Goal: Task Accomplishment & Management: Complete application form

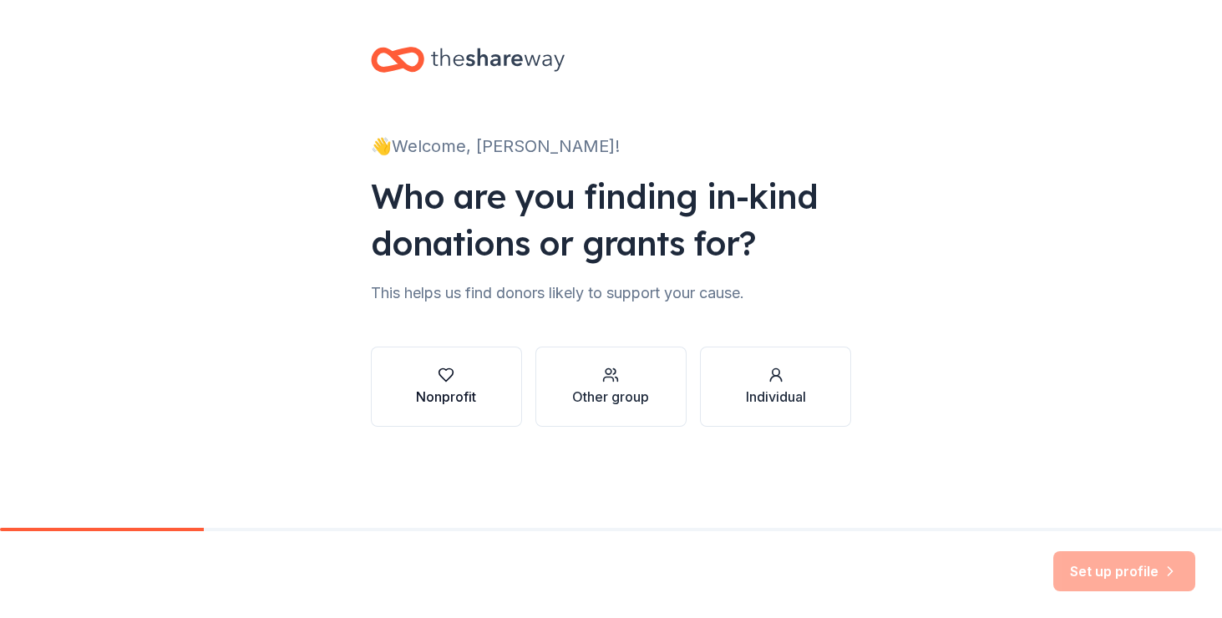
click at [464, 398] on div "Nonprofit" at bounding box center [446, 397] width 60 height 20
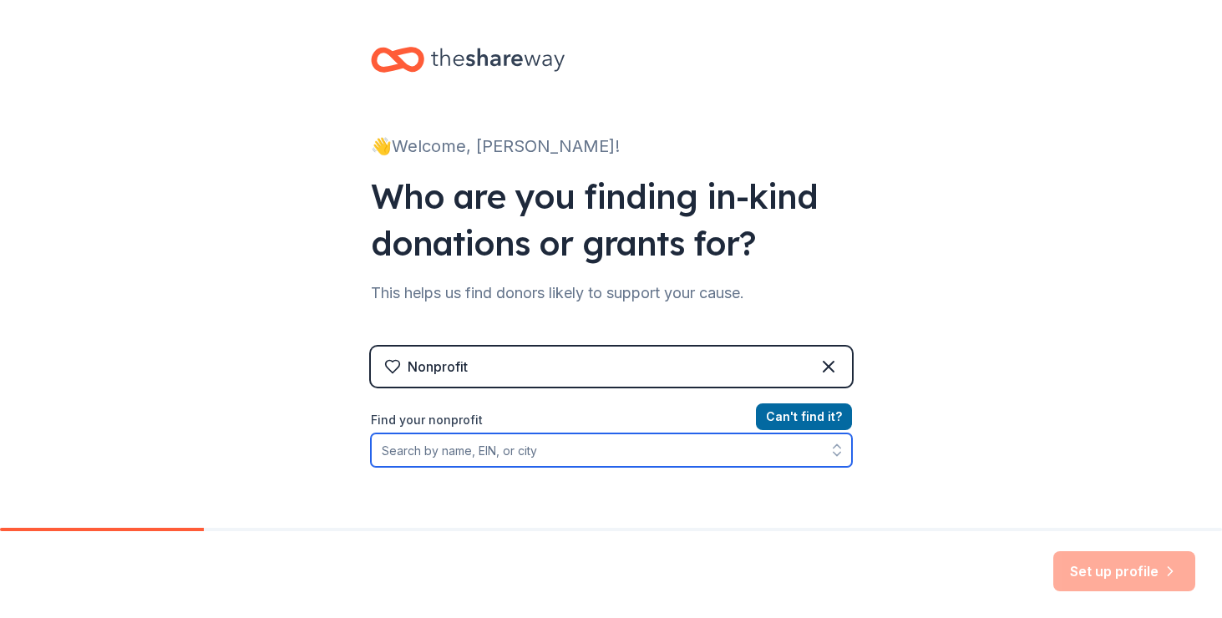
click at [490, 445] on input "Find your nonprofit" at bounding box center [611, 450] width 481 height 33
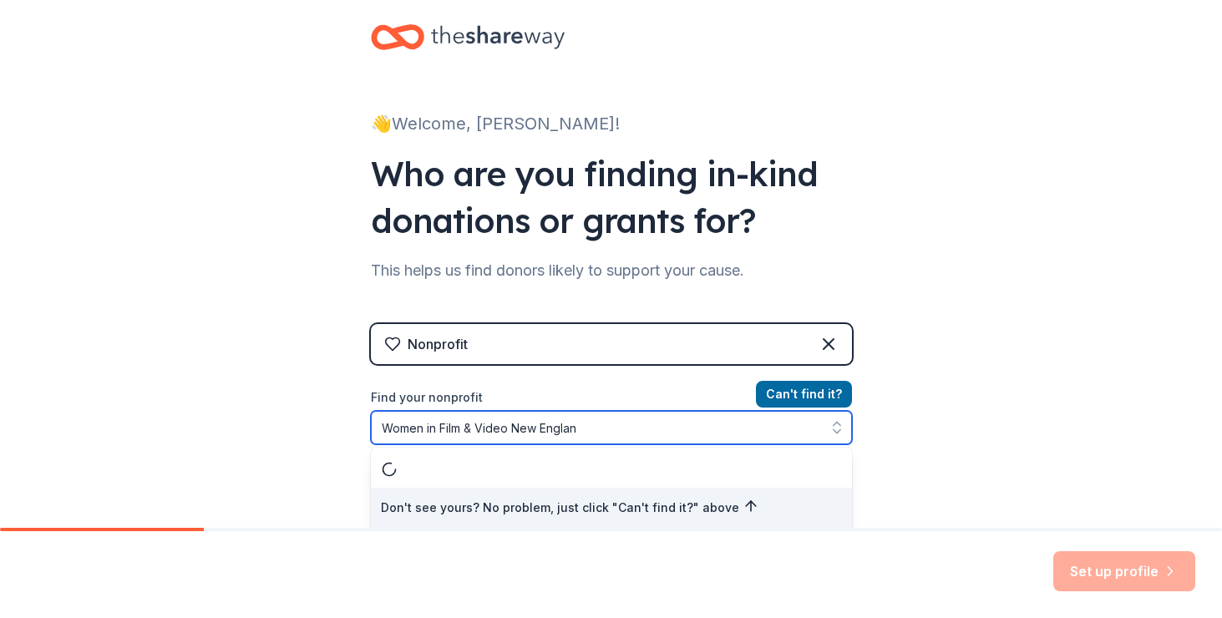
type input "Women in Film & Video New England"
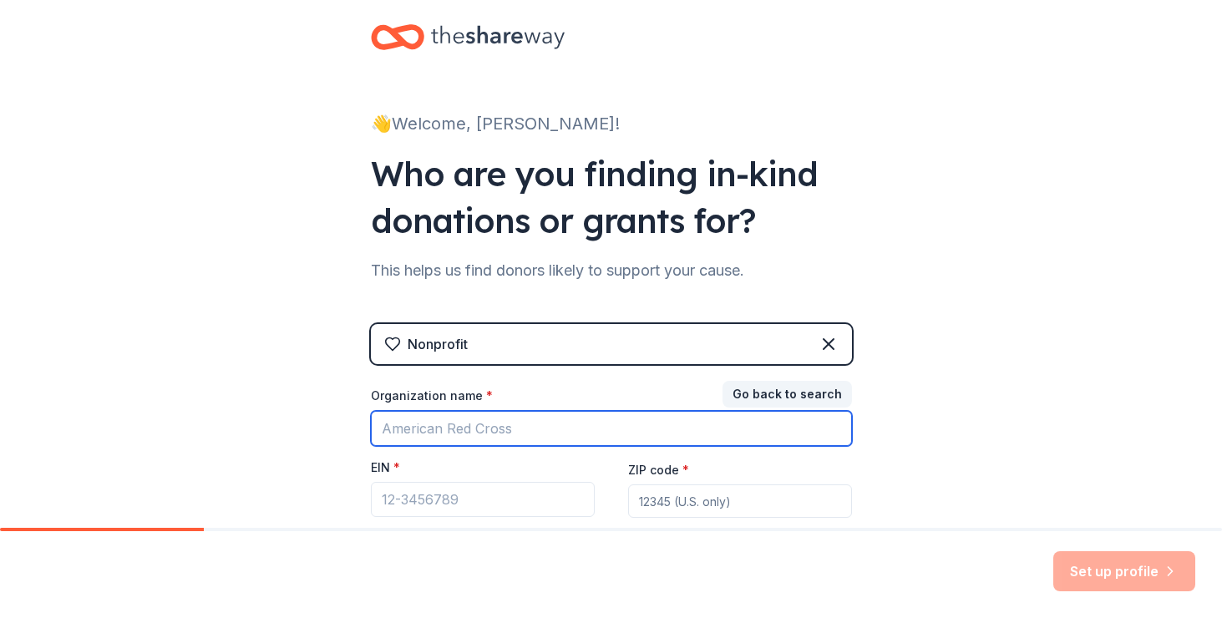
click at [642, 431] on input "Organization name *" at bounding box center [611, 428] width 481 height 35
type input "Women in Film and Video New England"
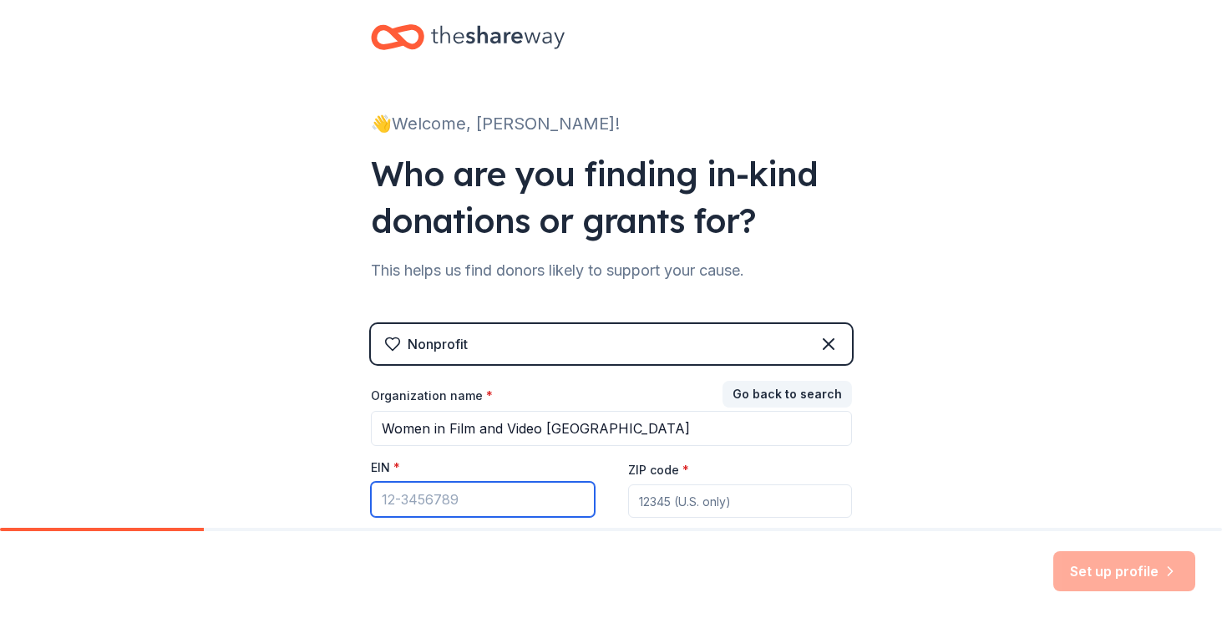
click at [520, 506] on input "EIN *" at bounding box center [483, 499] width 224 height 35
paste input "04-2791260"
type input "04-2791260"
click at [686, 505] on input "ZIP code *" at bounding box center [740, 501] width 224 height 33
paste input "02134"
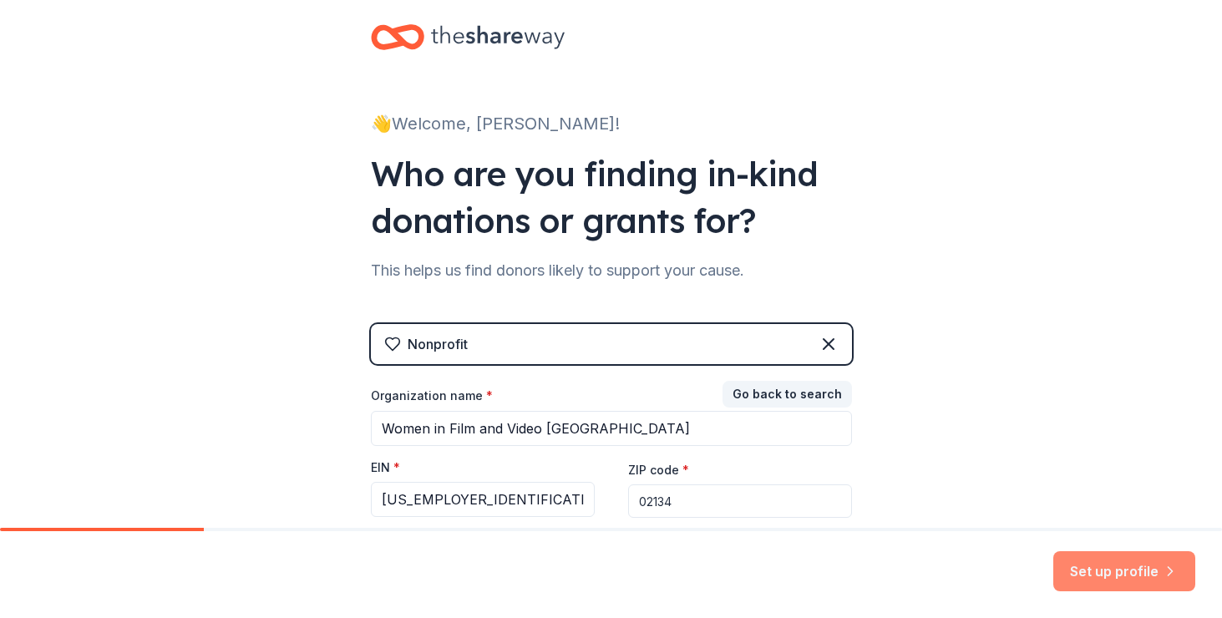
type input "02134"
click at [1120, 573] on button "Set up profile" at bounding box center [1125, 571] width 142 height 40
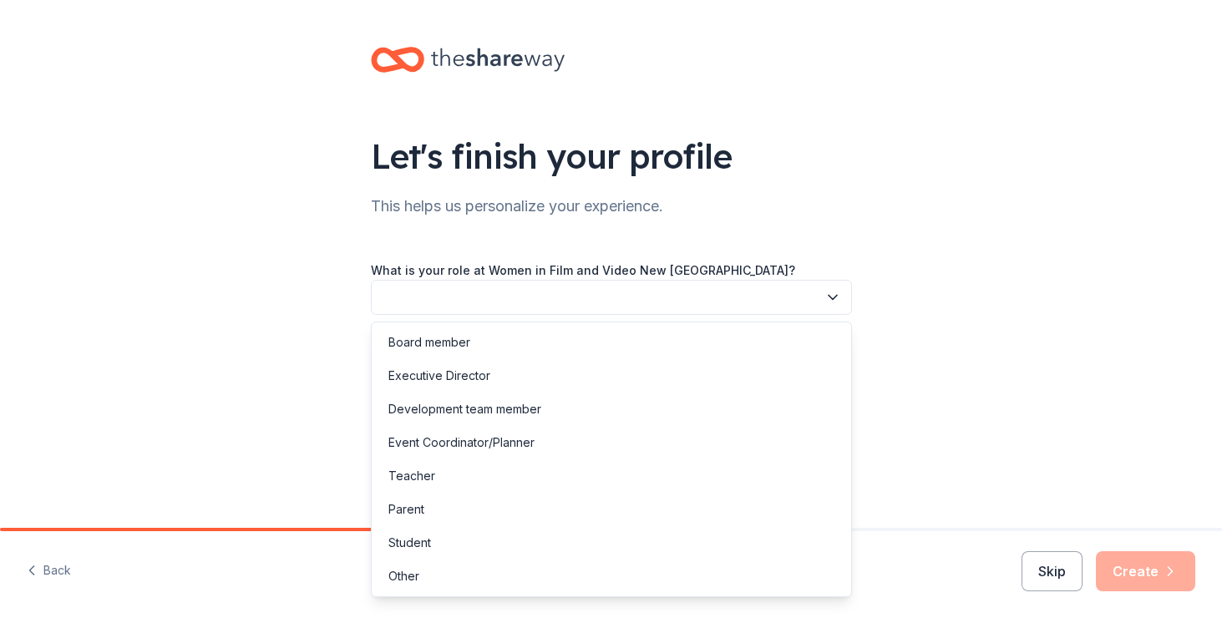
click at [834, 298] on icon "button" at bounding box center [833, 298] width 8 height 4
click at [628, 365] on div "Executive Director" at bounding box center [611, 375] width 473 height 33
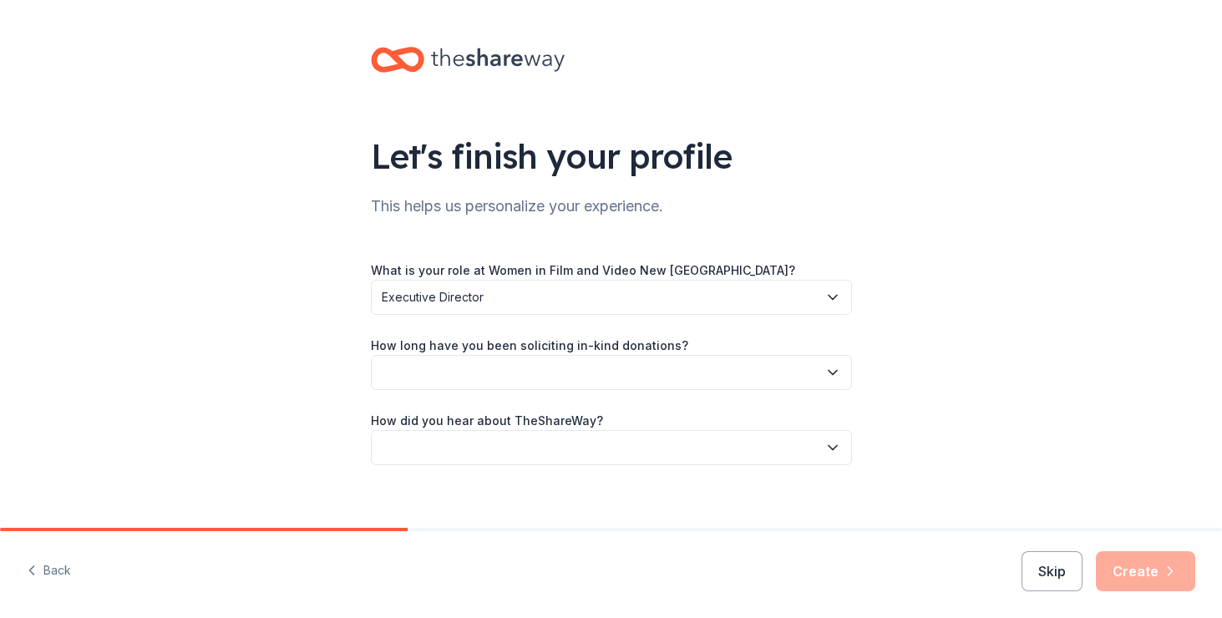
click at [628, 365] on button "button" at bounding box center [611, 372] width 481 height 35
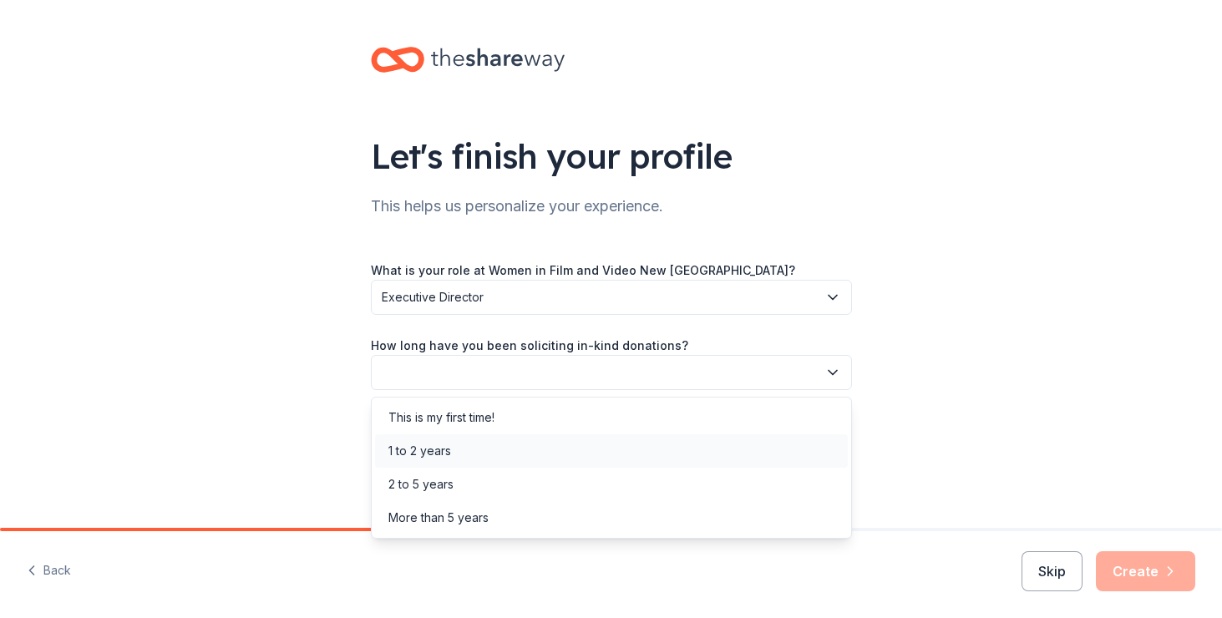
click at [498, 450] on div "1 to 2 years" at bounding box center [611, 450] width 473 height 33
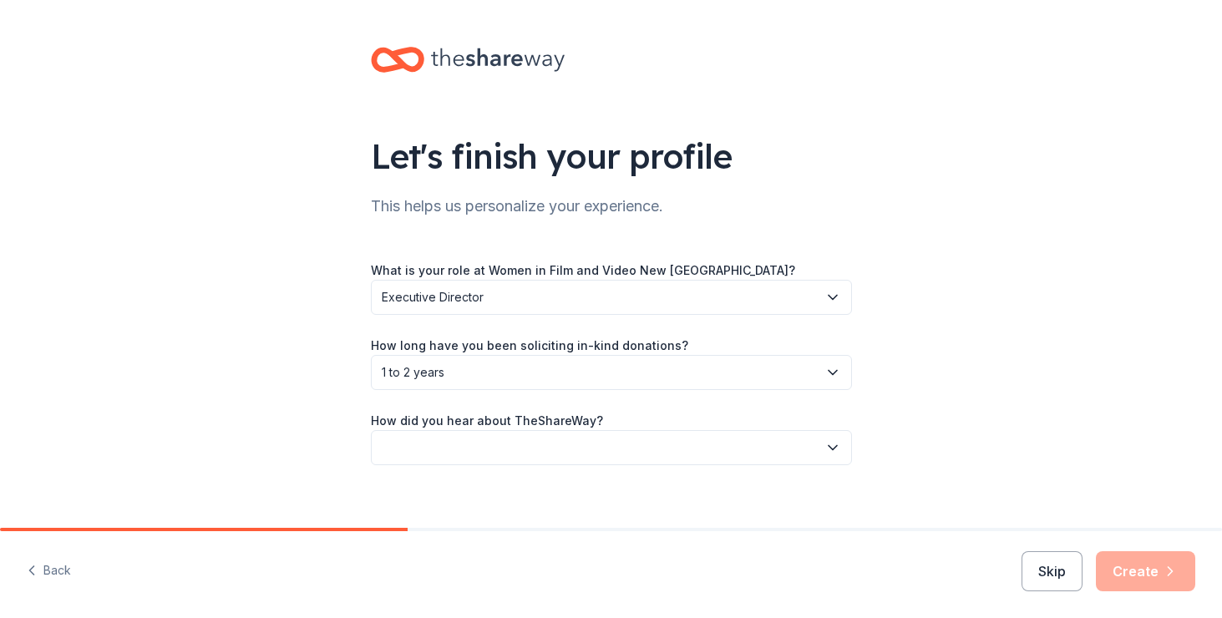
click at [509, 453] on button "button" at bounding box center [611, 447] width 481 height 35
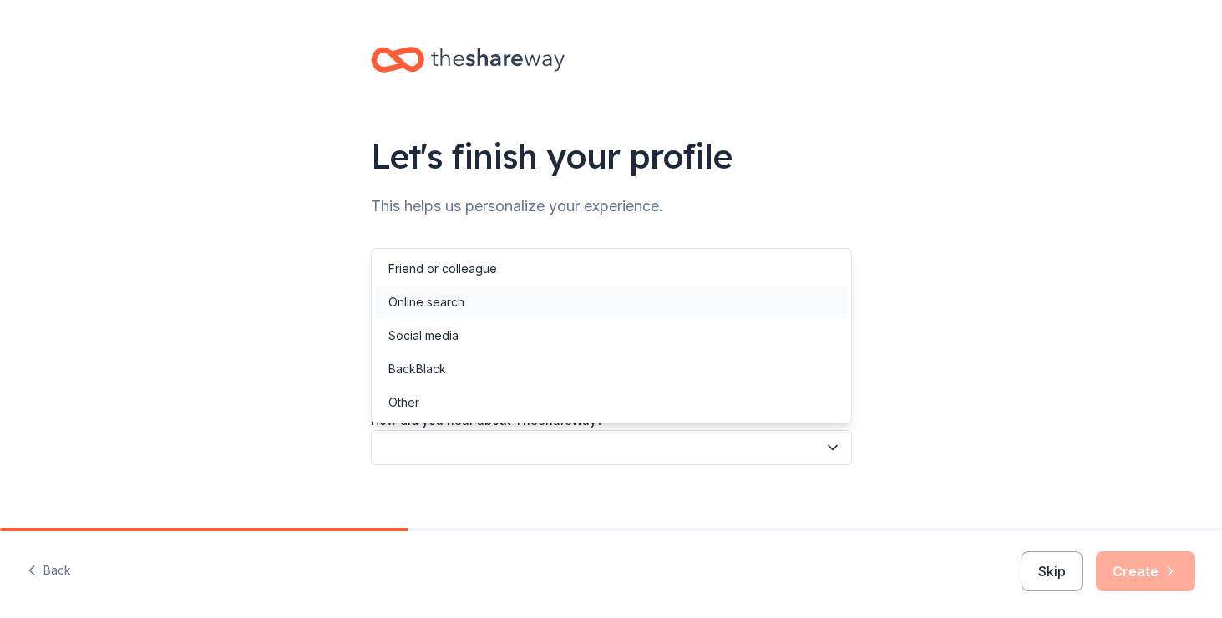
click at [468, 302] on div "Online search" at bounding box center [611, 302] width 473 height 33
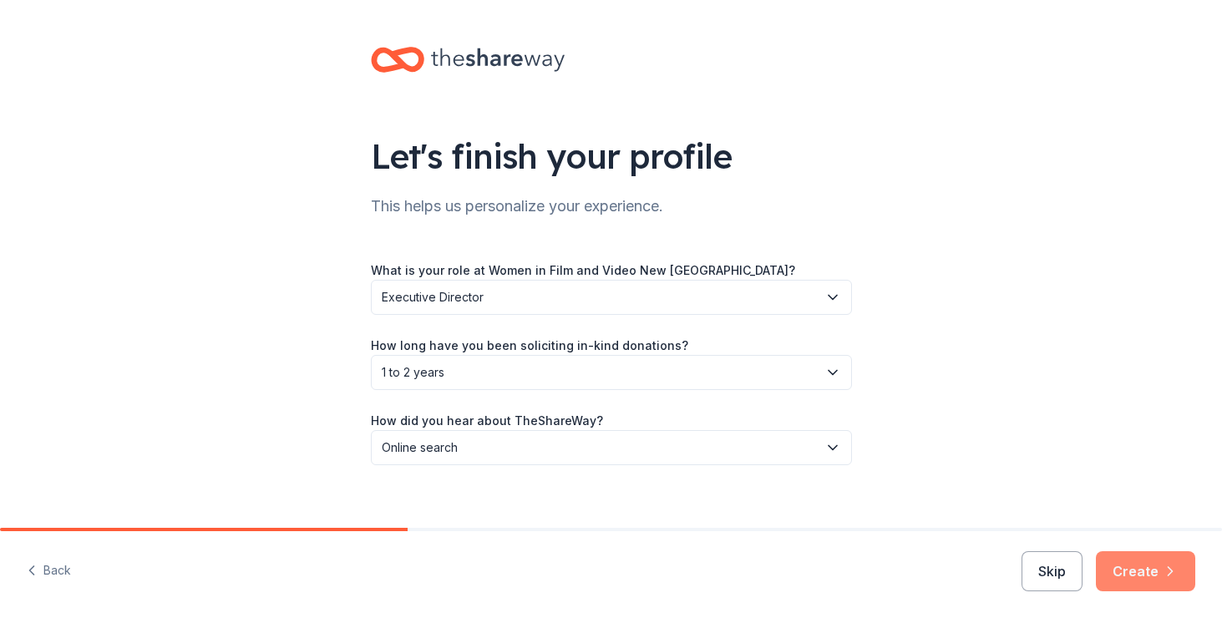
click at [1132, 573] on button "Create" at bounding box center [1145, 571] width 99 height 40
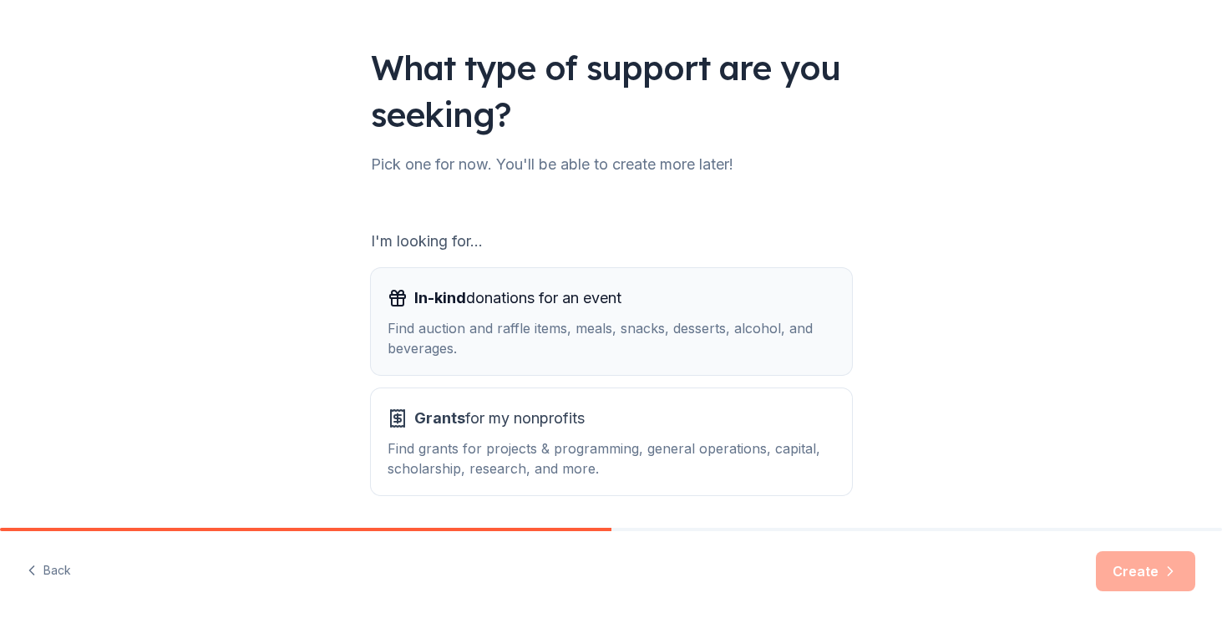
scroll to position [105, 0]
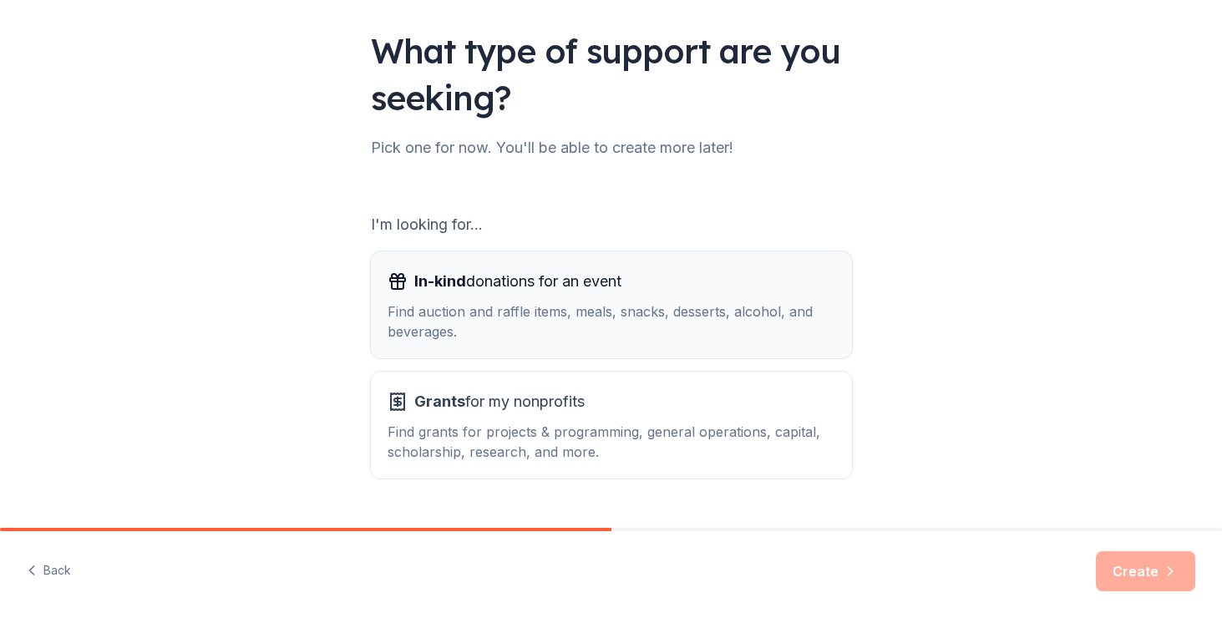
click at [637, 314] on div "Find auction and raffle items, meals, snacks, desserts, alcohol, and beverages." at bounding box center [612, 322] width 448 height 40
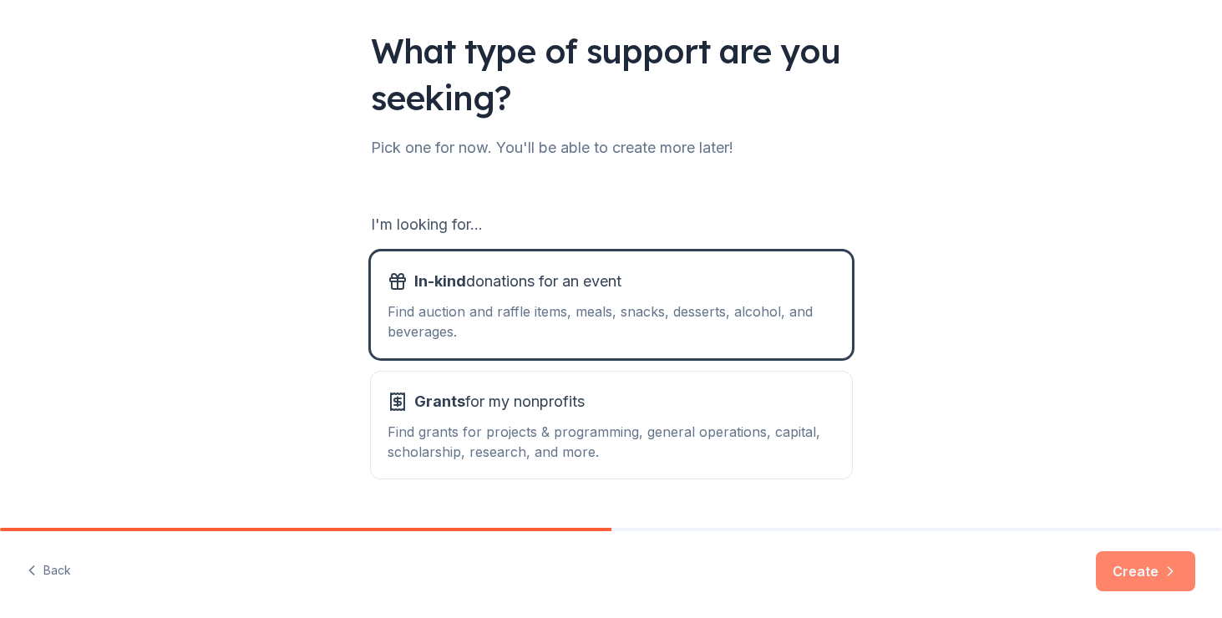
click at [1111, 569] on button "Create" at bounding box center [1145, 571] width 99 height 40
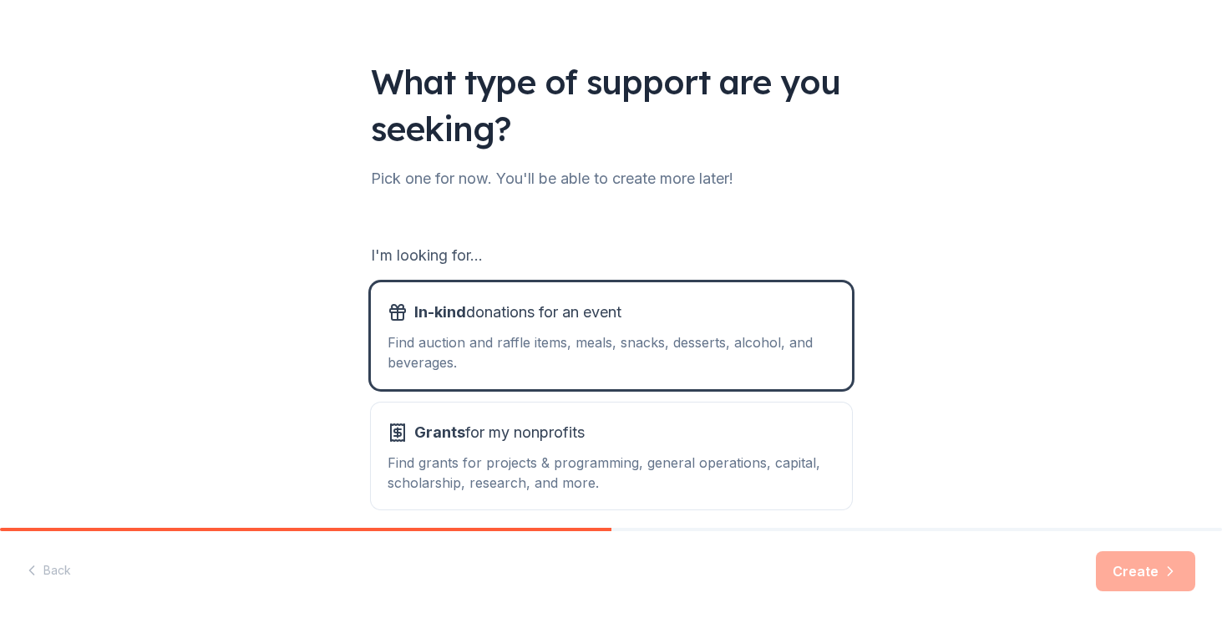
scroll to position [99, 0]
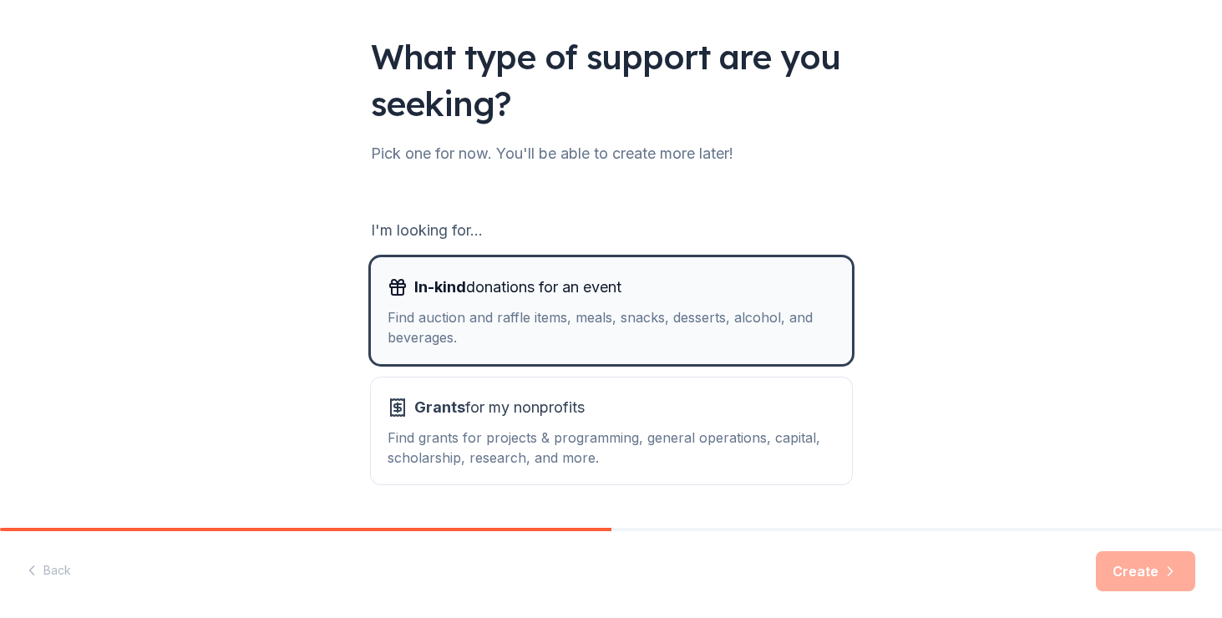
click at [790, 295] on div "In-kind donations for an event" at bounding box center [612, 287] width 448 height 27
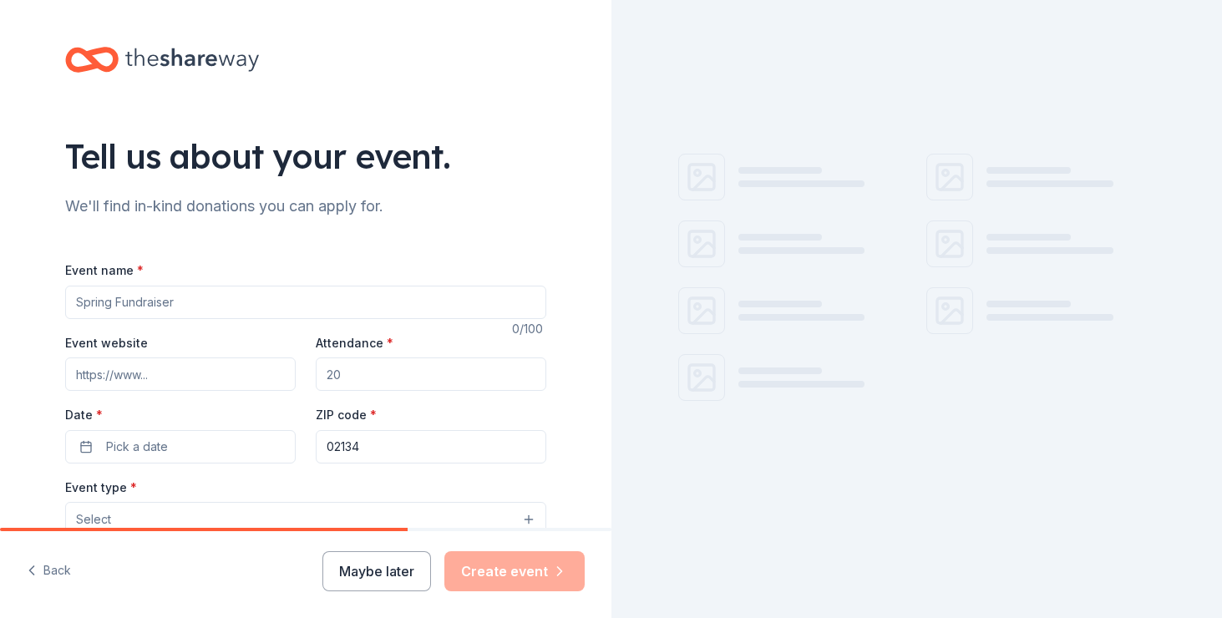
click at [279, 301] on input "Event name *" at bounding box center [305, 302] width 481 height 33
type input "WIFVNE 45th Anniversary Annu"
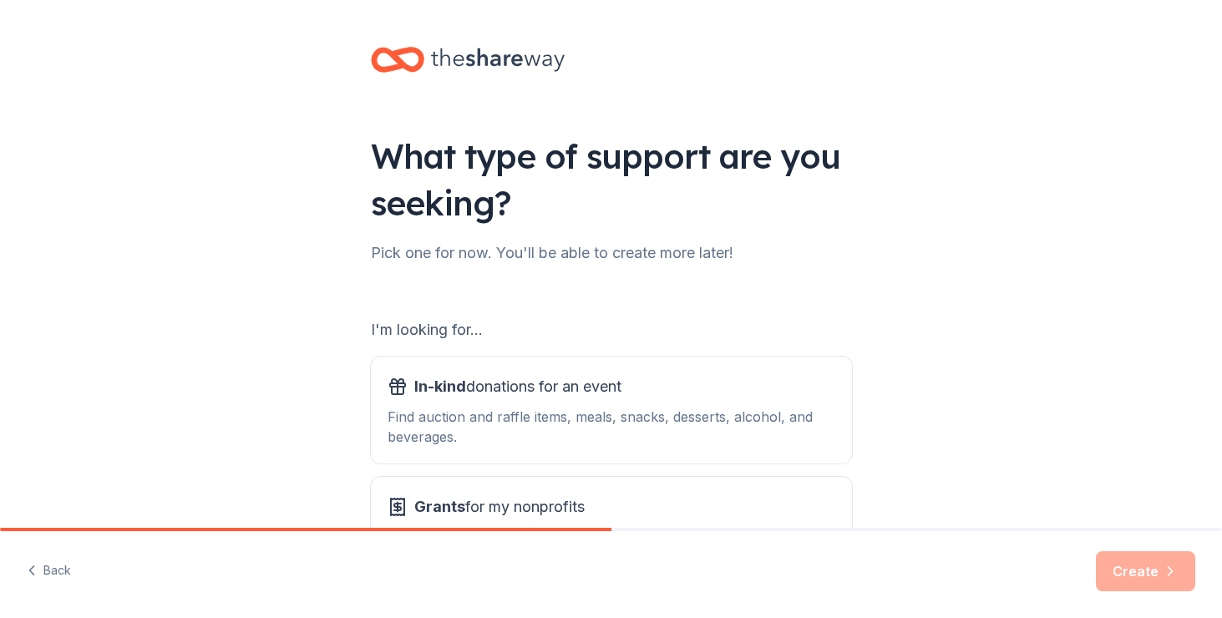
click at [587, 412] on div "Find auction and raffle items, meals, snacks, desserts, alcohol, and beverages." at bounding box center [612, 427] width 448 height 40
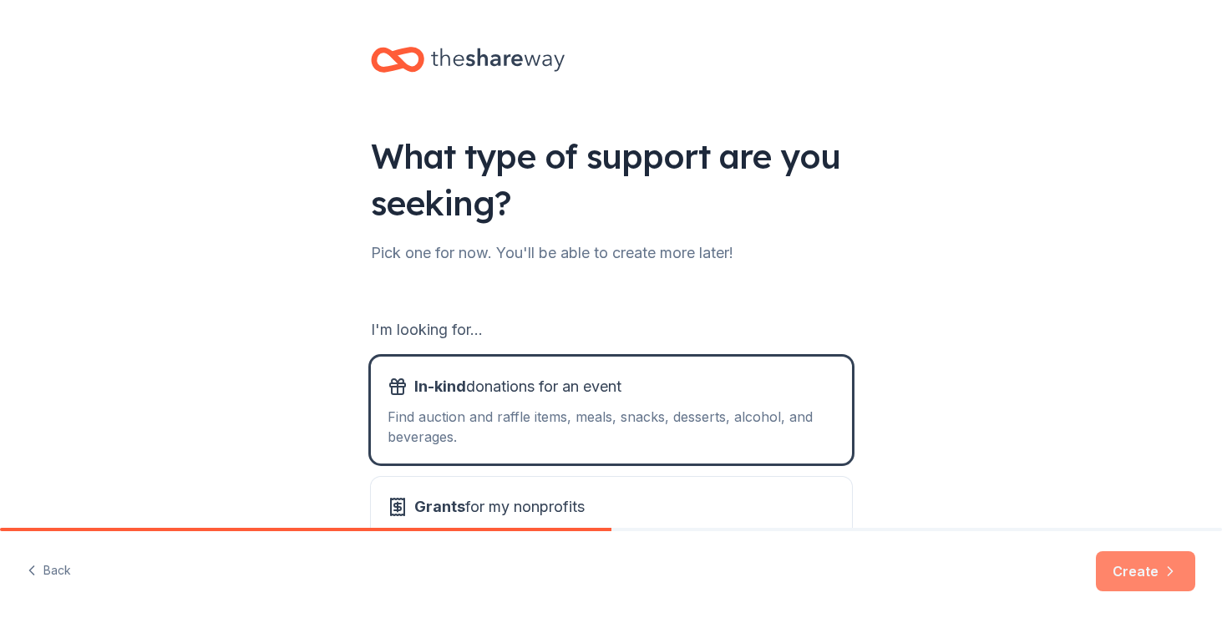
click at [1139, 563] on button "Create" at bounding box center [1145, 571] width 99 height 40
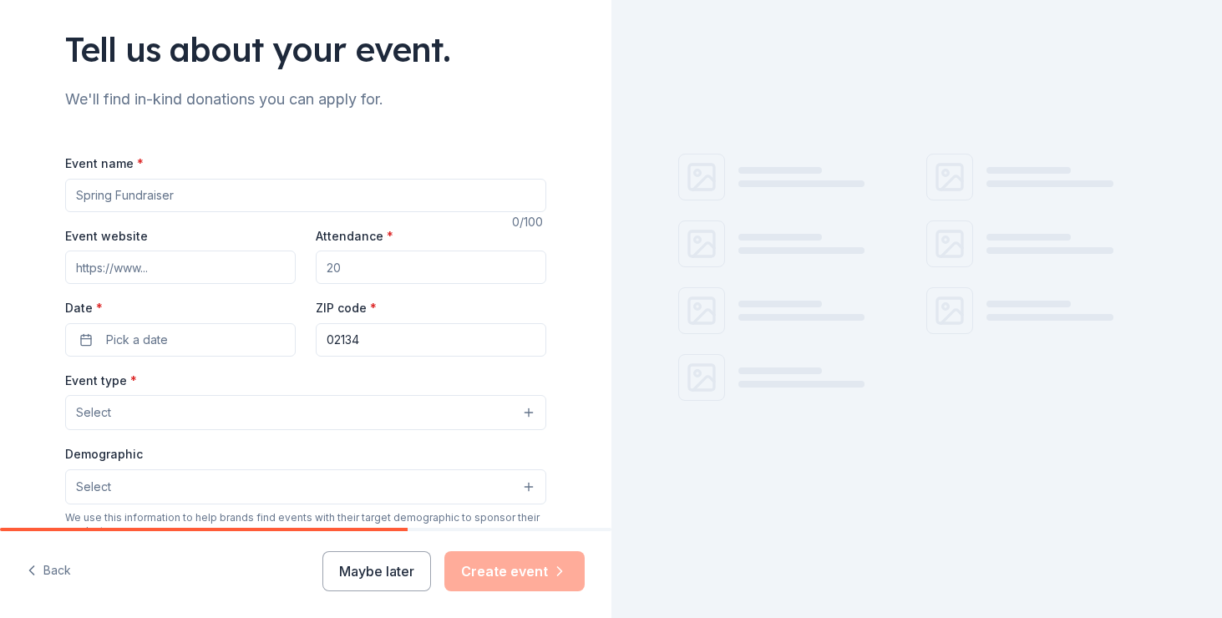
scroll to position [109, 0]
click at [321, 197] on input "Event name *" at bounding box center [305, 193] width 481 height 33
type input "WIFVNE 45th Anniversary Annual Meeting & Conference"
click at [144, 264] on input "Event website" at bounding box center [180, 265] width 231 height 33
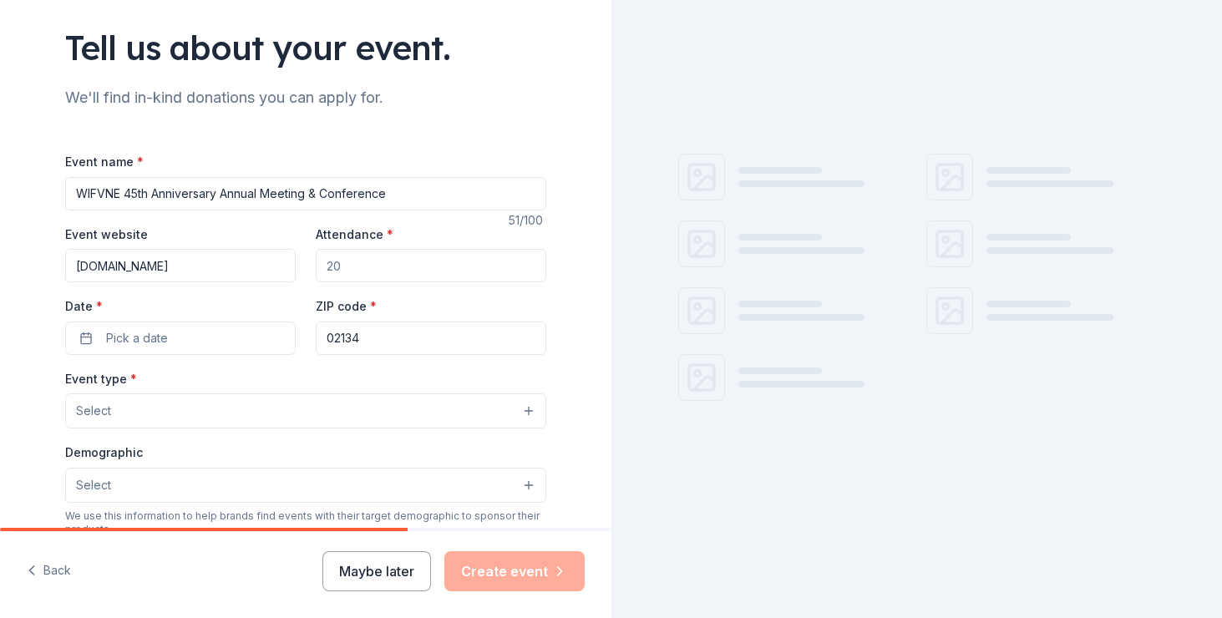
type input "www.wifvne.org"
type input "275"
click at [135, 339] on span "Pick a date" at bounding box center [137, 338] width 62 height 20
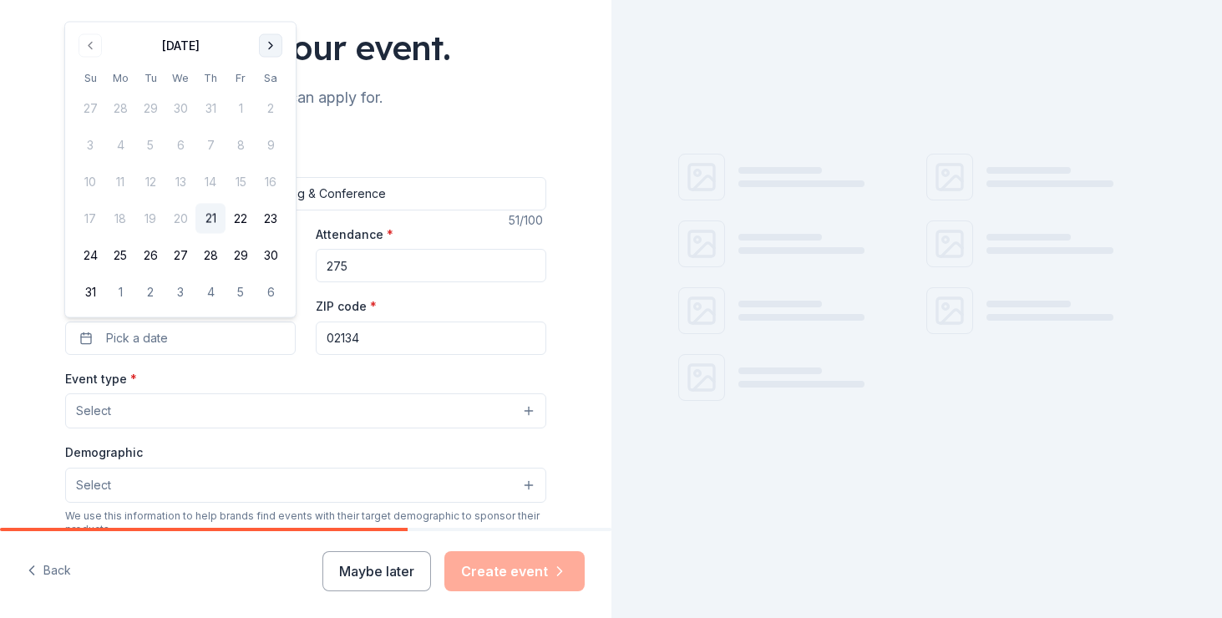
click at [269, 44] on button "Go to next month" at bounding box center [270, 45] width 23 height 23
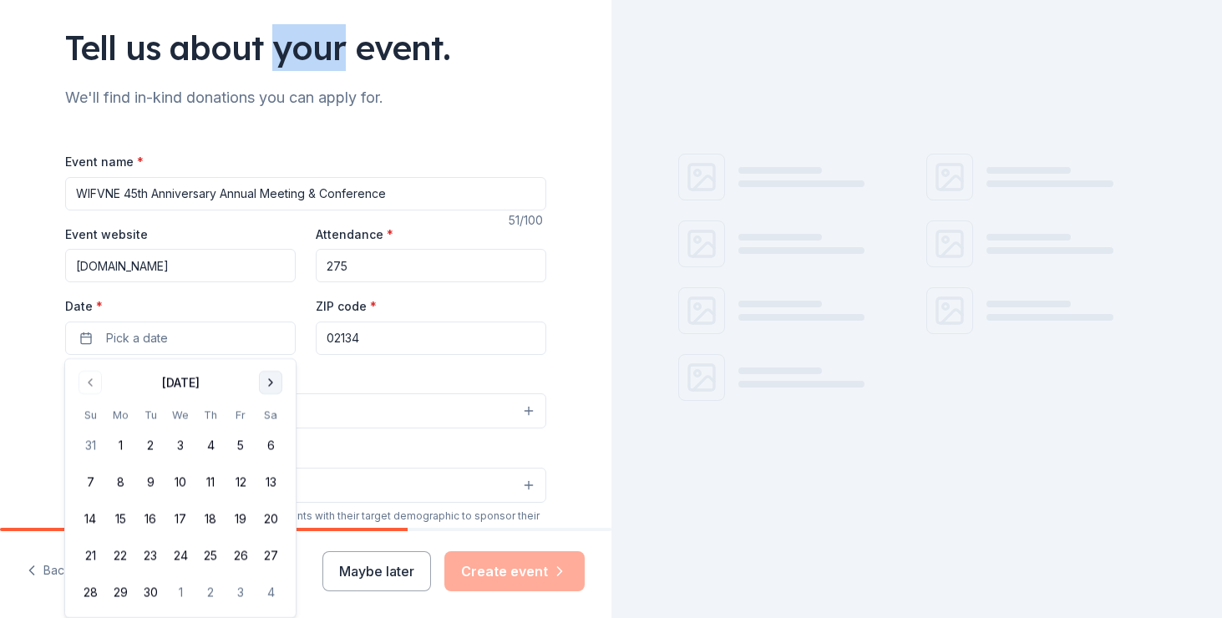
click at [269, 44] on div "Tell us about your event." at bounding box center [305, 47] width 481 height 47
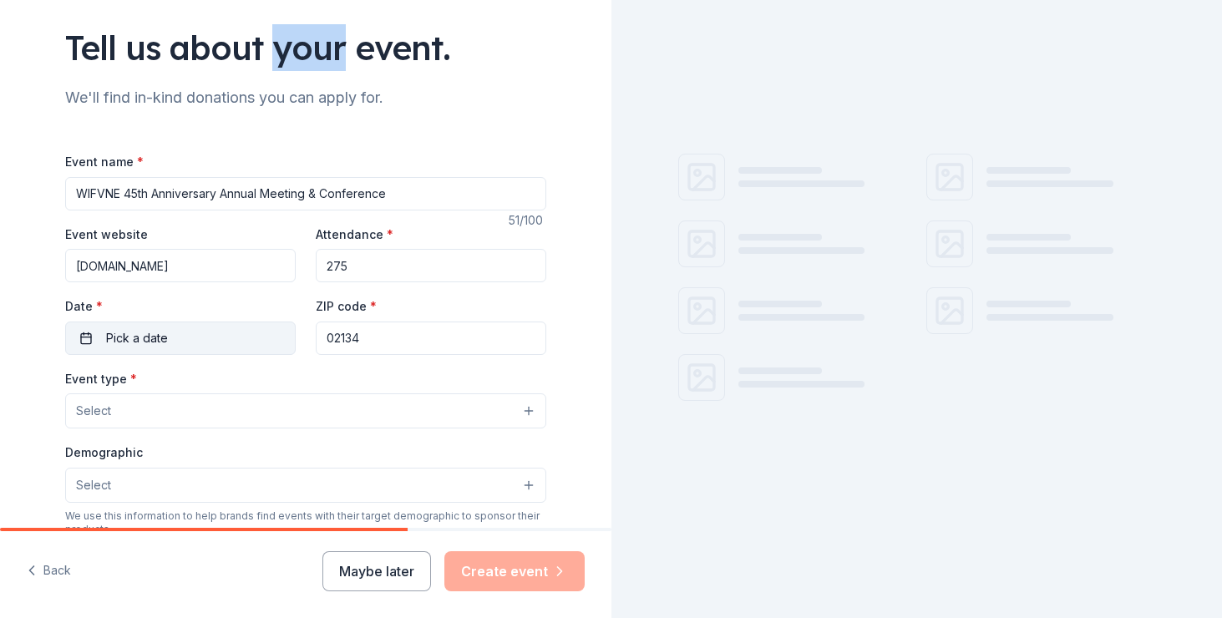
click at [173, 342] on button "Pick a date" at bounding box center [180, 338] width 231 height 33
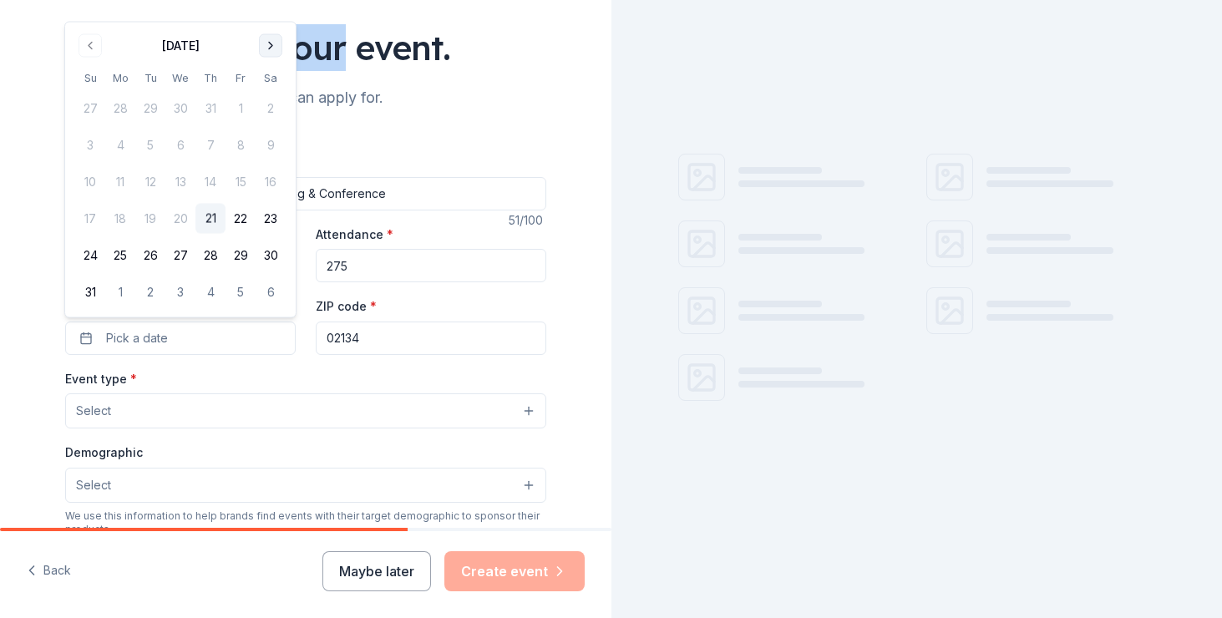
click at [275, 43] on button "Go to next month" at bounding box center [270, 45] width 23 height 23
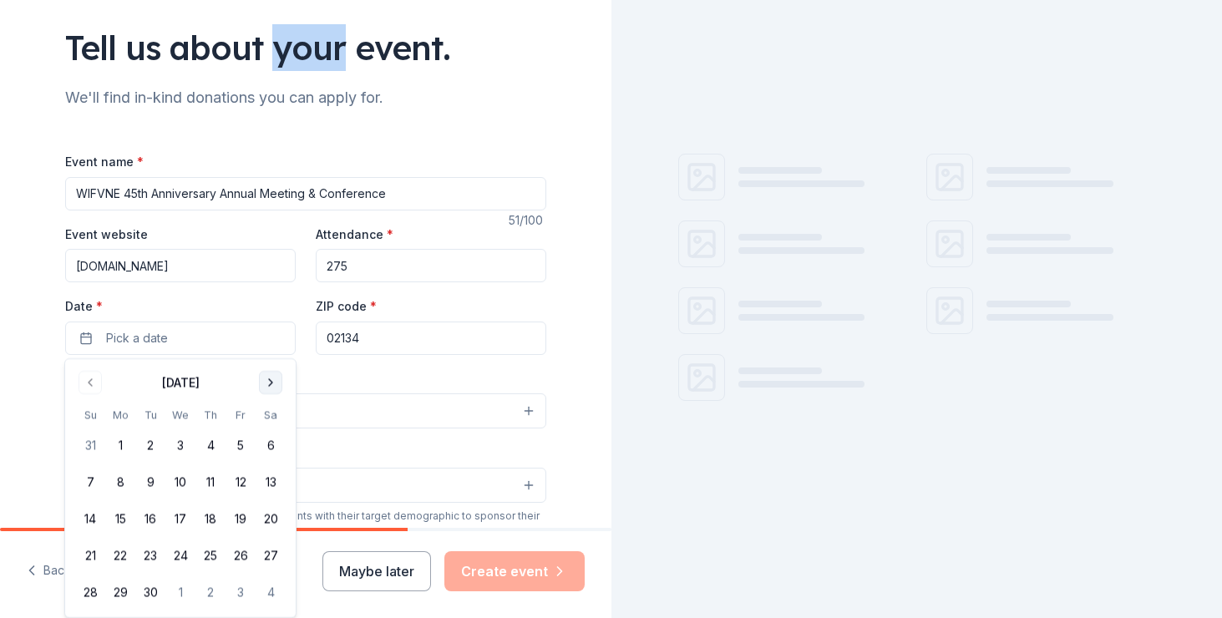
click at [275, 380] on button "Go to next month" at bounding box center [270, 382] width 23 height 23
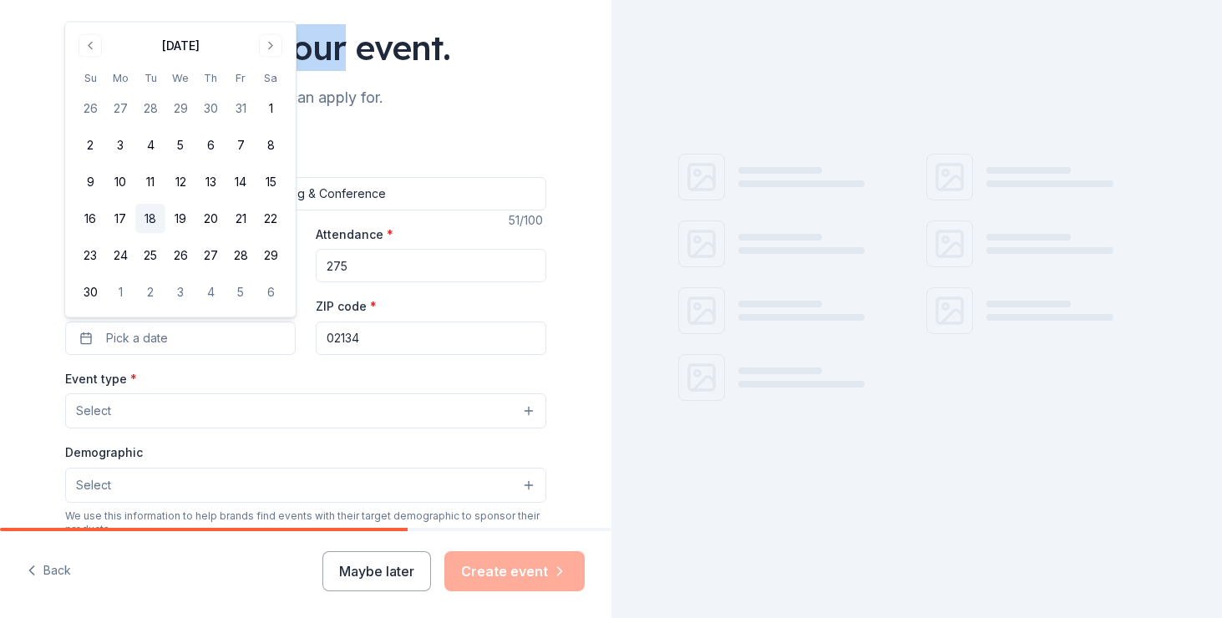
click at [155, 221] on button "18" at bounding box center [150, 219] width 30 height 30
click at [352, 384] on div "Event type * Select" at bounding box center [305, 398] width 481 height 61
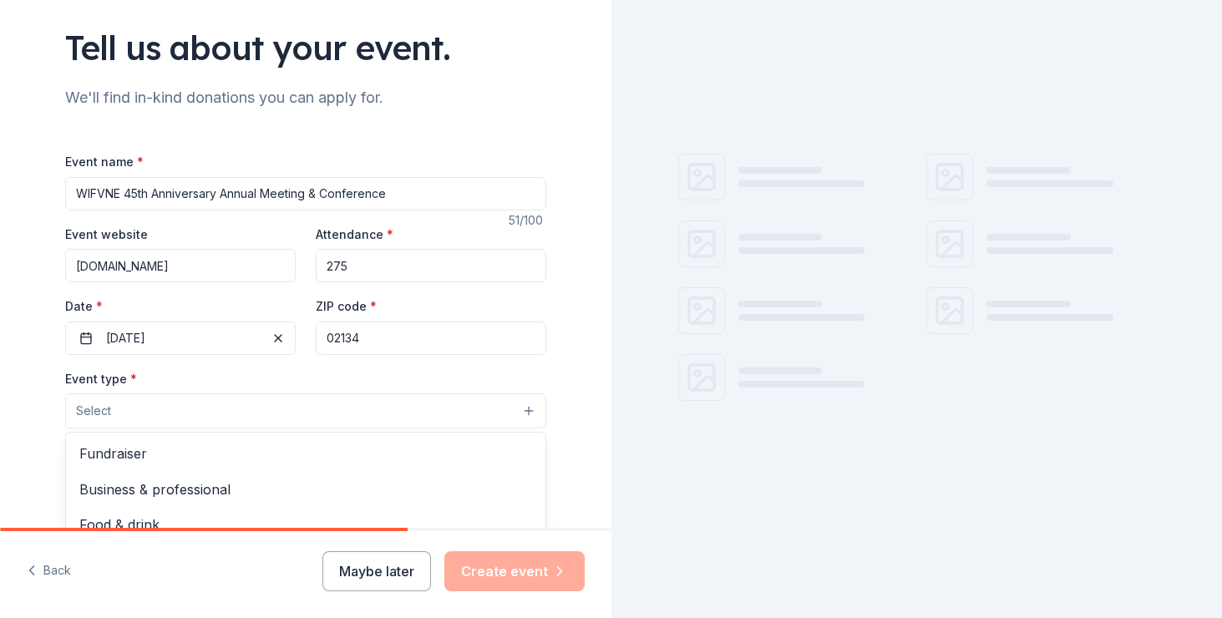
click at [344, 402] on button "Select" at bounding box center [305, 411] width 481 height 35
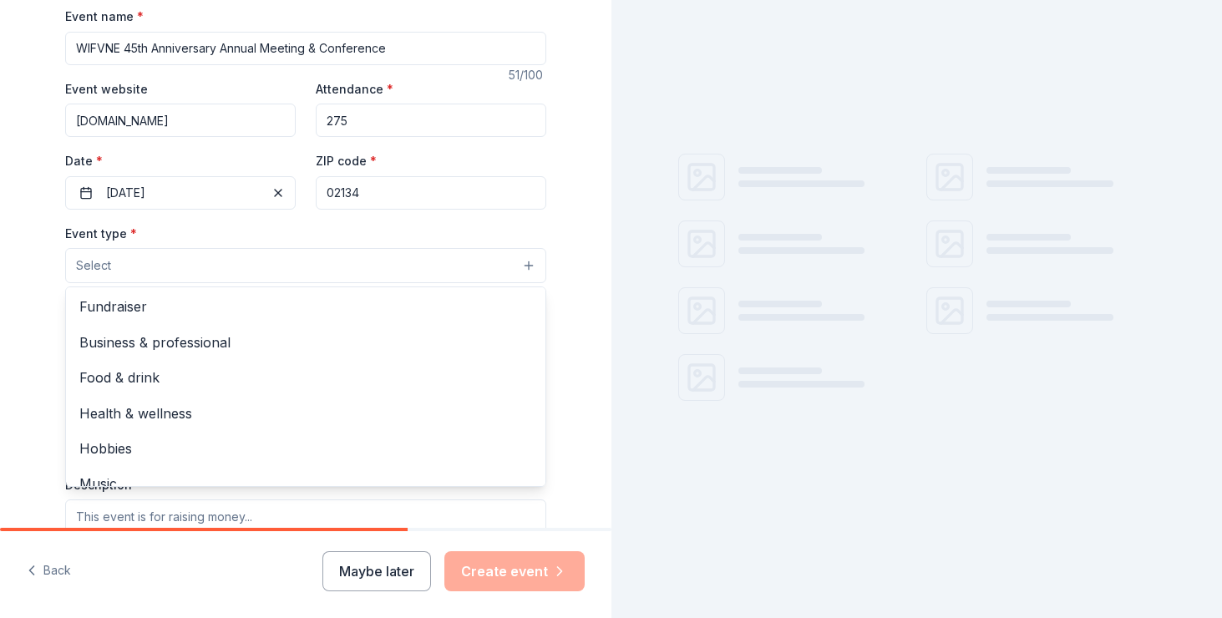
scroll to position [257, 0]
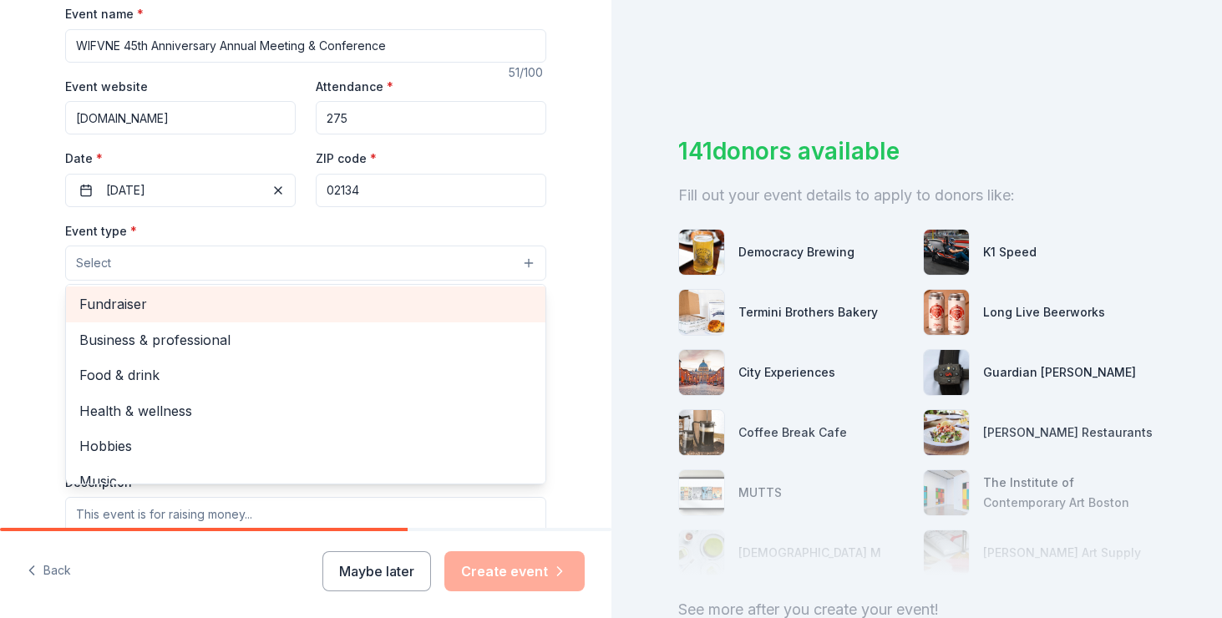
click at [232, 307] on span "Fundraiser" at bounding box center [305, 304] width 453 height 22
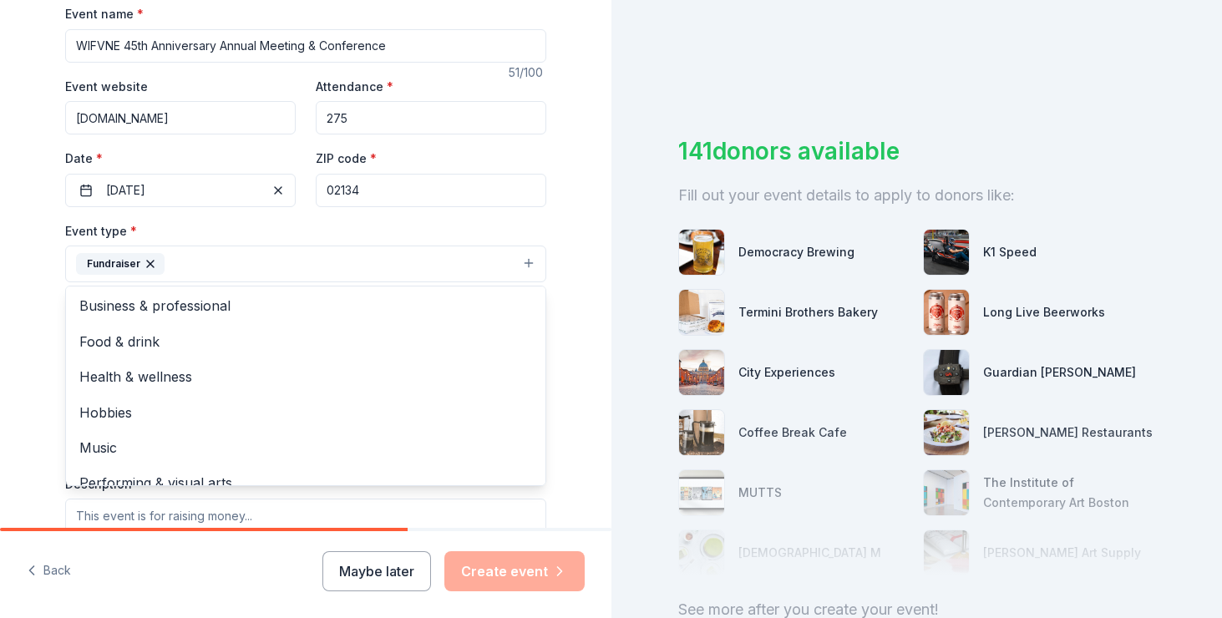
click at [559, 223] on div "Tell us about your event. We'll find in-kind donations you can apply for. Event…" at bounding box center [305, 300] width 535 height 1114
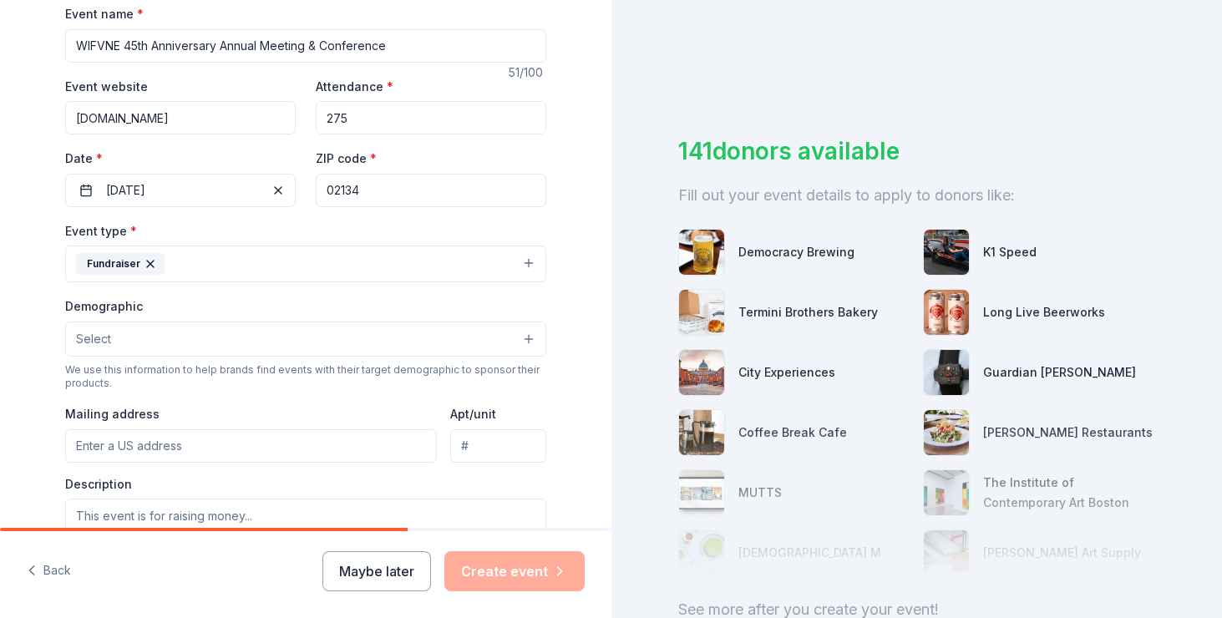
click at [522, 346] on button "Select" at bounding box center [305, 339] width 481 height 35
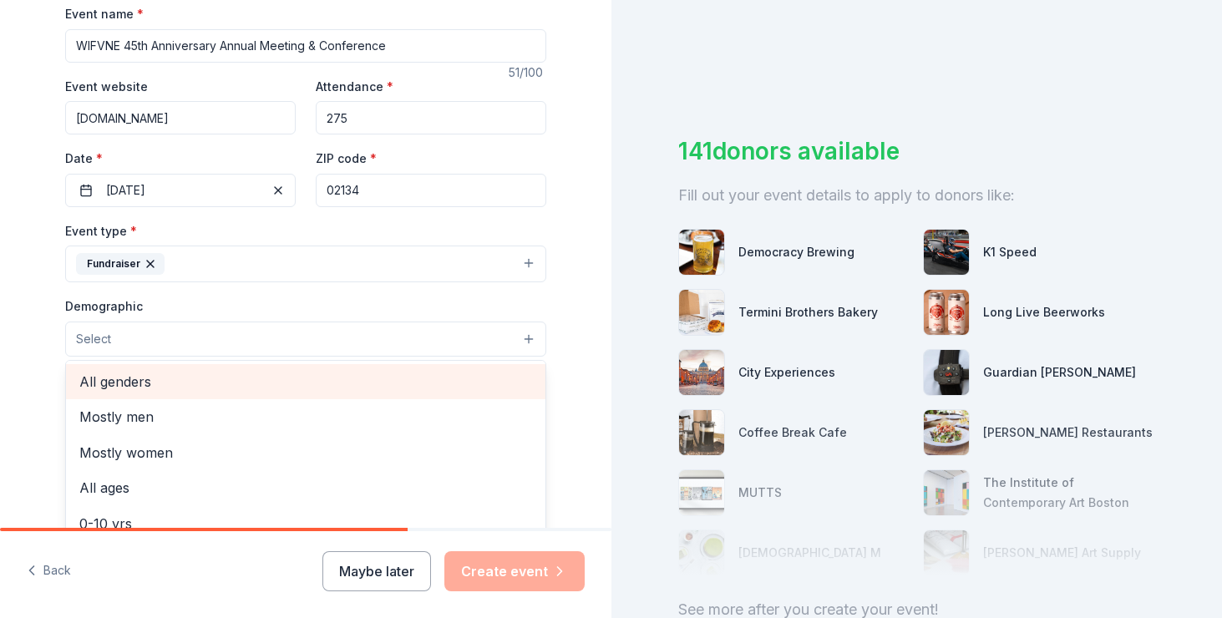
click at [373, 390] on span "All genders" at bounding box center [305, 382] width 453 height 22
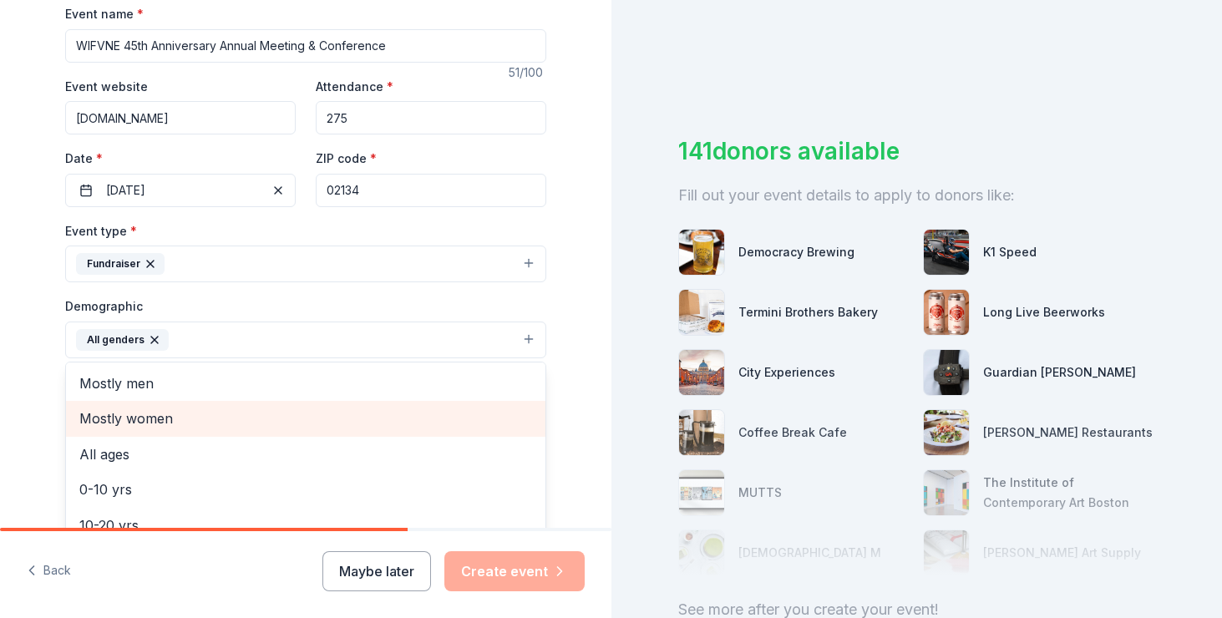
click at [343, 417] on span "Mostly women" at bounding box center [305, 419] width 453 height 22
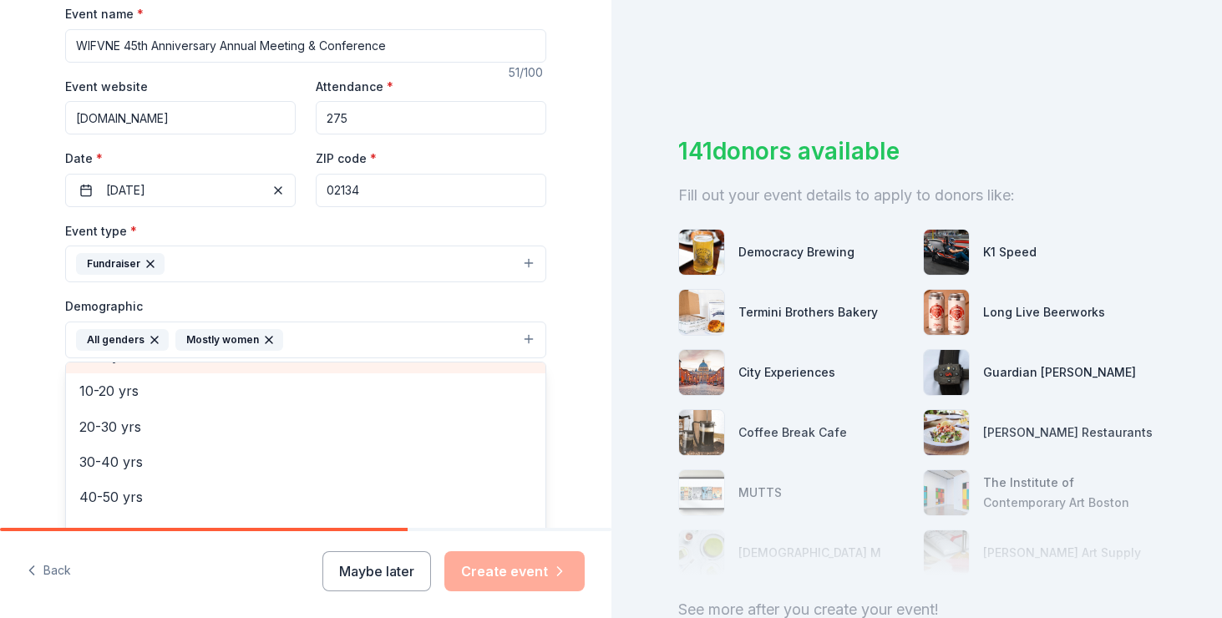
scroll to position [104, 0]
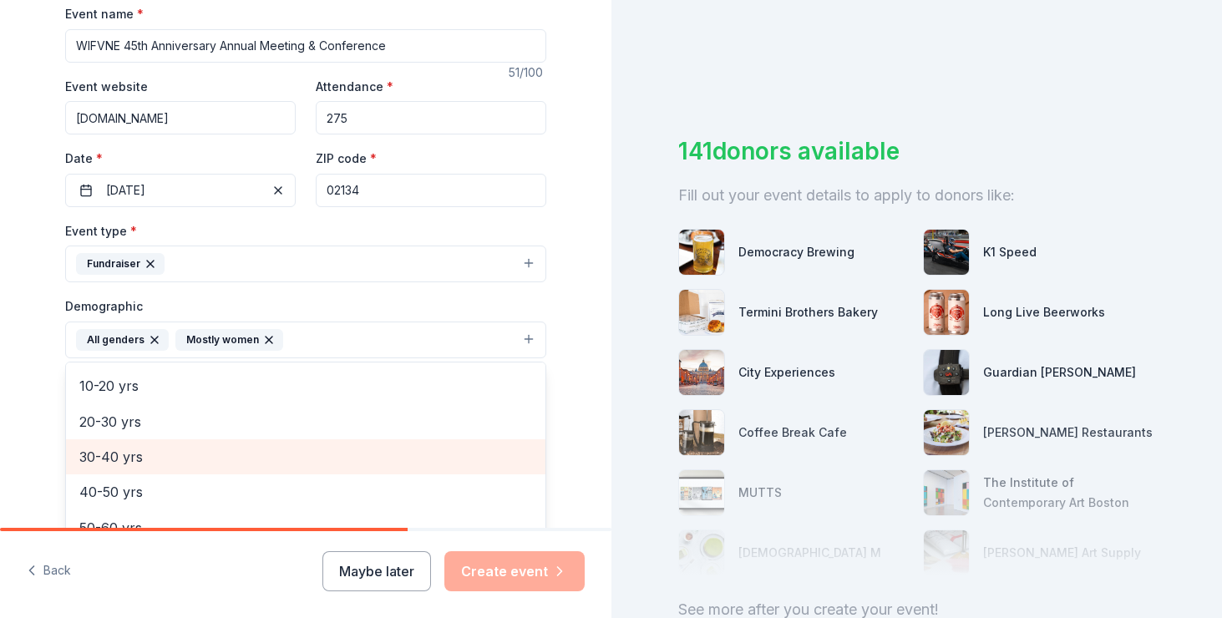
click at [306, 455] on span "30-40 yrs" at bounding box center [305, 457] width 453 height 22
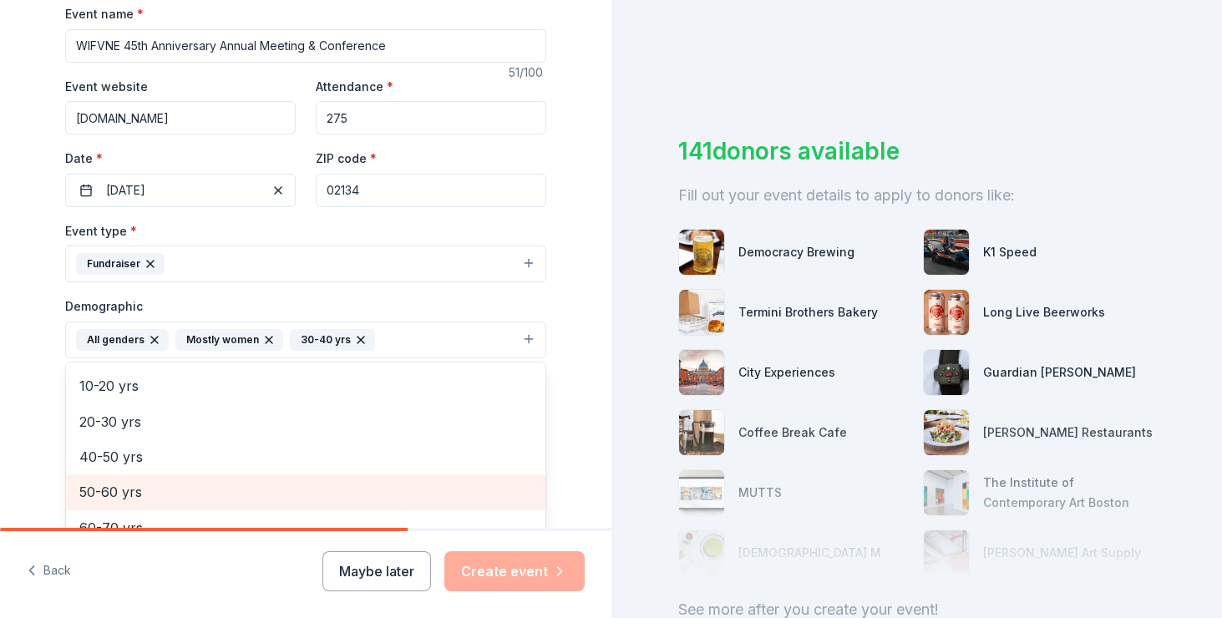
click at [264, 491] on span "50-60 yrs" at bounding box center [305, 492] width 453 height 22
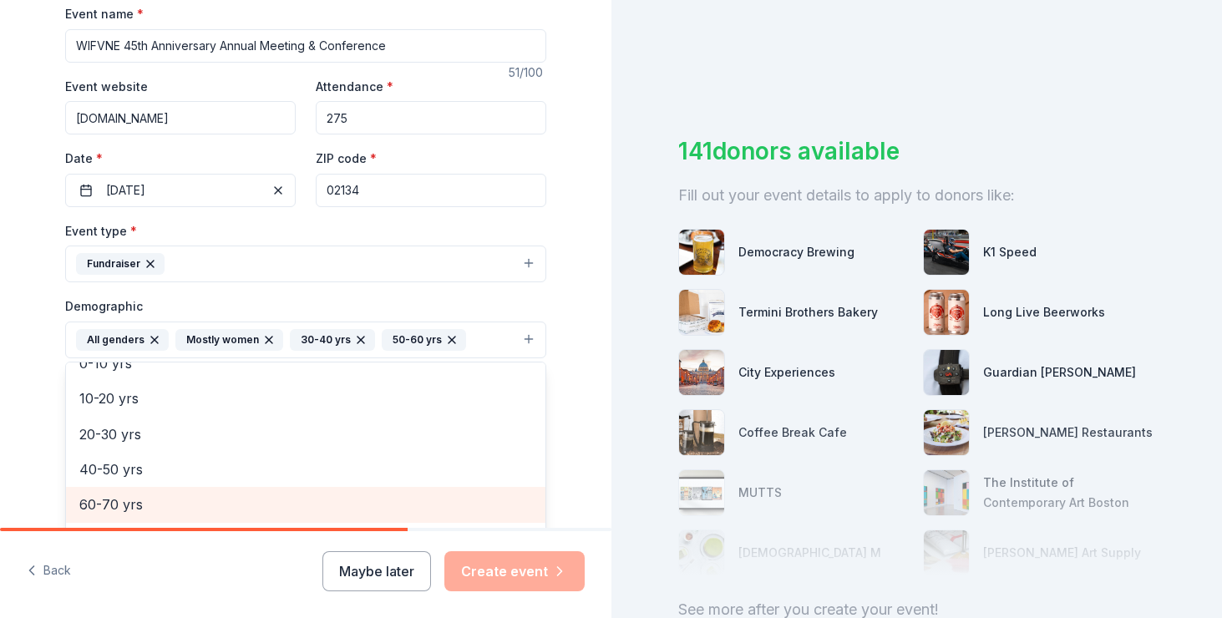
scroll to position [86, 0]
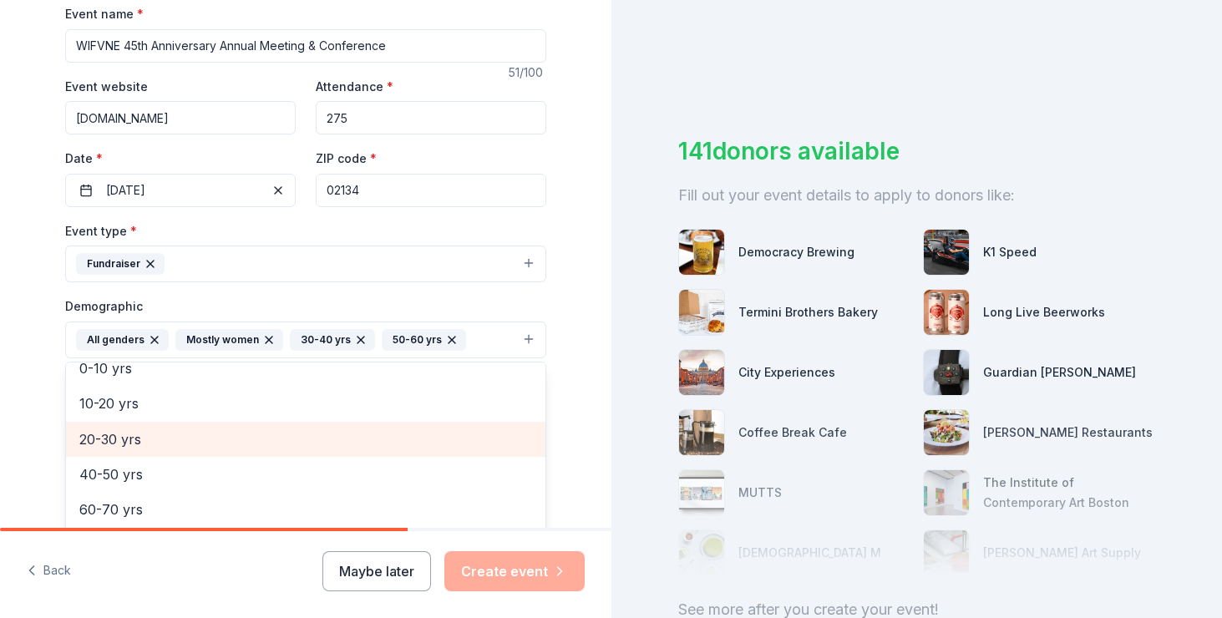
click at [246, 438] on span "20-30 yrs" at bounding box center [305, 440] width 453 height 22
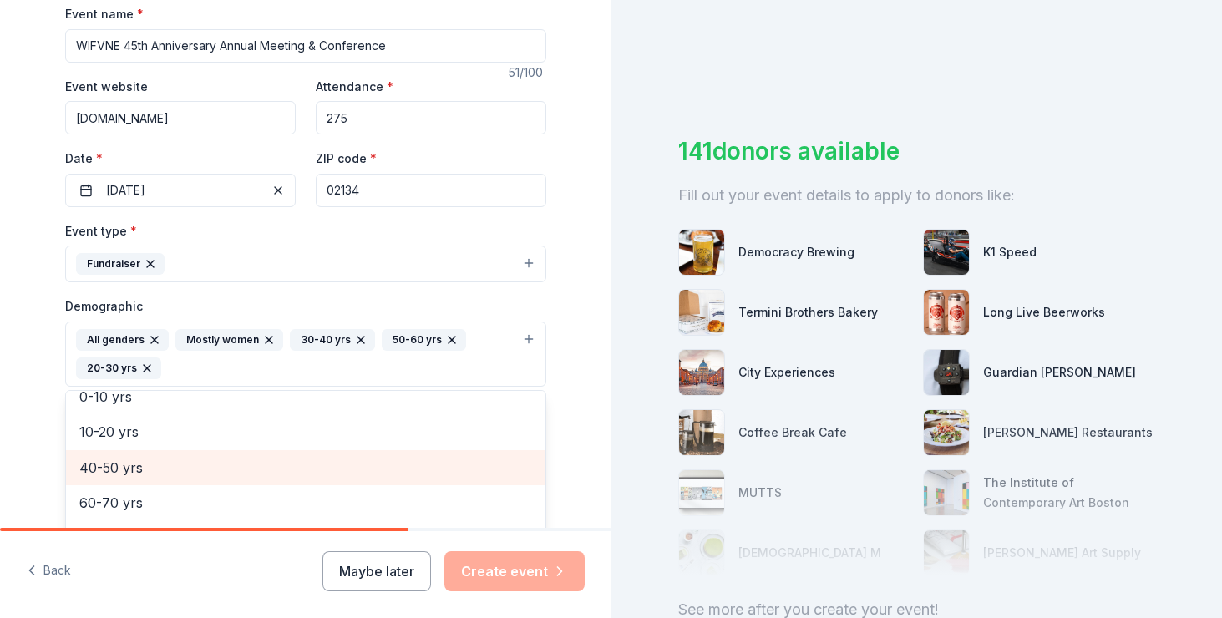
scroll to position [91, 0]
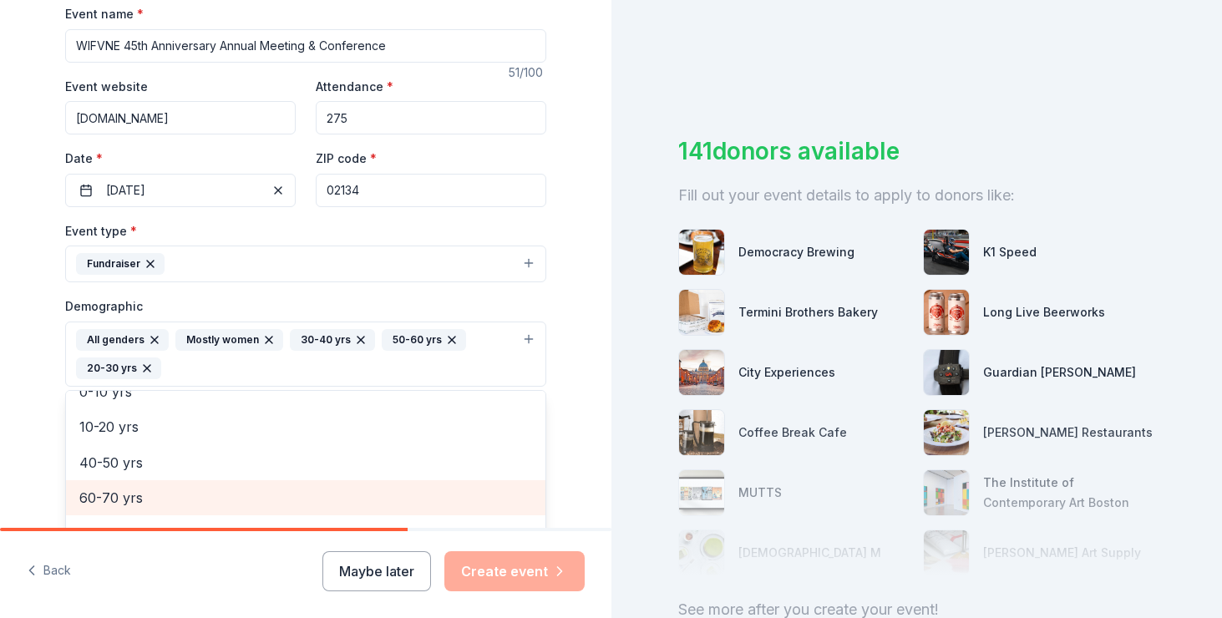
click at [230, 500] on span "60-70 yrs" at bounding box center [305, 498] width 453 height 22
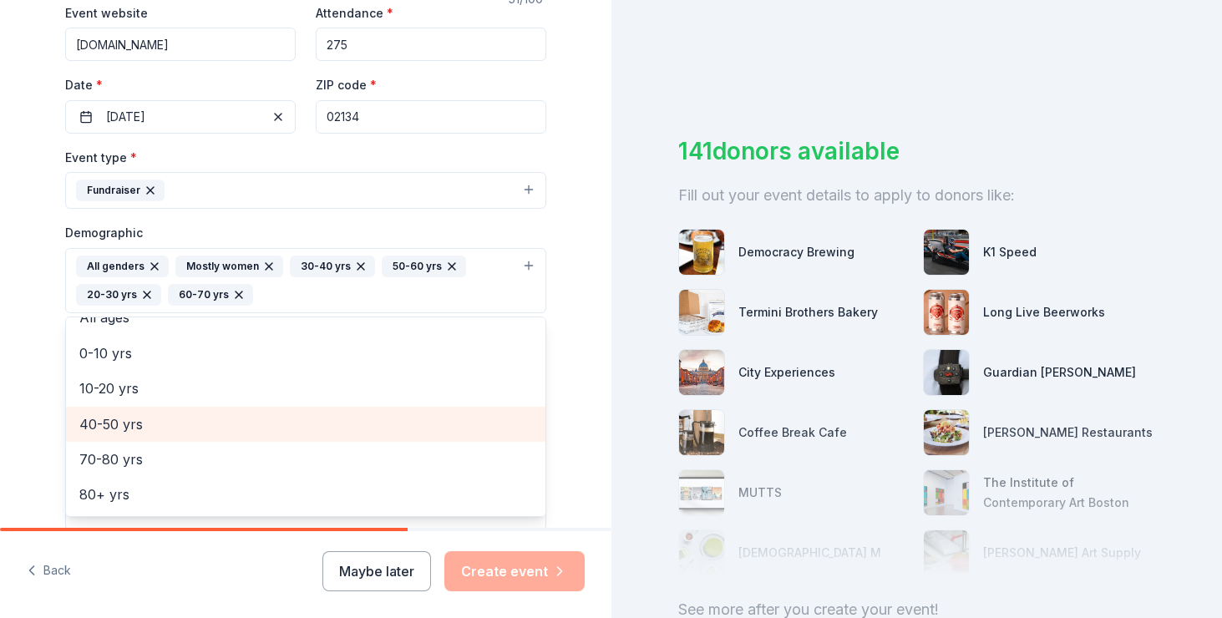
scroll to position [334, 0]
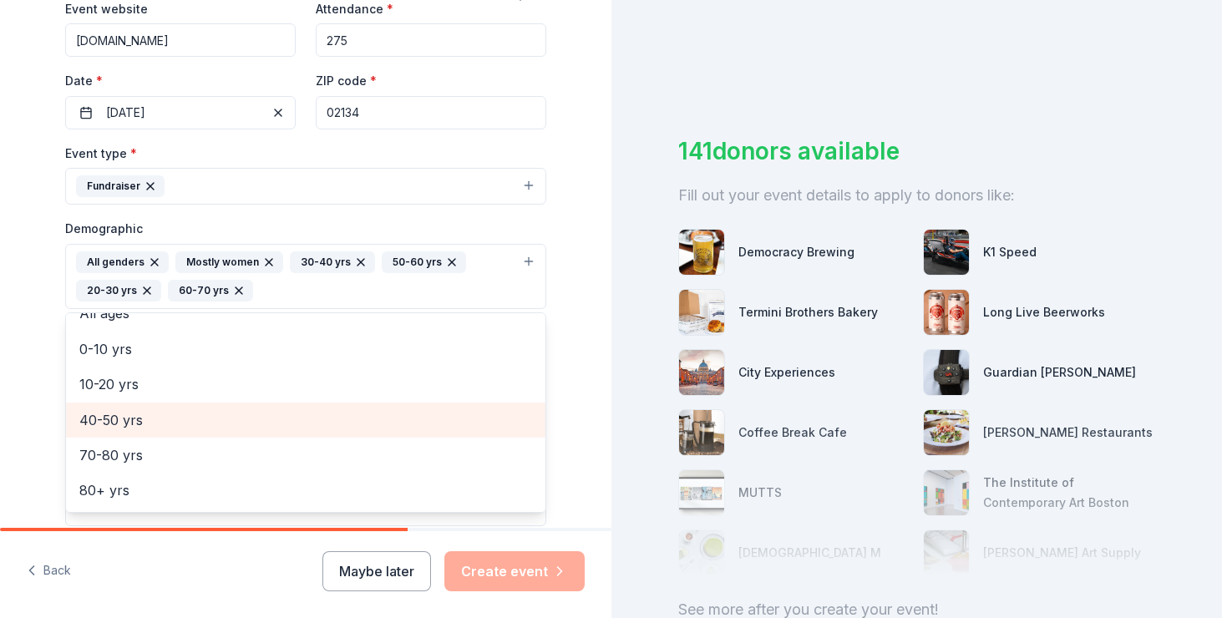
click at [138, 424] on span "40-50 yrs" at bounding box center [305, 420] width 453 height 22
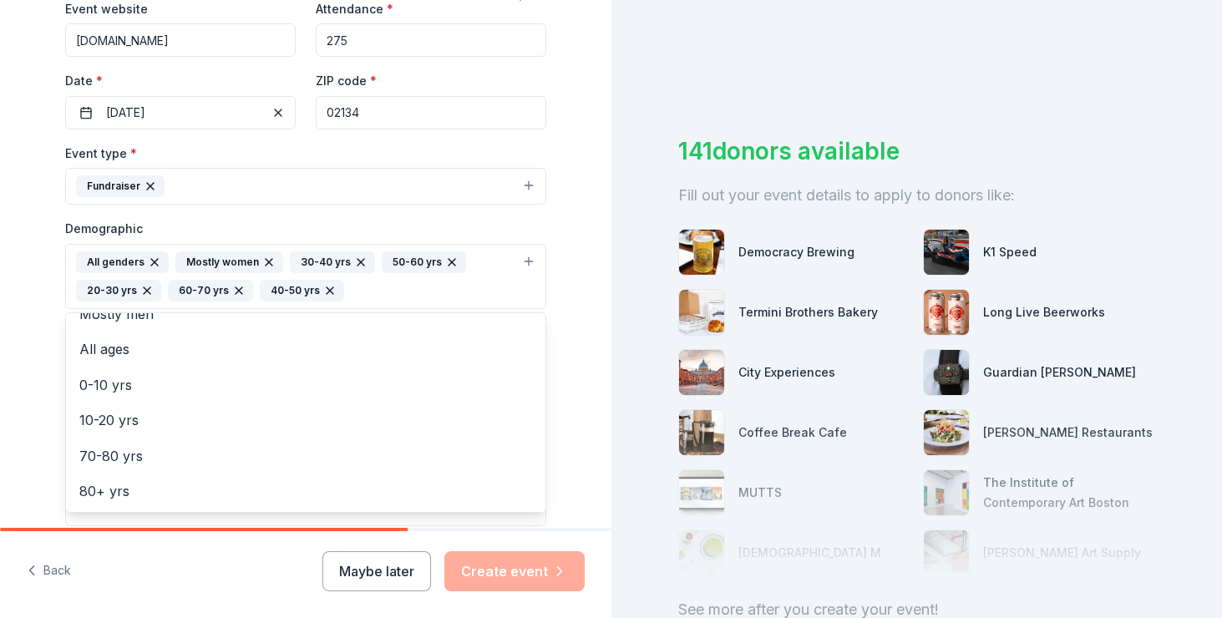
click at [569, 374] on div "Tell us about your event. We'll find in-kind donations you can apply for. Event…" at bounding box center [305, 238] width 535 height 1144
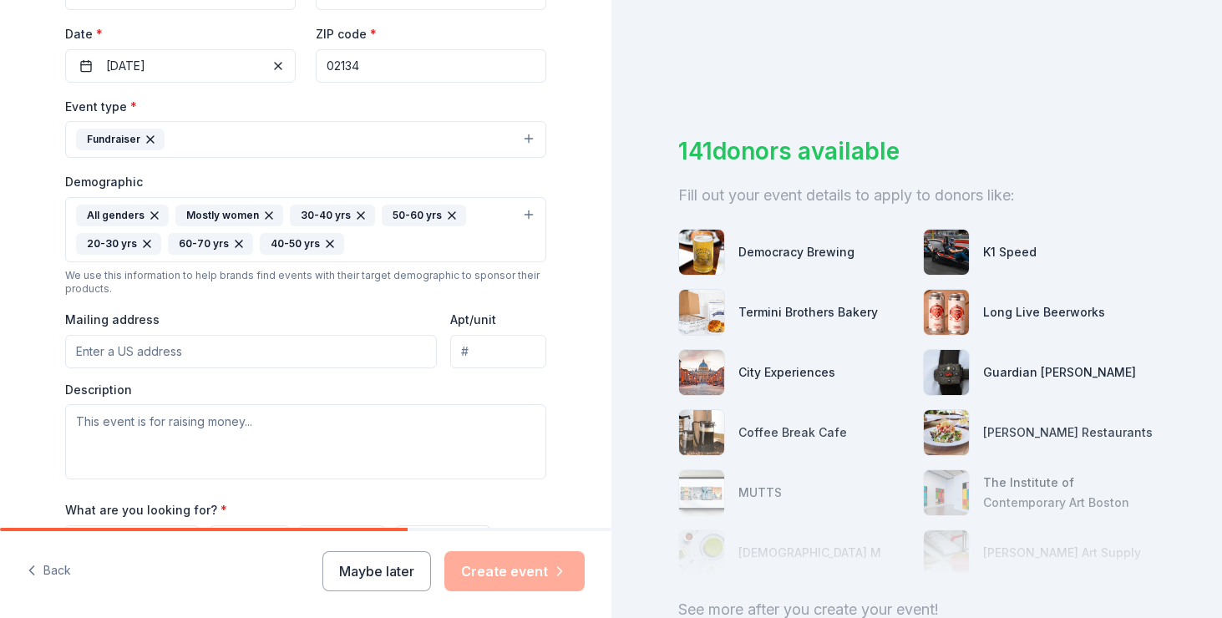
scroll to position [385, 0]
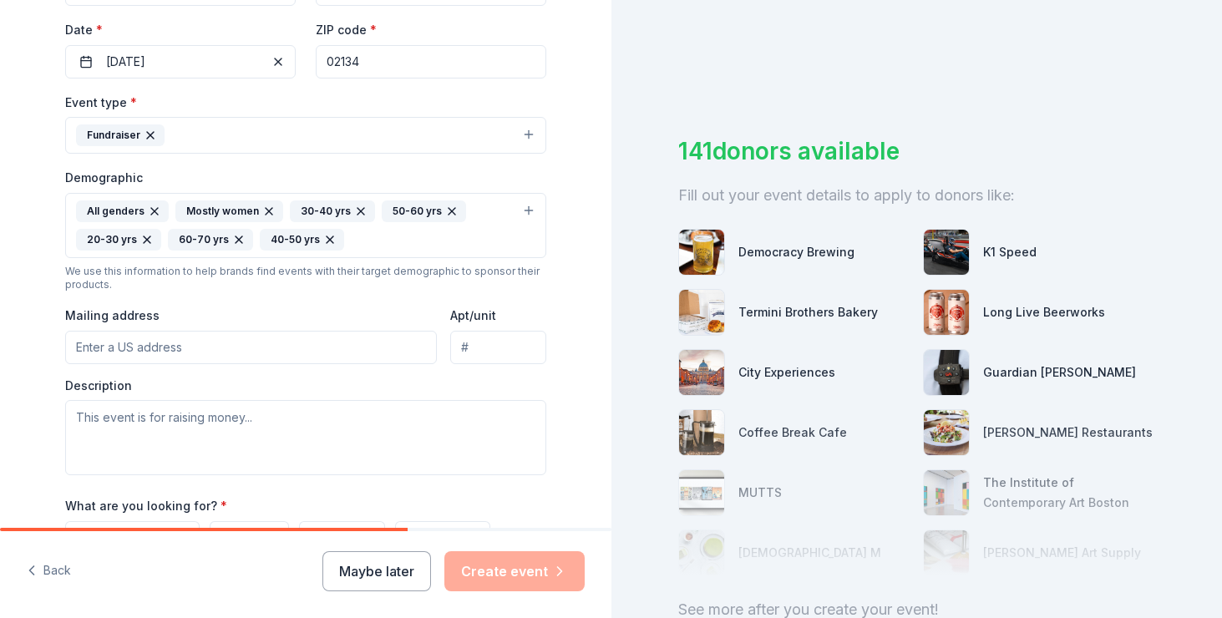
click at [277, 348] on input "Mailing address" at bounding box center [251, 347] width 372 height 33
type input "[STREET_ADDRESS]"
type input "1041"
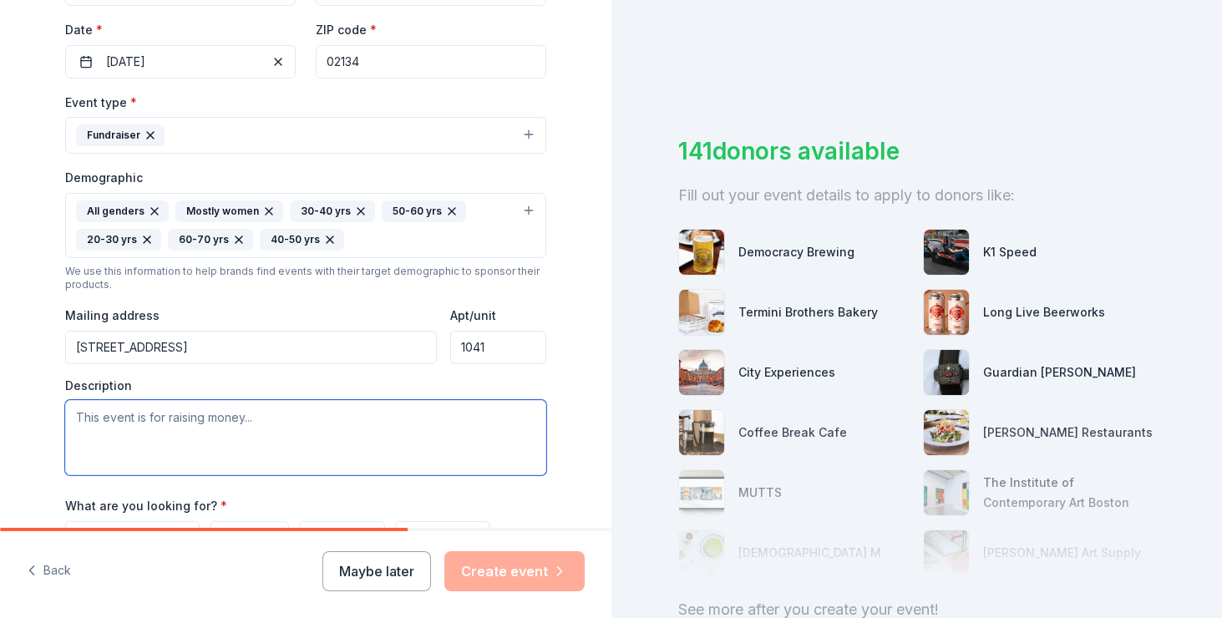
click at [257, 417] on textarea at bounding box center [305, 437] width 481 height 75
click at [106, 437] on textarea "This event is to raise money for up-skilling creatives, artists and filmmakers …" at bounding box center [305, 437] width 481 height 75
click at [238, 441] on textarea "This event is to raise money for up-skilling creatives, artists and filmmakers …" at bounding box center [305, 437] width 481 height 75
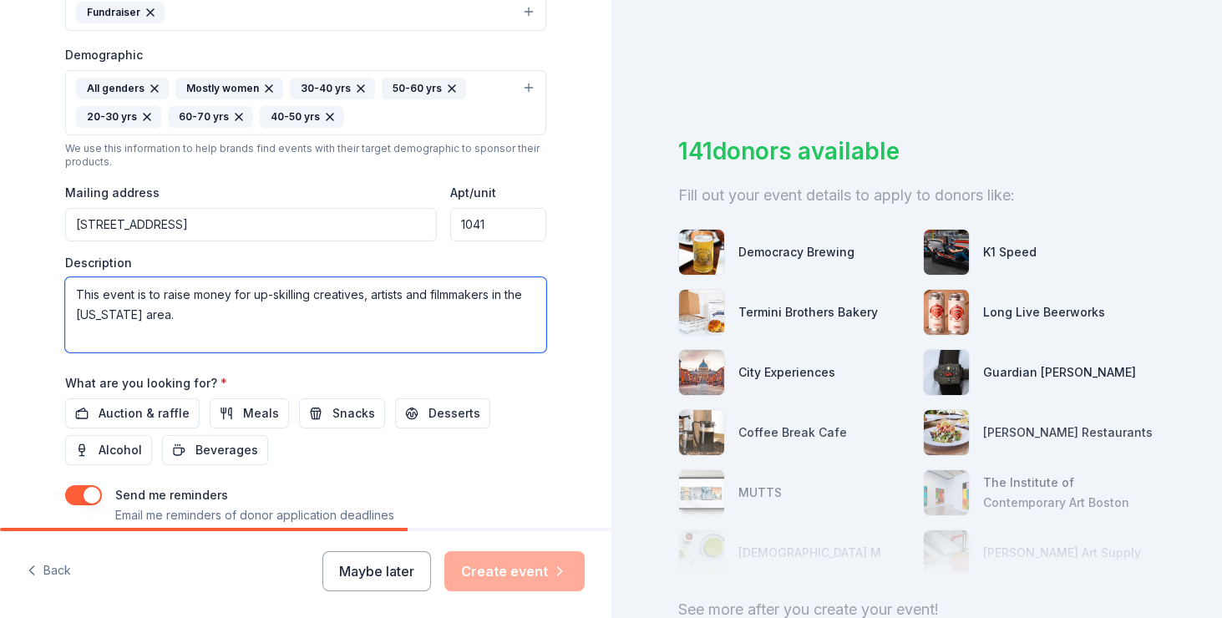
scroll to position [520, 0]
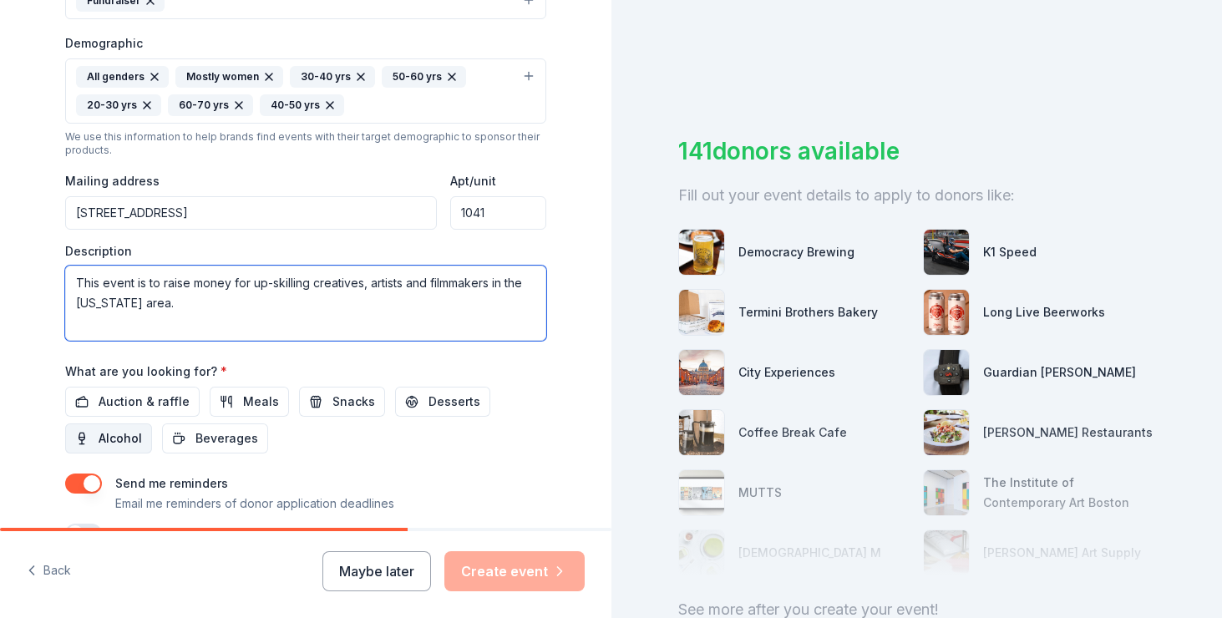
type textarea "This event is to raise money for up-skilling creatives, artists and filmmakers …"
click at [112, 435] on span "Alcohol" at bounding box center [120, 439] width 43 height 20
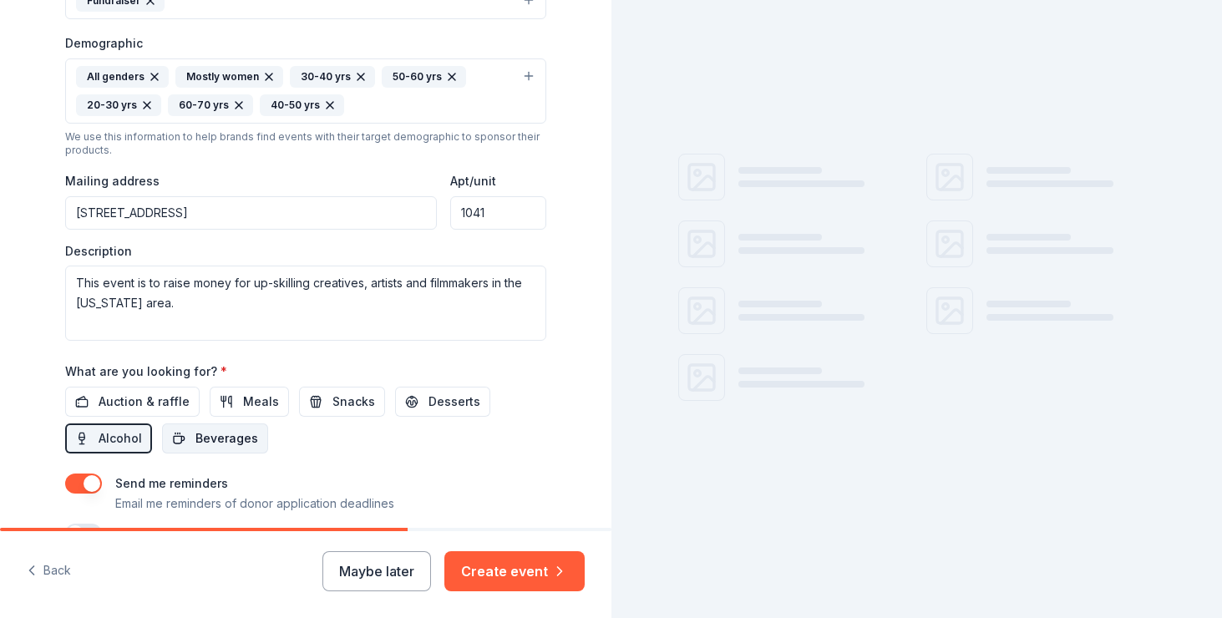
click at [191, 445] on button "Beverages" at bounding box center [215, 439] width 106 height 30
click at [458, 400] on span "Desserts" at bounding box center [455, 402] width 52 height 20
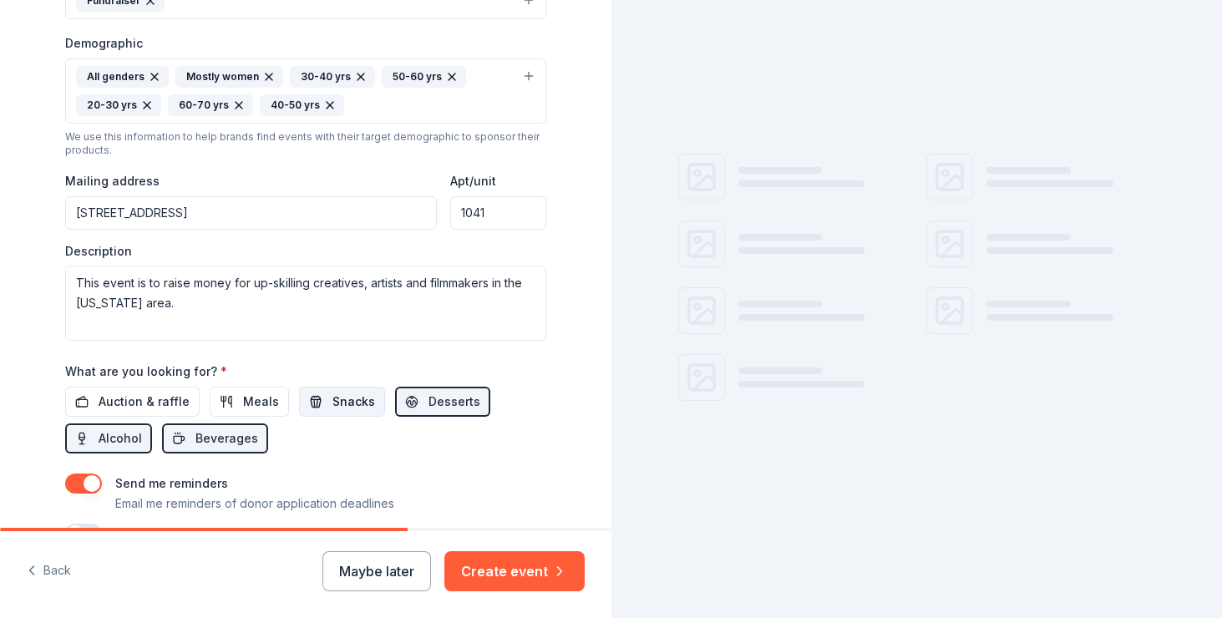
click at [337, 402] on span "Snacks" at bounding box center [354, 402] width 43 height 20
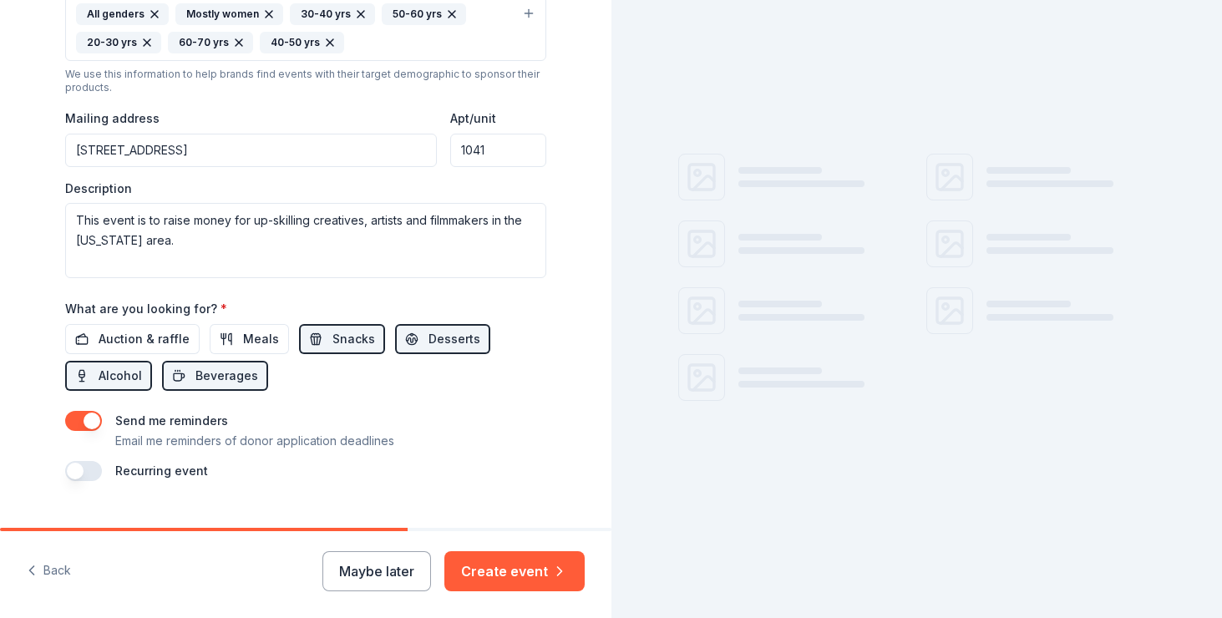
scroll to position [589, 0]
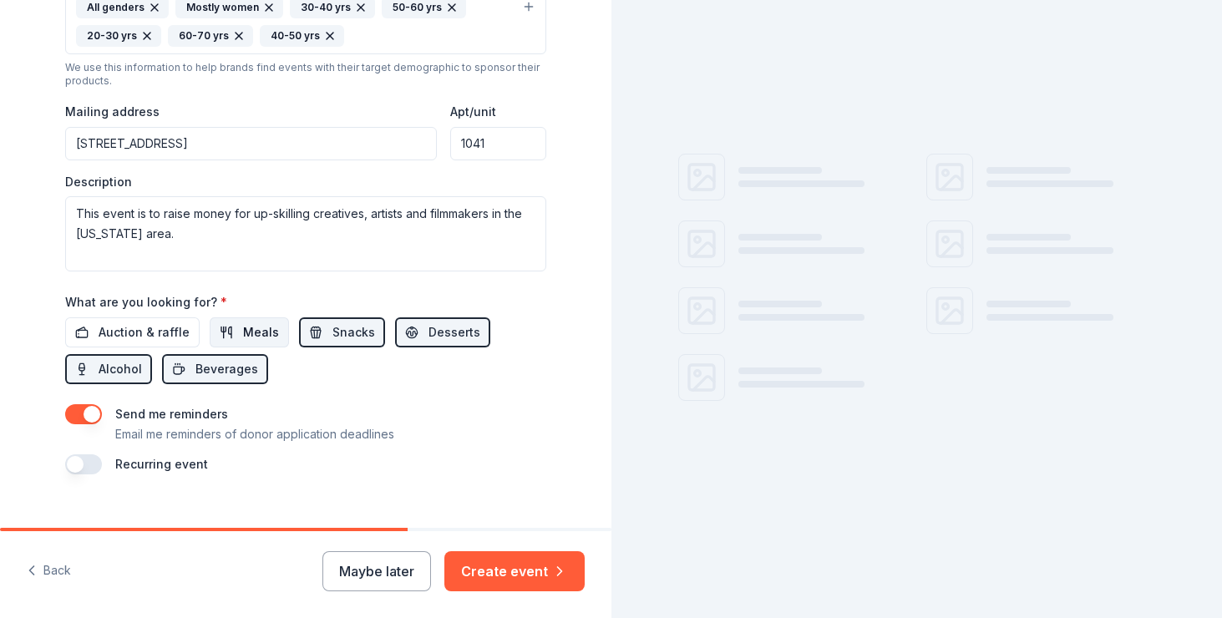
click at [254, 332] on span "Meals" at bounding box center [261, 333] width 36 height 20
click at [257, 333] on span "Meals" at bounding box center [261, 333] width 36 height 20
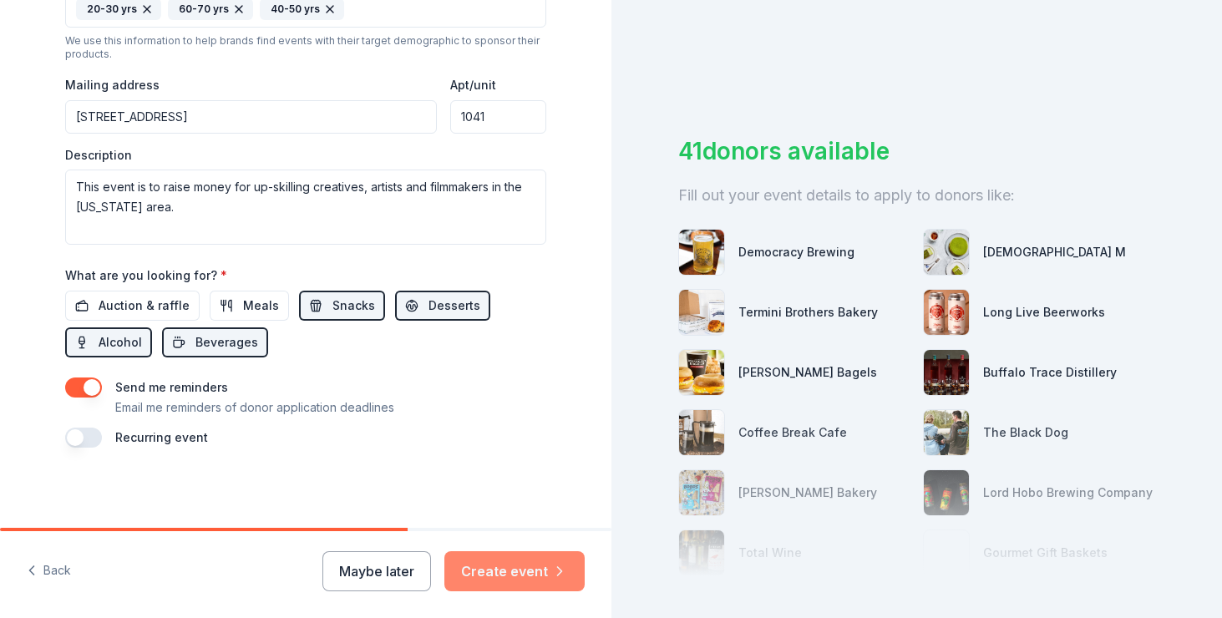
click at [519, 572] on button "Create event" at bounding box center [515, 571] width 140 height 40
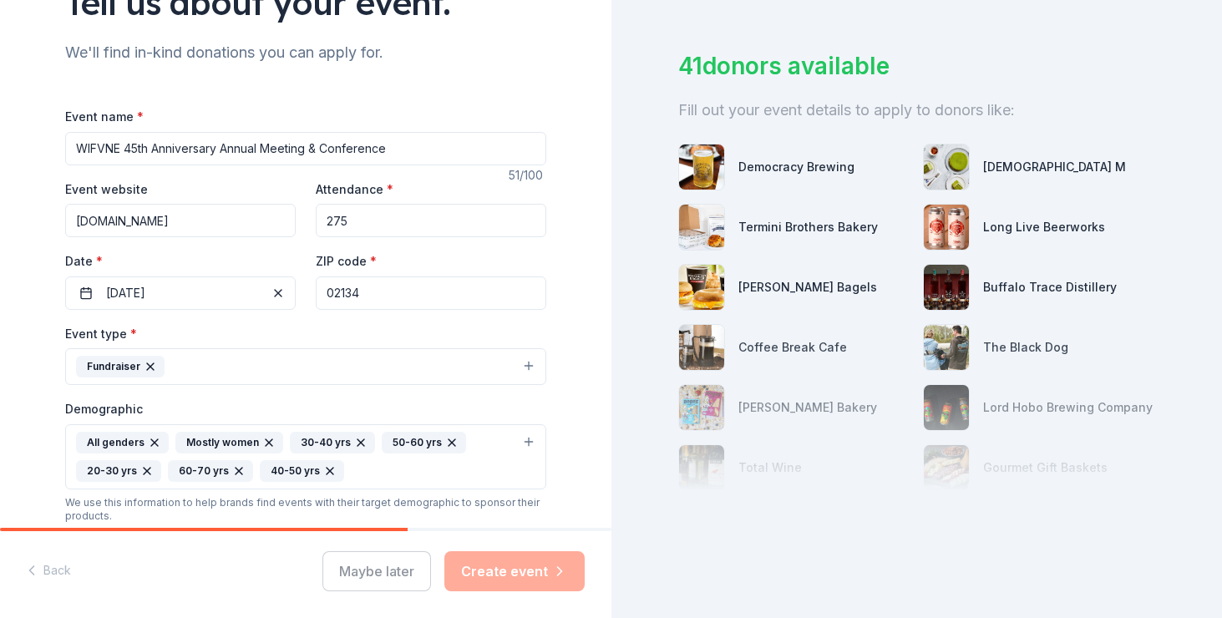
scroll to position [0, 0]
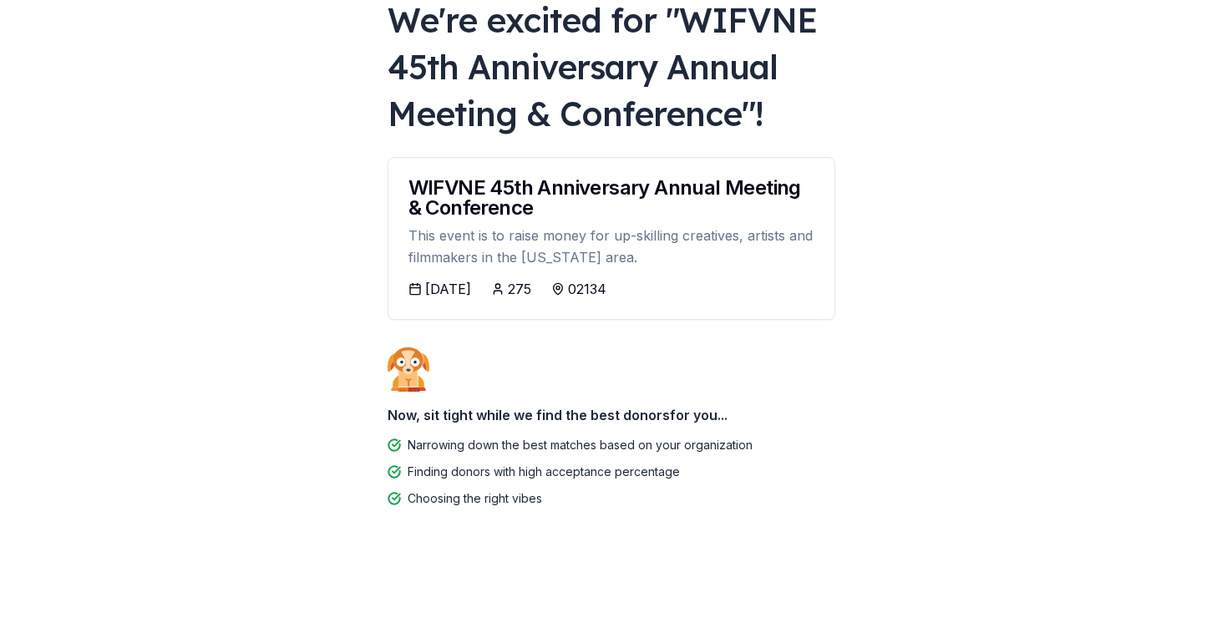
scroll to position [110, 0]
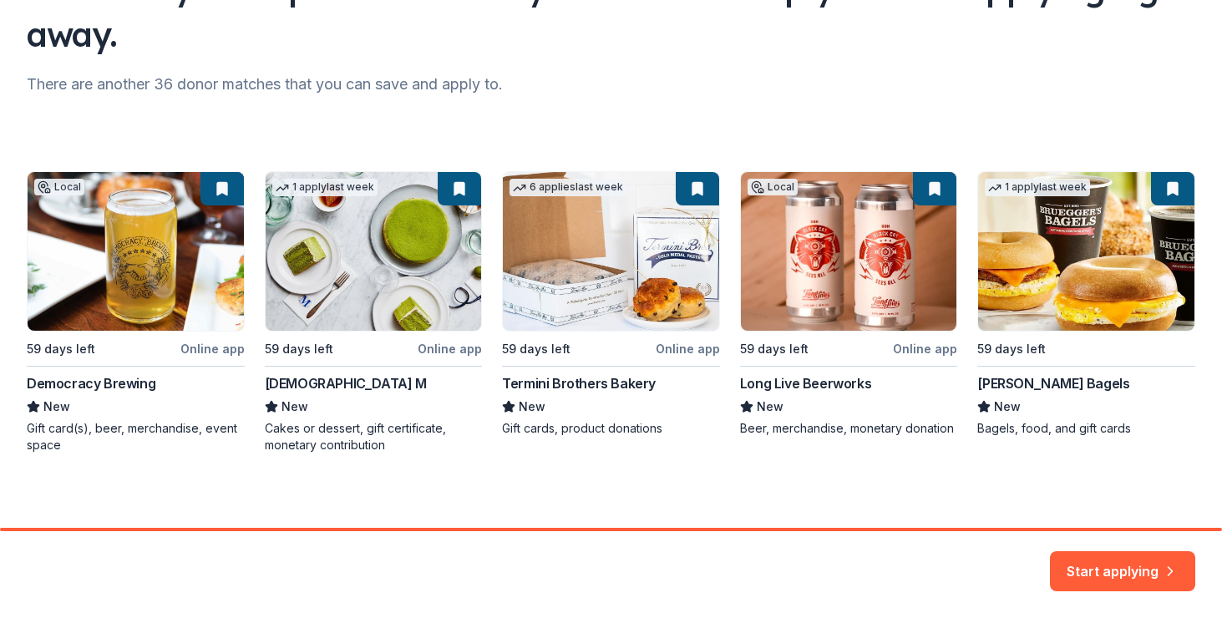
scroll to position [175, 0]
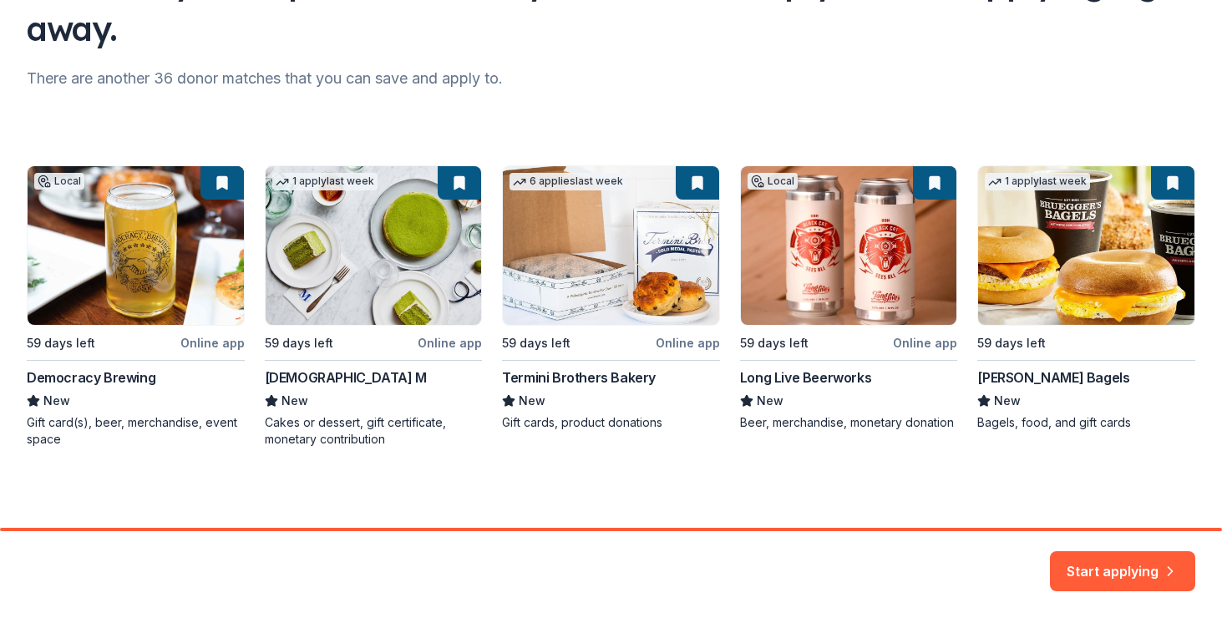
click at [213, 343] on div "Local 59 days left Online app Democracy Brewing New Gift card(s), beer, merchan…" at bounding box center [611, 306] width 1169 height 282
click at [1095, 577] on button "Start applying" at bounding box center [1122, 561] width 145 height 40
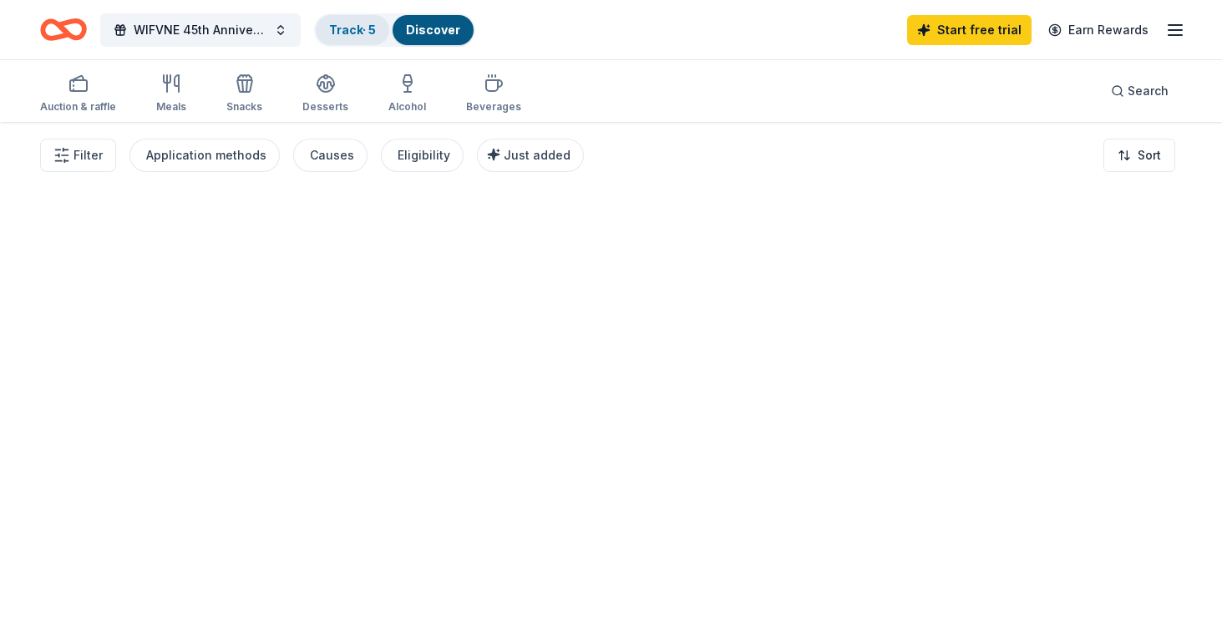
click at [352, 29] on link "Track · 5" at bounding box center [352, 30] width 47 height 14
click at [511, 28] on div "WIFVNE 45th Anniversary Annual Meeting & Conference Track · 5 Discover Start fr…" at bounding box center [611, 29] width 1142 height 39
click at [400, 105] on div "Alcohol" at bounding box center [408, 106] width 38 height 13
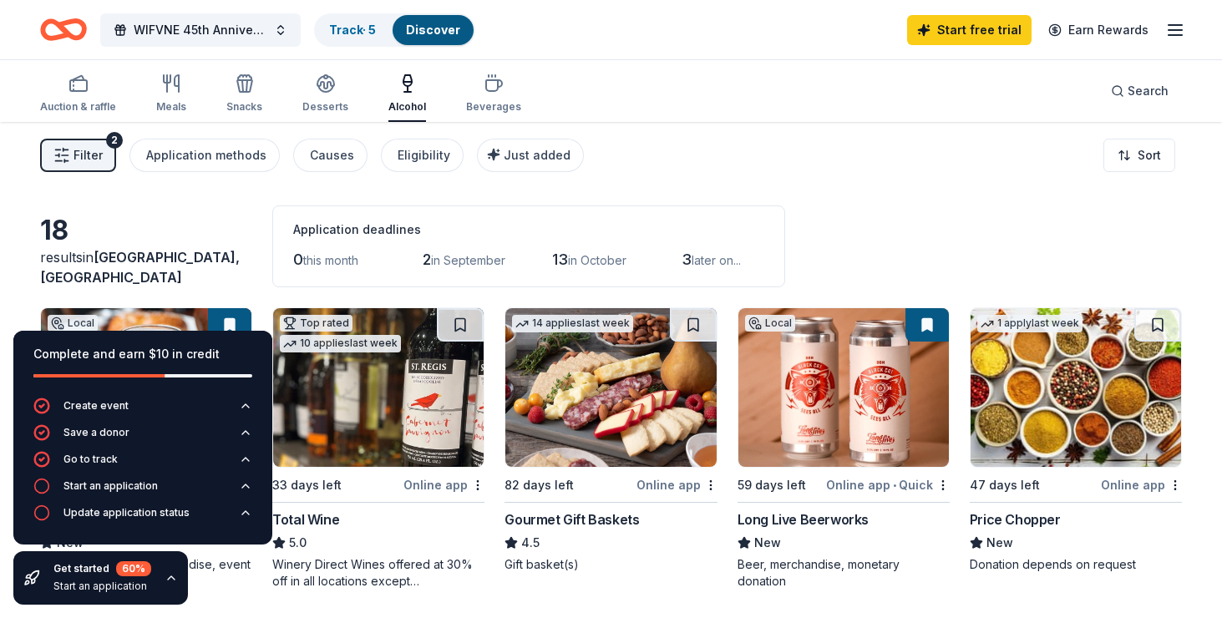
click at [801, 156] on div "Filter 2 Application methods Causes Eligibility Just added Sort" at bounding box center [611, 155] width 1222 height 67
click at [86, 490] on div "Start an application" at bounding box center [111, 486] width 94 height 13
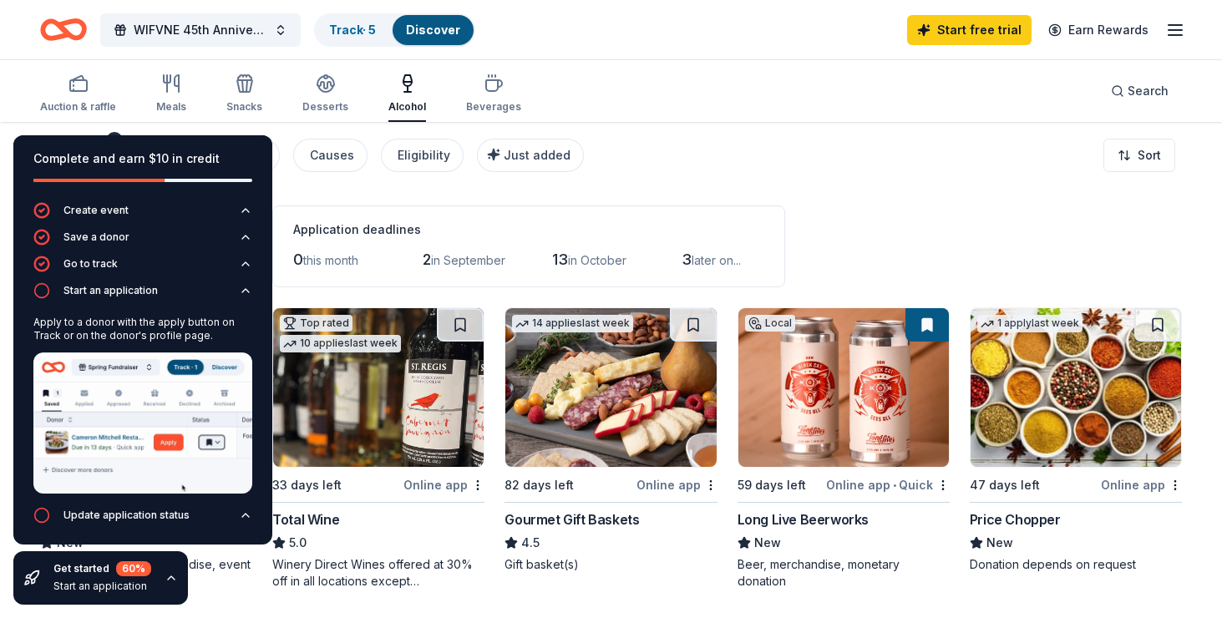
click at [457, 216] on div "Application deadlines 0 this month 2 in September 13 in October 3 later on..." at bounding box center [528, 247] width 513 height 82
click at [115, 137] on div "Complete and earn $10 in credit" at bounding box center [142, 168] width 259 height 67
click at [246, 516] on icon "button" at bounding box center [245, 515] width 13 height 13
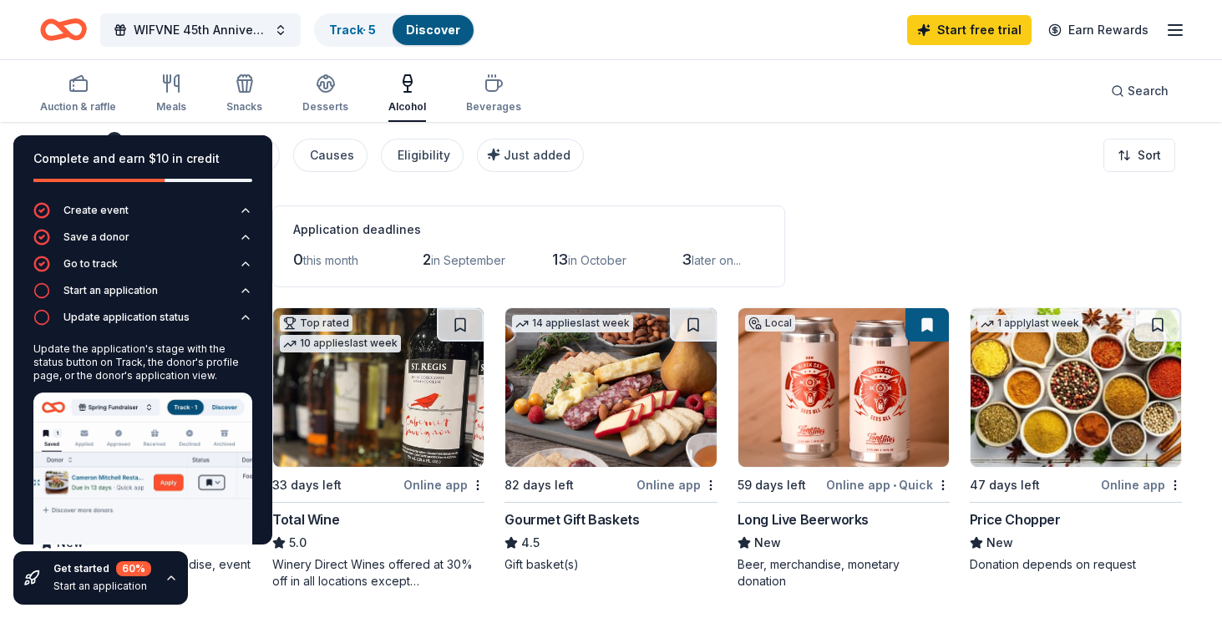
click at [110, 135] on div "Complete and earn $10 in credit Create event Save a donor Go to track Start an …" at bounding box center [143, 370] width 286 height 496
click at [150, 126] on div "Complete and earn $10 in credit Create event Save a donor Go to track Start an …" at bounding box center [143, 370] width 286 height 496
click at [706, 212] on div "Application deadlines 0 this month 2 in September 13 in October 3 later on..." at bounding box center [528, 247] width 513 height 82
click at [704, 188] on div "Filter 2 Application methods Causes Eligibility Just added Sort" at bounding box center [611, 155] width 1222 height 67
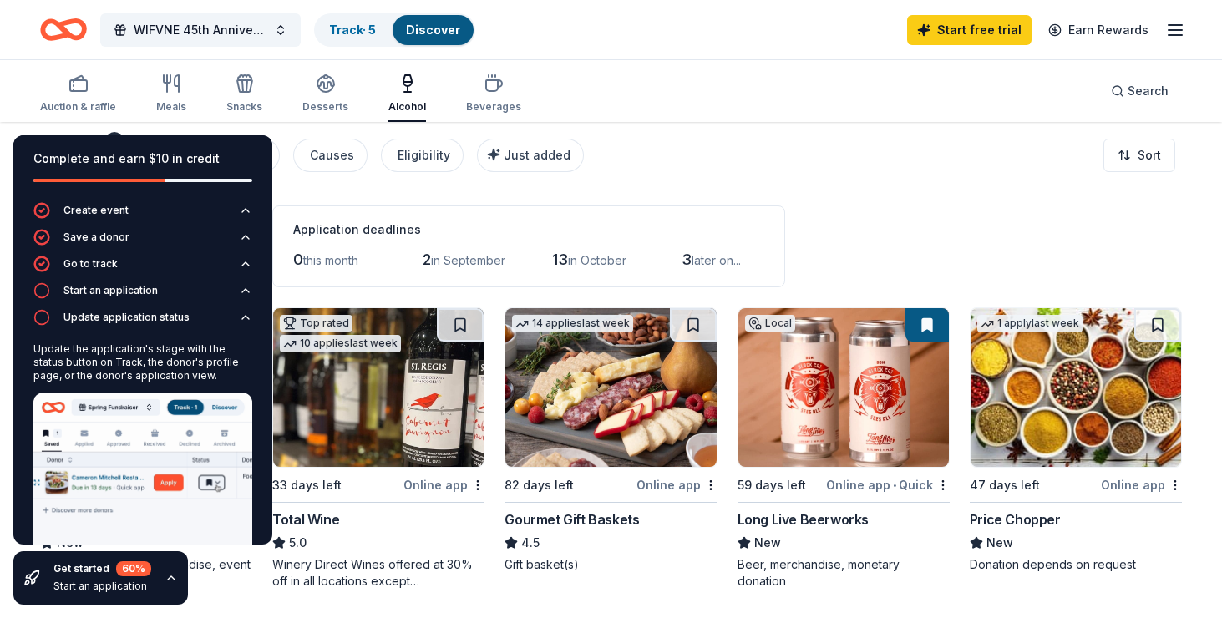
click at [170, 574] on icon "button" at bounding box center [171, 578] width 13 height 13
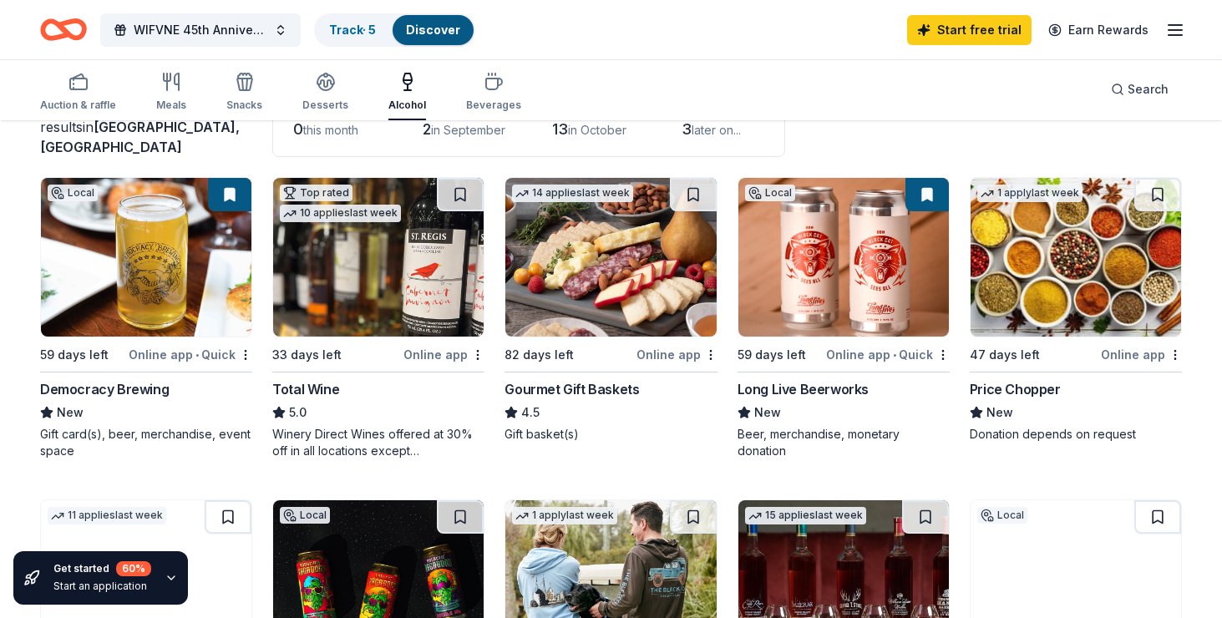
scroll to position [133, 0]
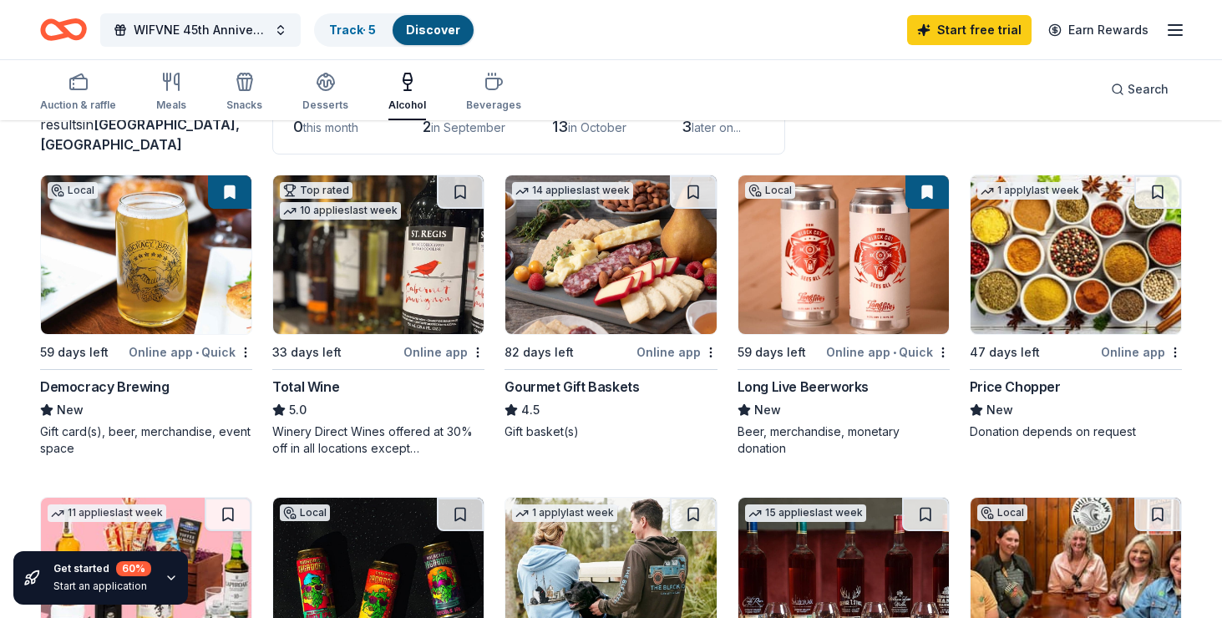
click at [216, 351] on div "Online app • Quick" at bounding box center [191, 352] width 124 height 21
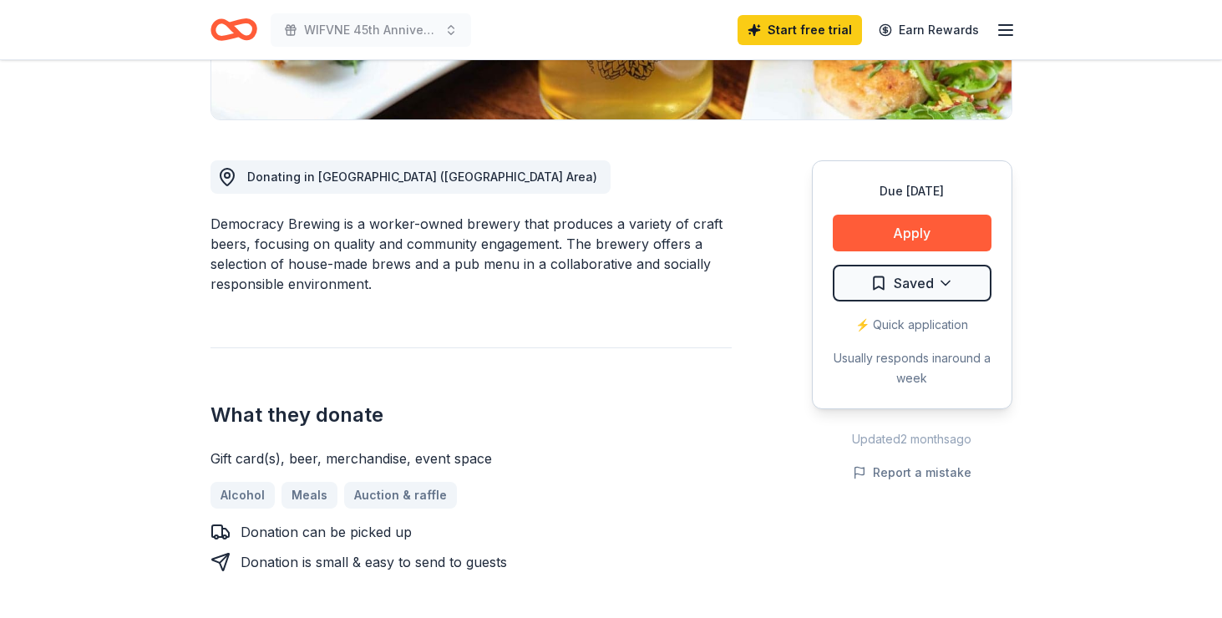
scroll to position [389, 0]
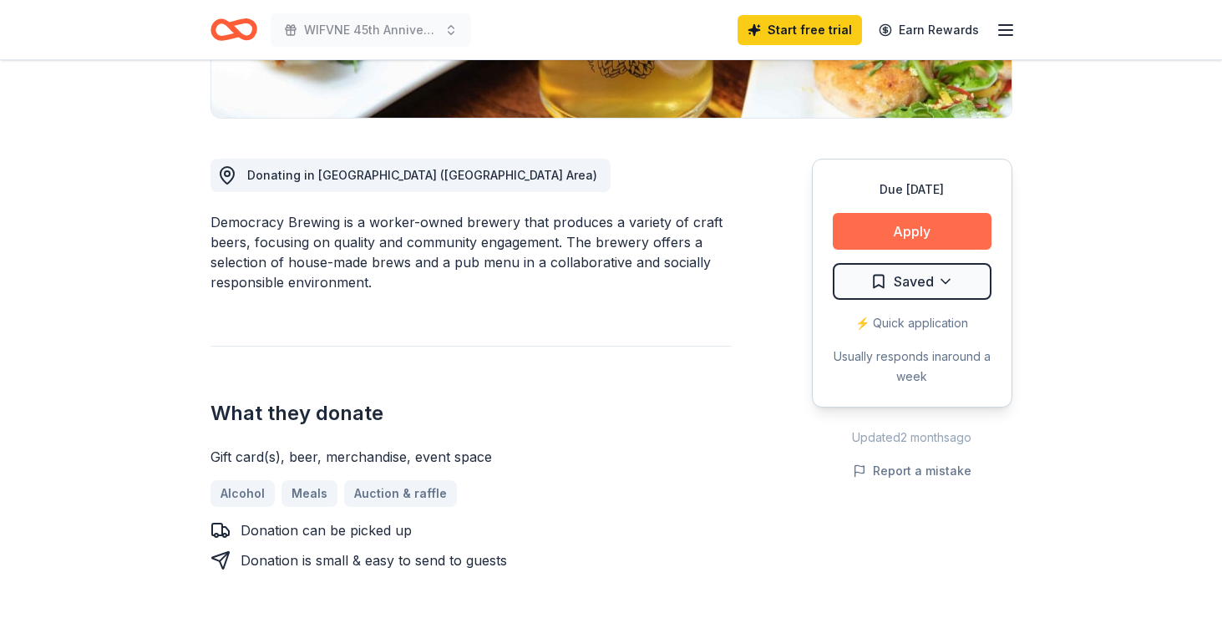
click at [906, 230] on button "Apply" at bounding box center [912, 231] width 159 height 37
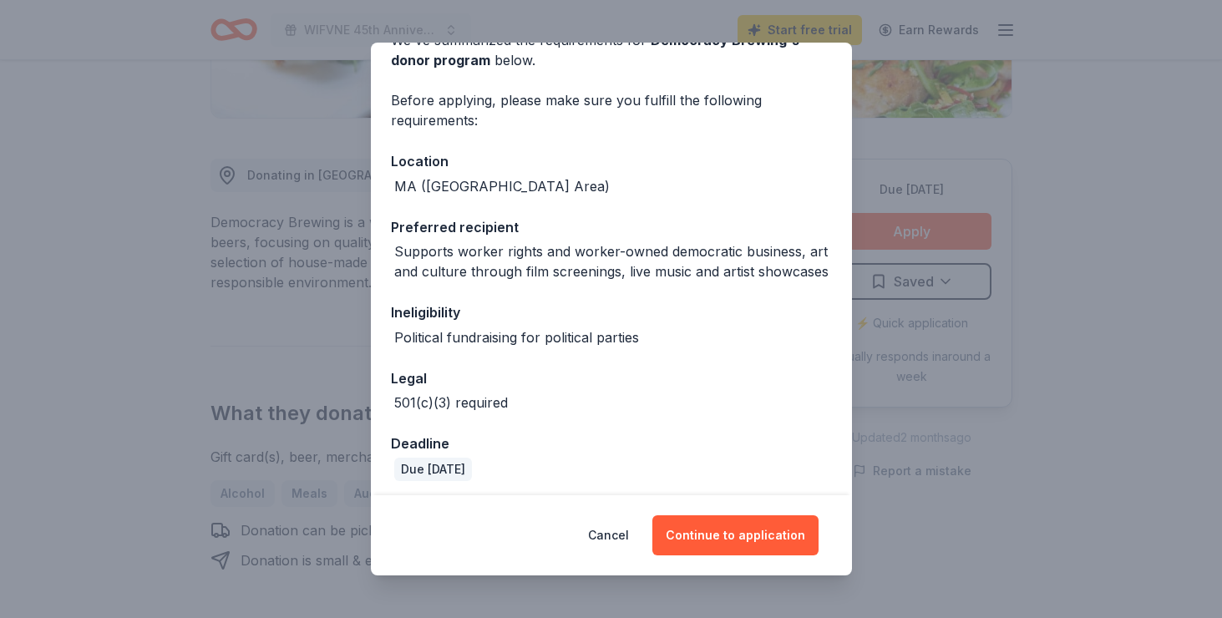
scroll to position [100, 0]
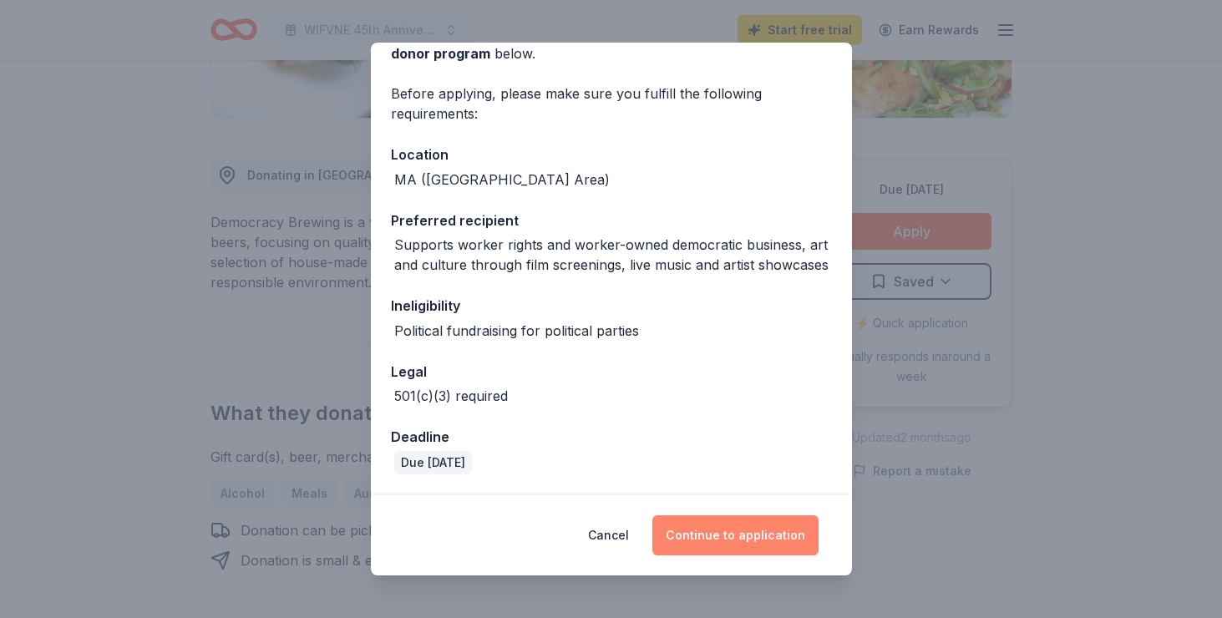
click at [718, 538] on button "Continue to application" at bounding box center [736, 536] width 166 height 40
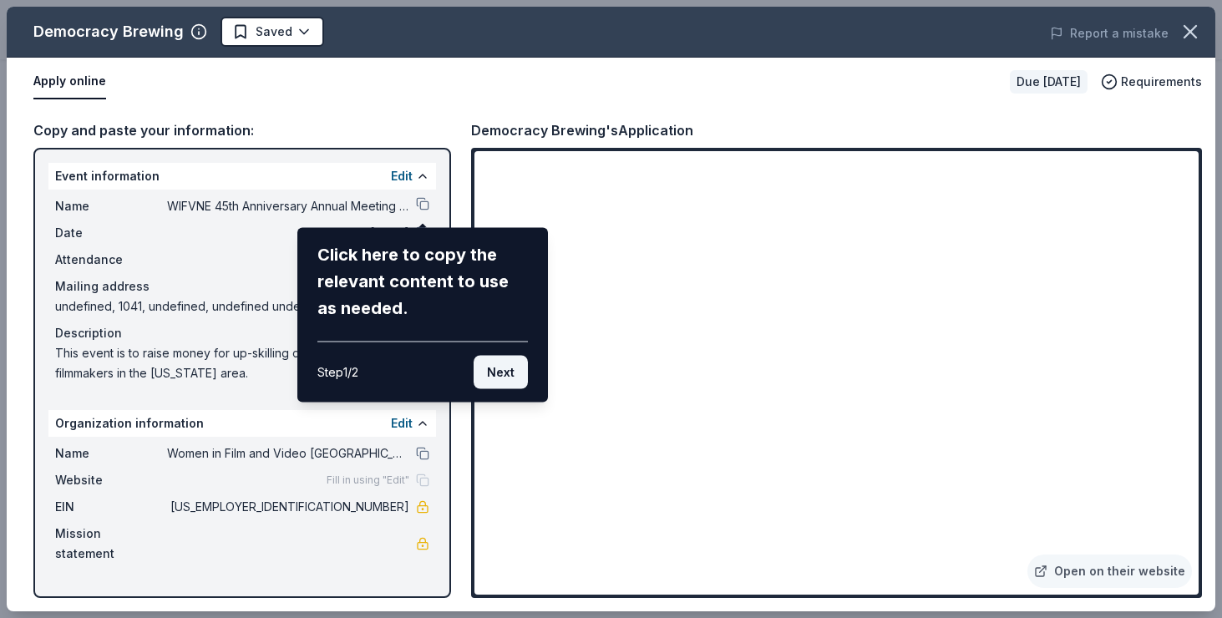
click at [498, 370] on button "Next" at bounding box center [501, 372] width 54 height 33
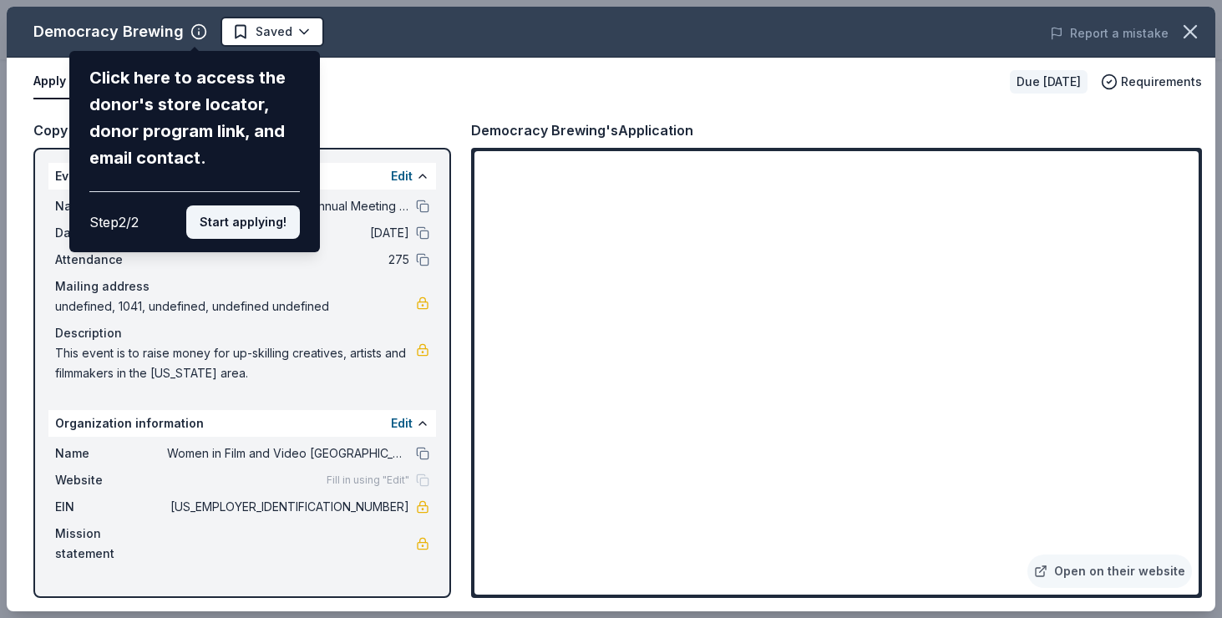
click at [254, 226] on button "Start applying!" at bounding box center [243, 222] width 114 height 33
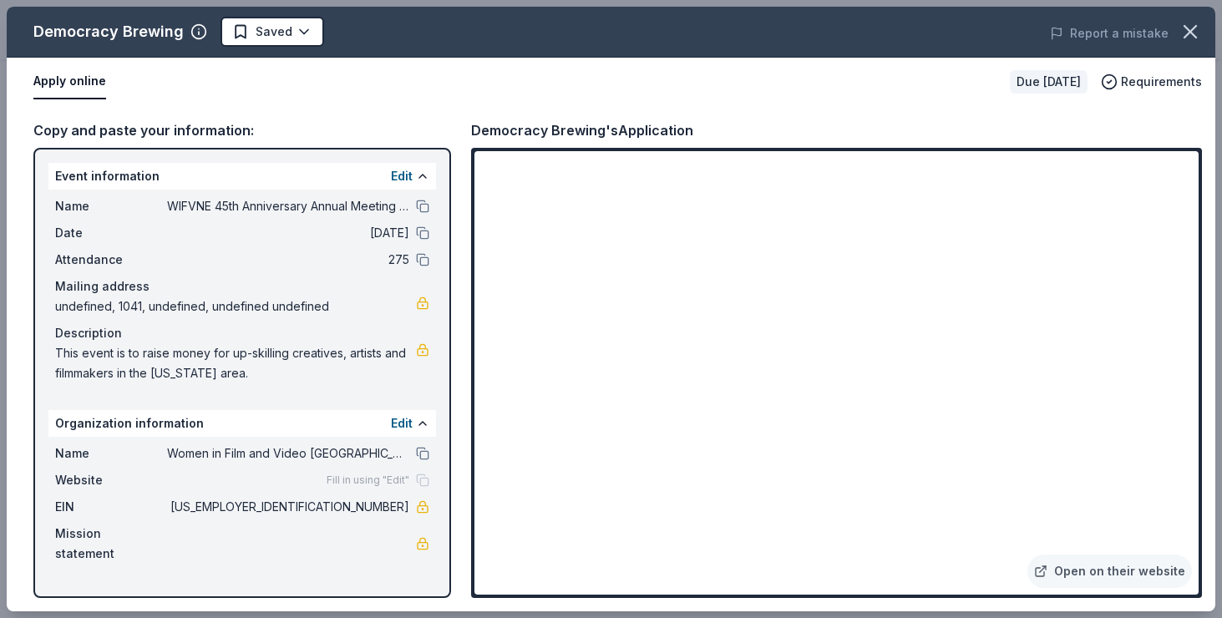
click at [343, 300] on span "undefined, 1041, undefined, undefined undefined" at bounding box center [235, 307] width 361 height 20
click at [422, 306] on link at bounding box center [422, 303] width 13 height 13
click at [425, 424] on button at bounding box center [422, 423] width 13 height 13
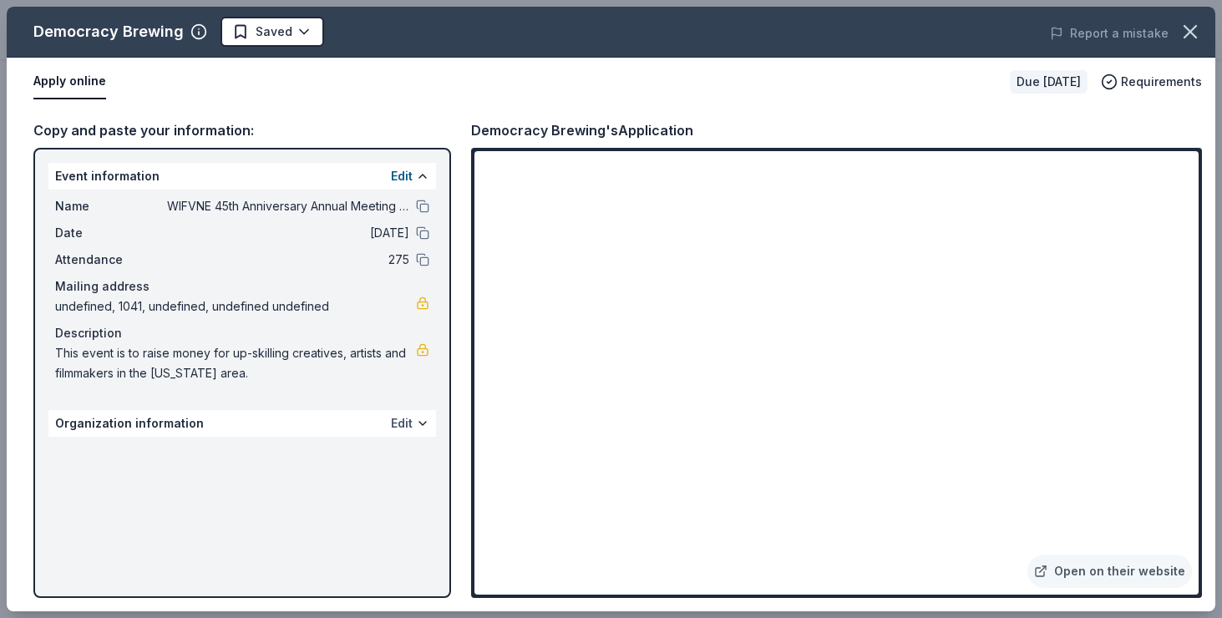
click at [403, 422] on button "Edit" at bounding box center [402, 424] width 22 height 20
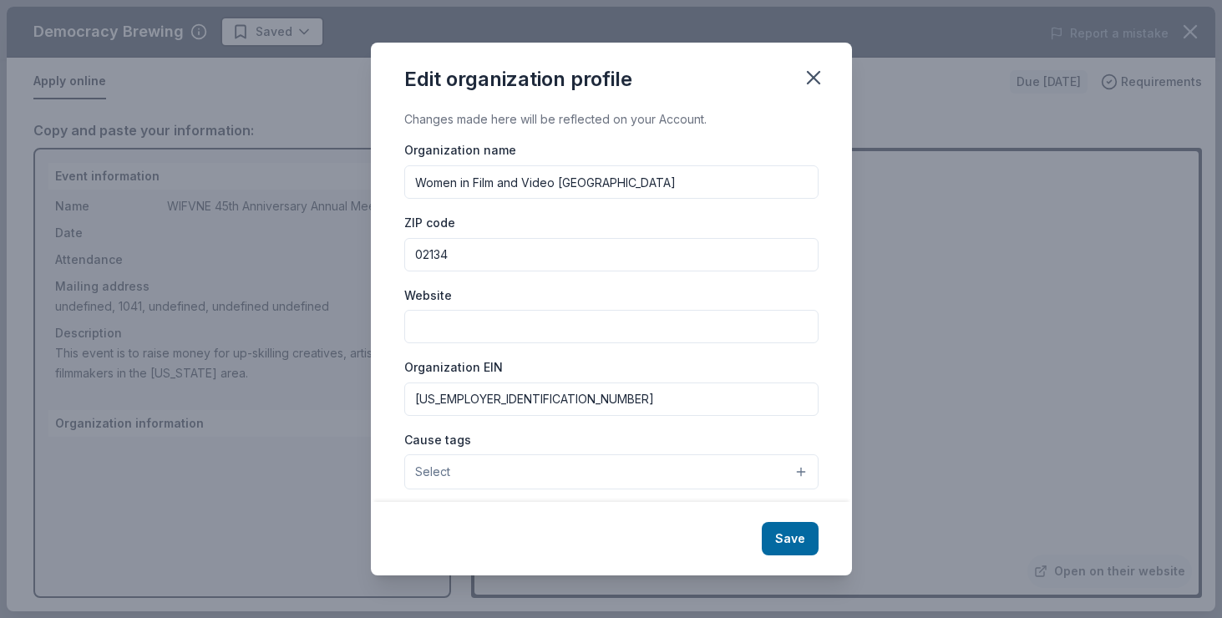
click at [439, 333] on input "Website" at bounding box center [611, 326] width 414 height 33
type input "www.wifvne.org"
click at [795, 535] on button "Save" at bounding box center [790, 538] width 57 height 33
click at [685, 254] on input "02134" at bounding box center [611, 254] width 414 height 33
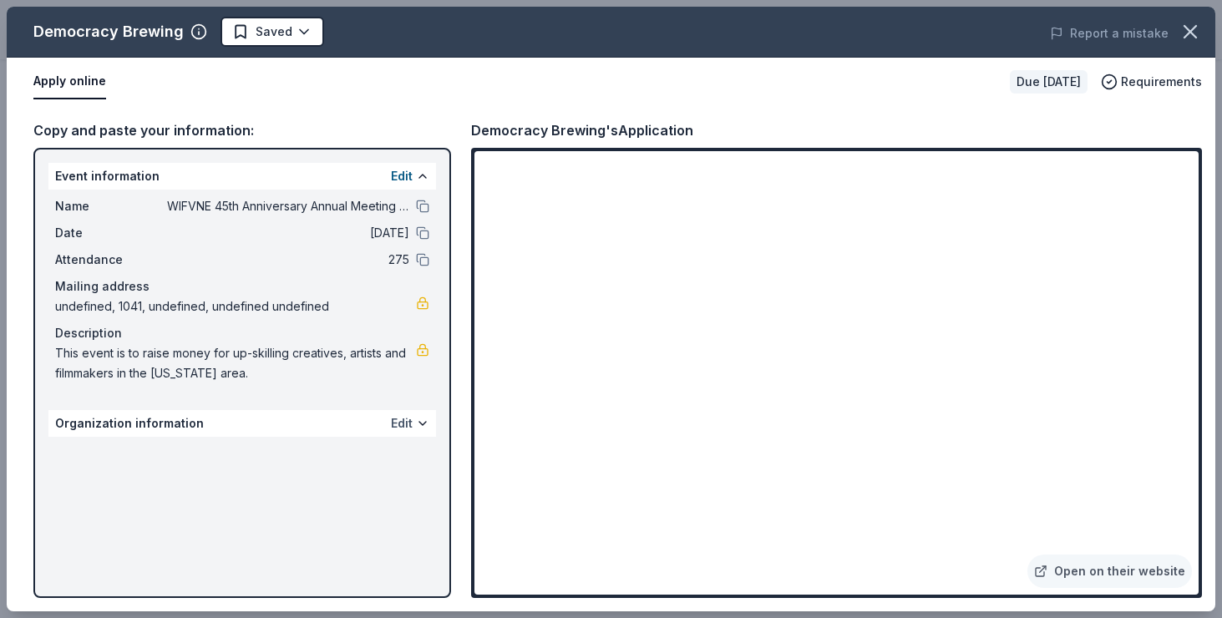
click at [404, 423] on button "Edit" at bounding box center [402, 424] width 22 height 20
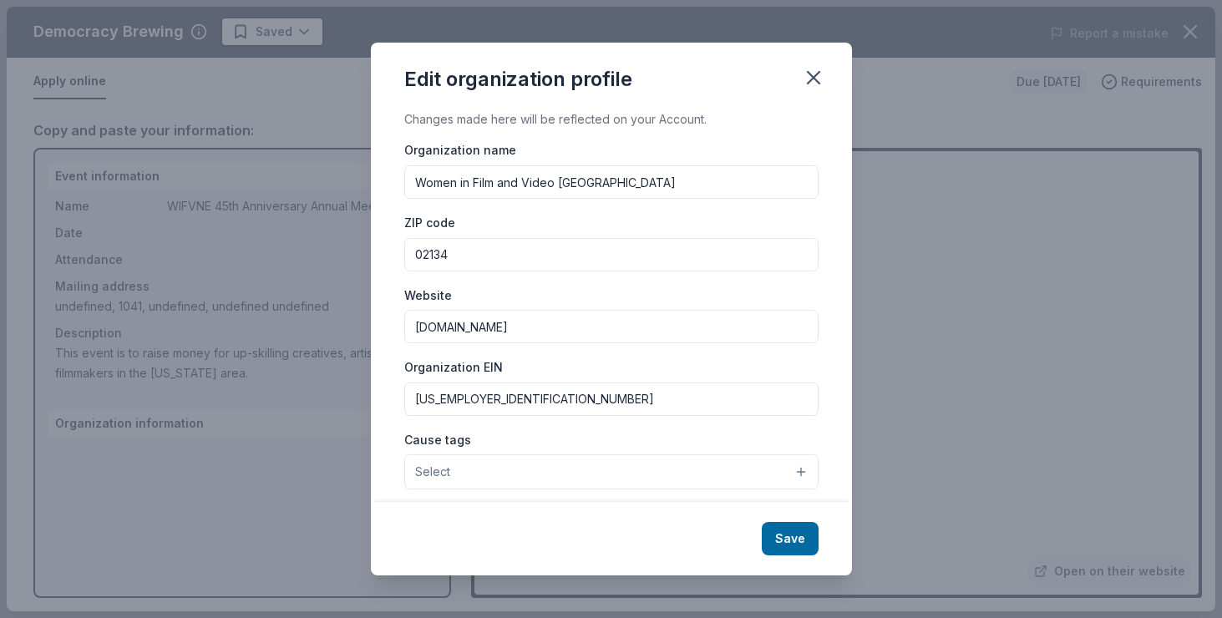
click at [541, 251] on input "02134" at bounding box center [611, 254] width 414 height 33
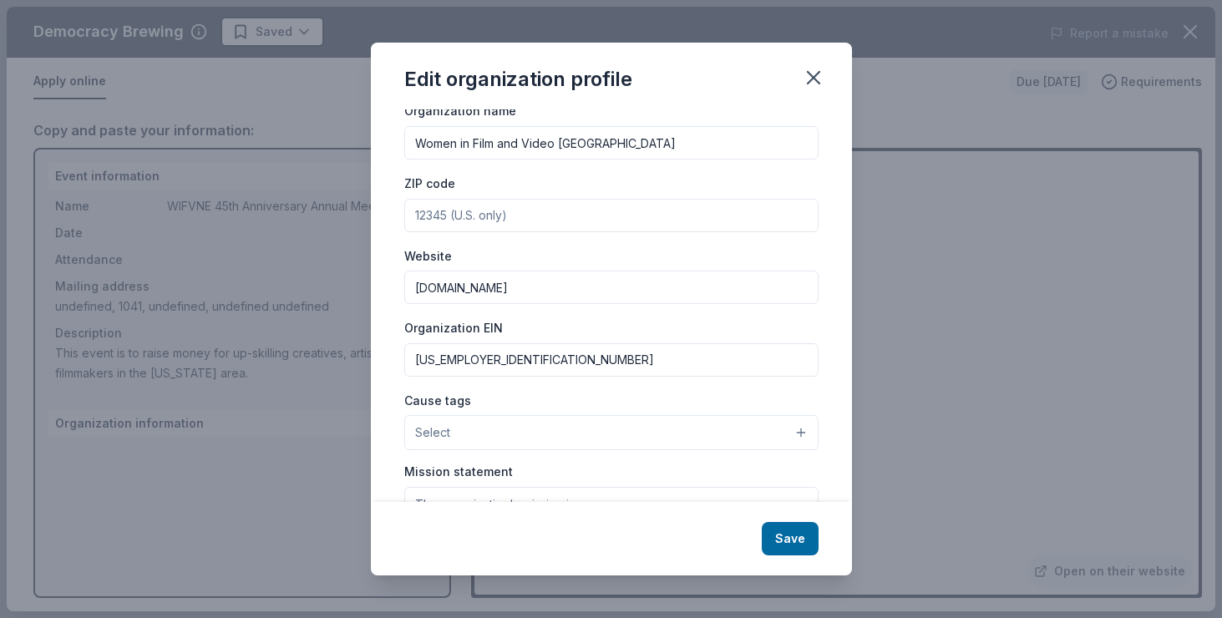
scroll to position [0, 0]
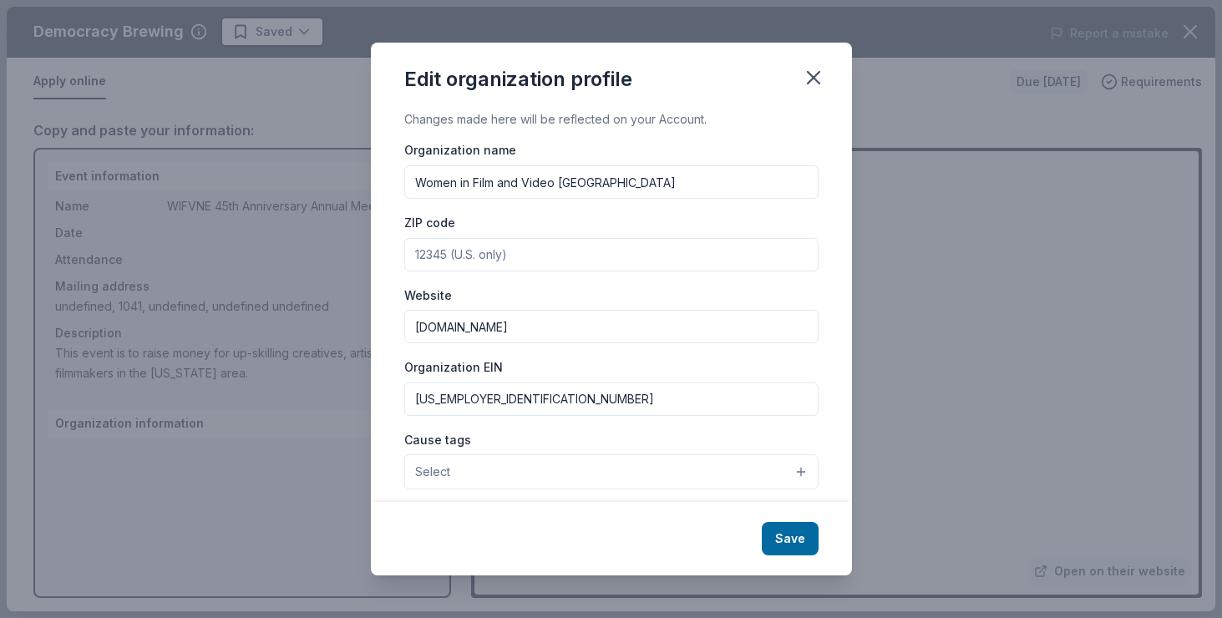
paste input "02116"
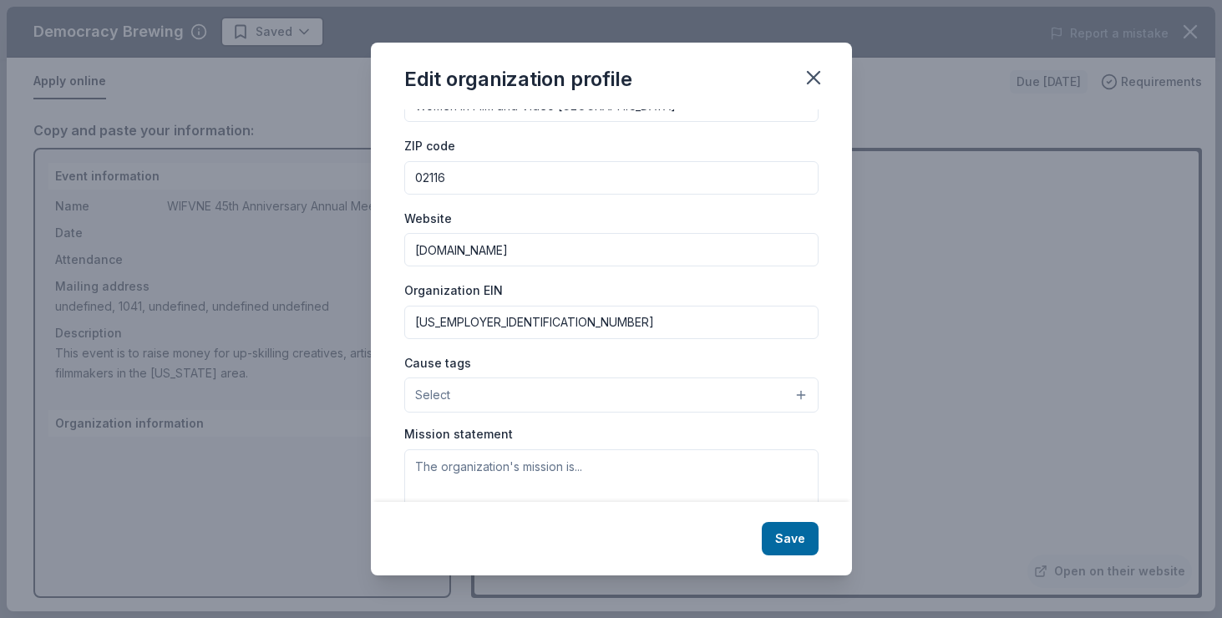
scroll to position [80, 0]
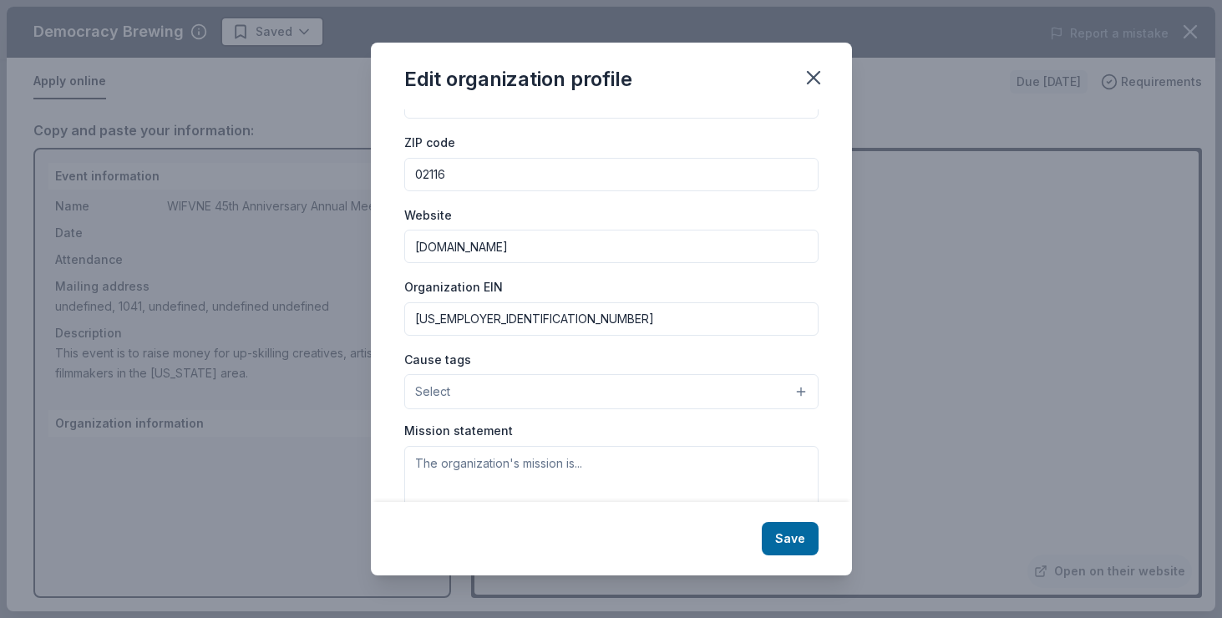
type input "02116"
click at [560, 384] on button "Select" at bounding box center [611, 391] width 414 height 35
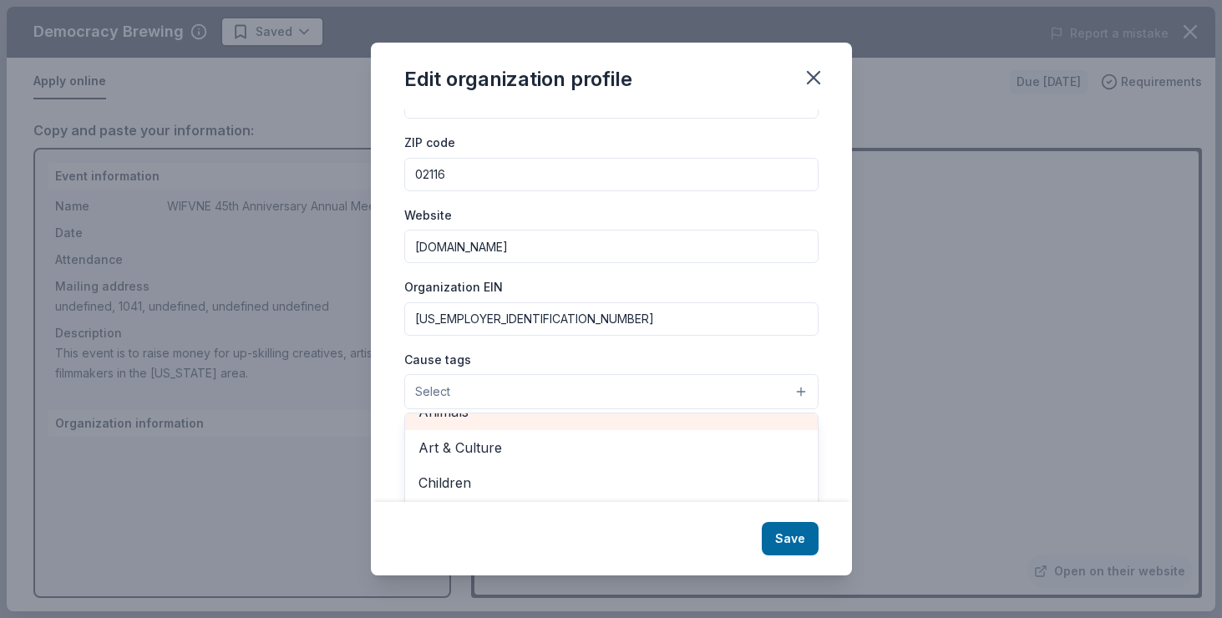
scroll to position [32, 0]
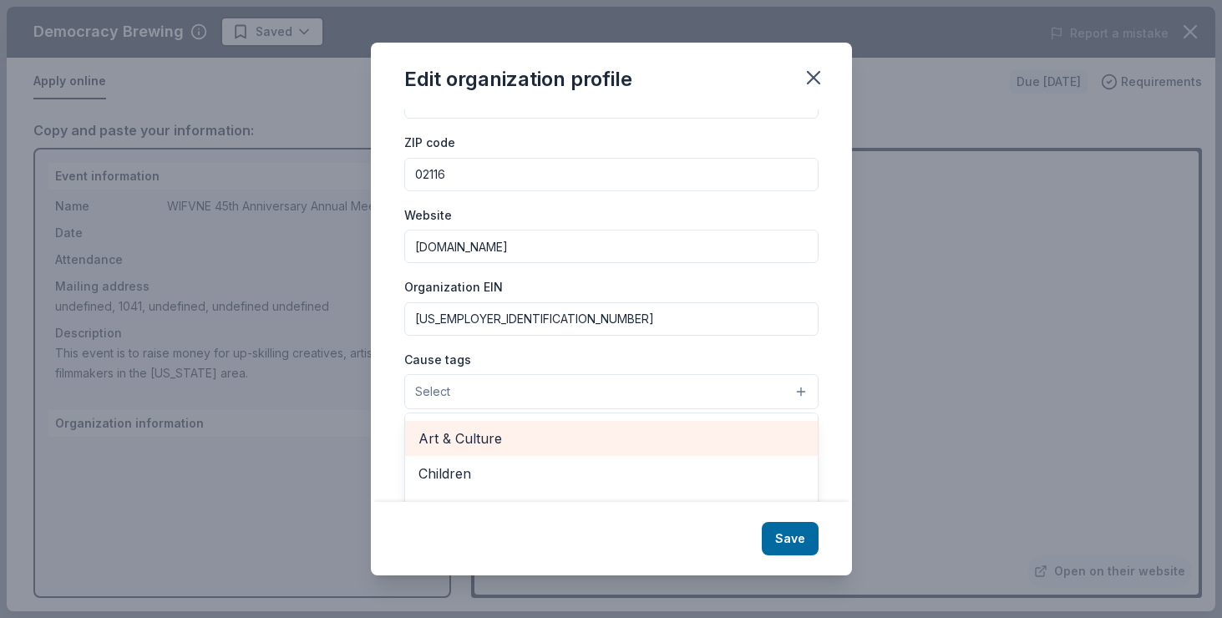
click at [498, 440] on span "Art & Culture" at bounding box center [612, 439] width 386 height 22
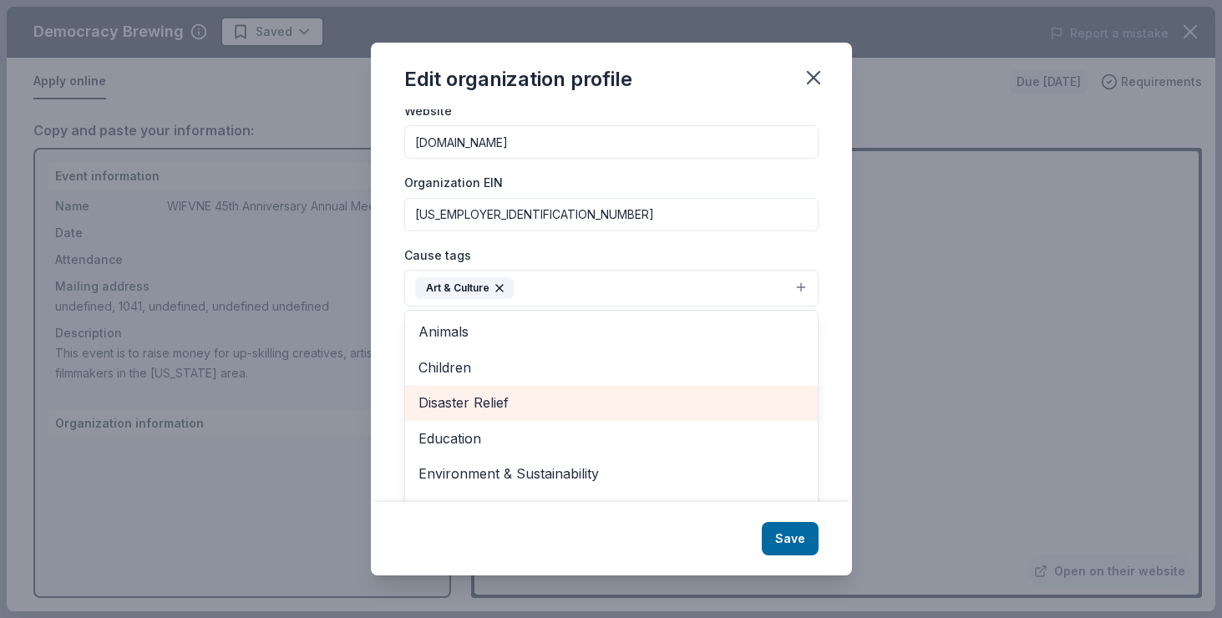
scroll to position [0, 0]
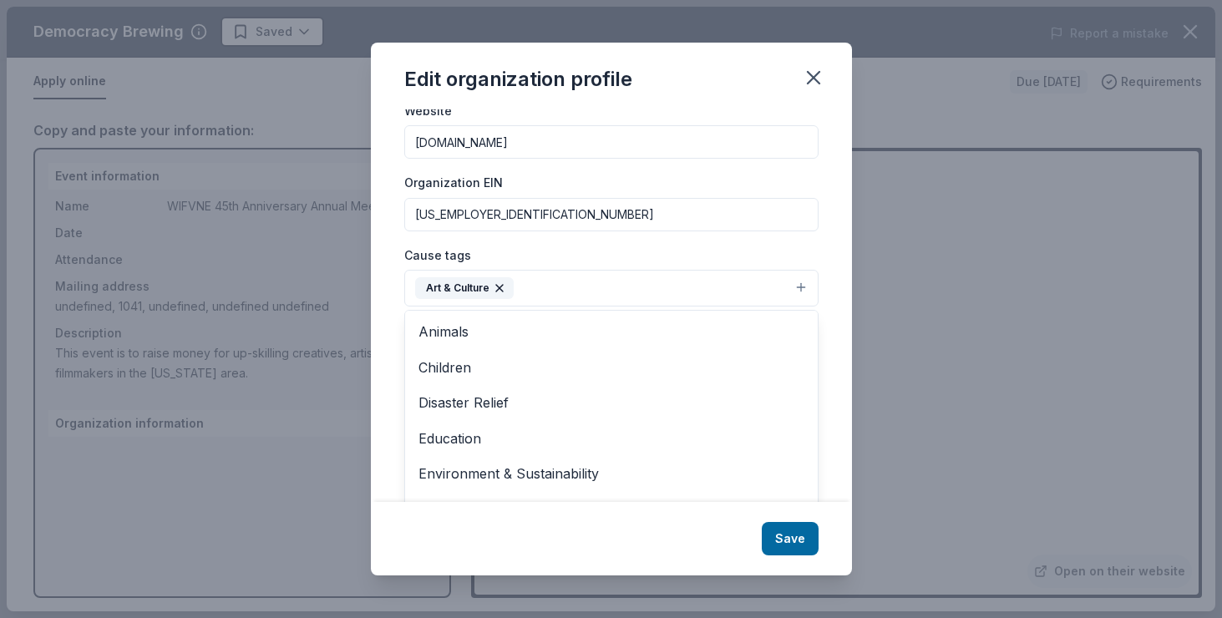
click at [823, 242] on div "Changes made here will be reflected on your Account. Organization name Women in…" at bounding box center [611, 305] width 481 height 392
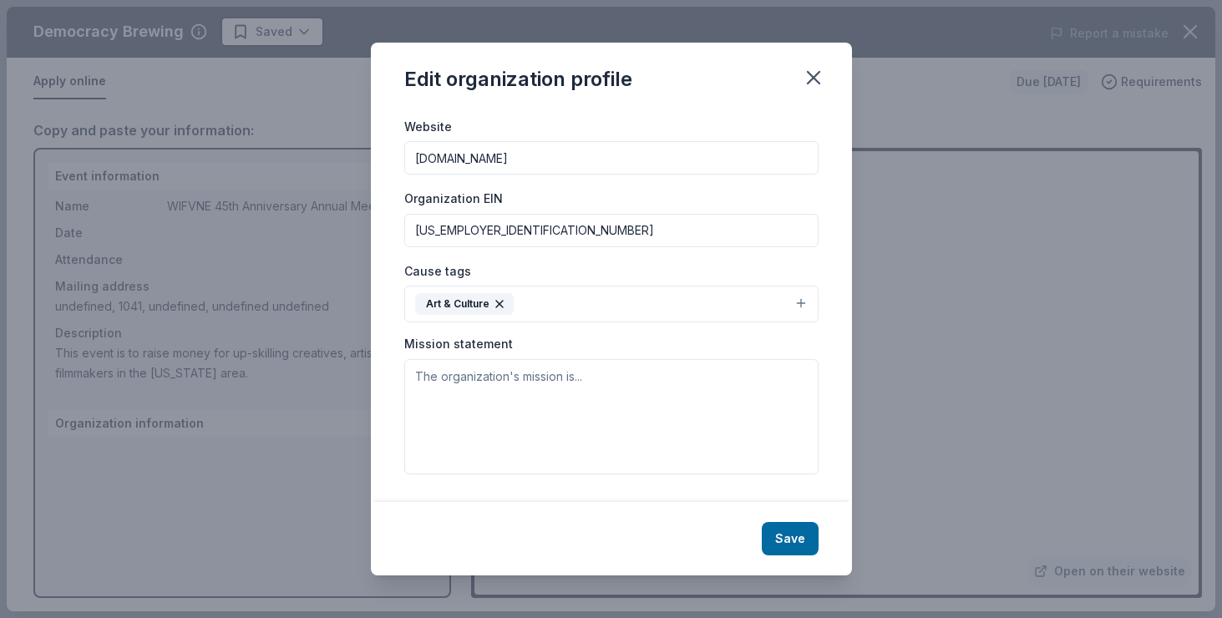
scroll to position [168, 0]
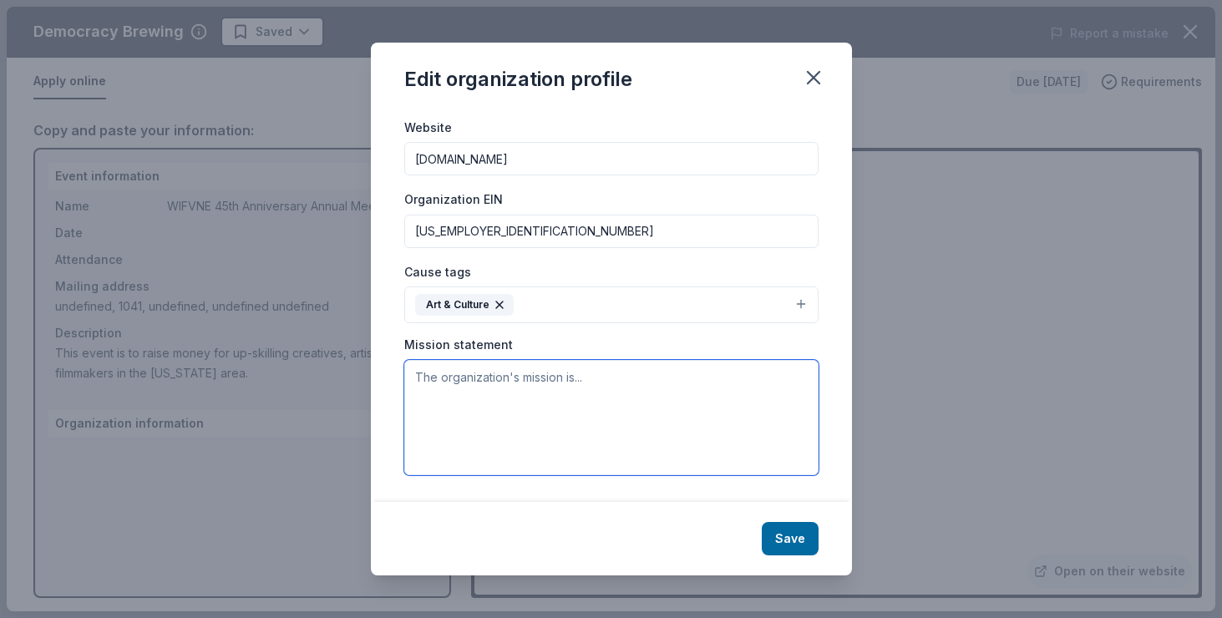
click at [582, 386] on textarea at bounding box center [611, 417] width 414 height 115
paste textarea "Women in Film & Video New England (WIFVNE) is dedicated to empowering our membe…"
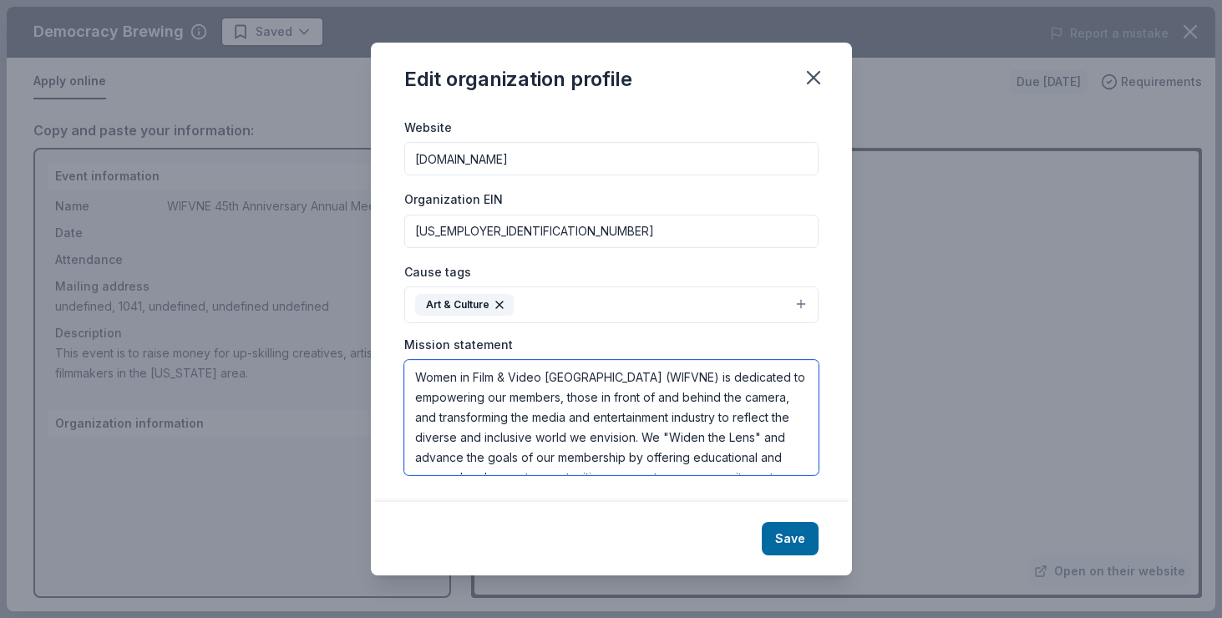
scroll to position [110, 0]
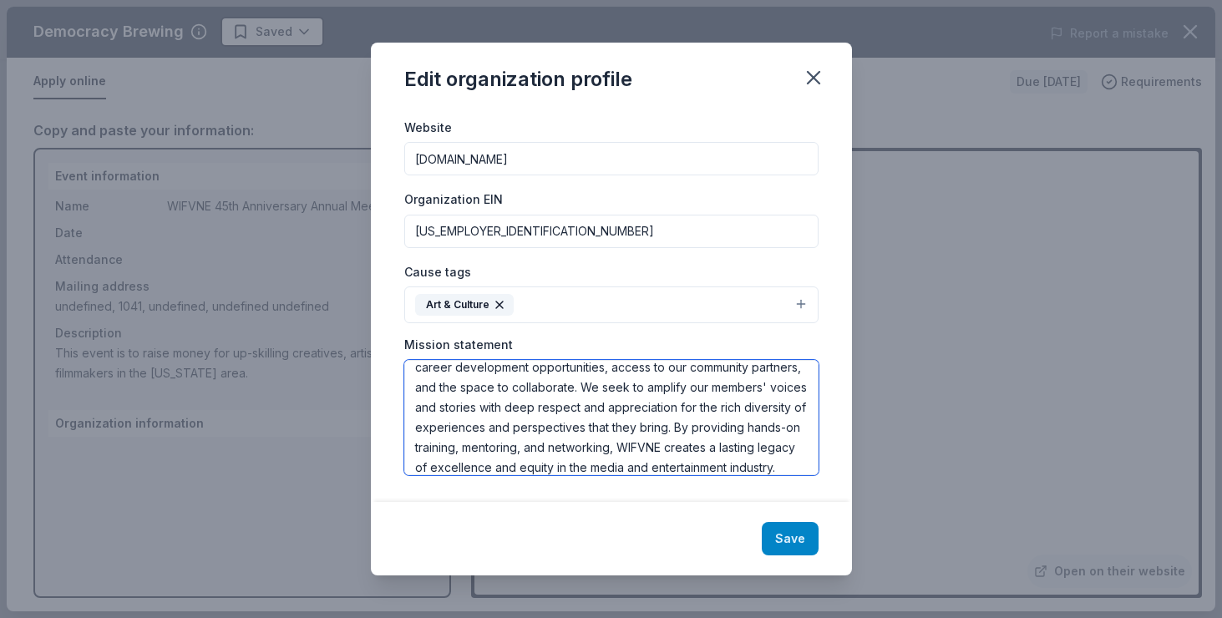
type textarea "Women in Film & Video New England (WIFVNE) is dedicated to empowering our membe…"
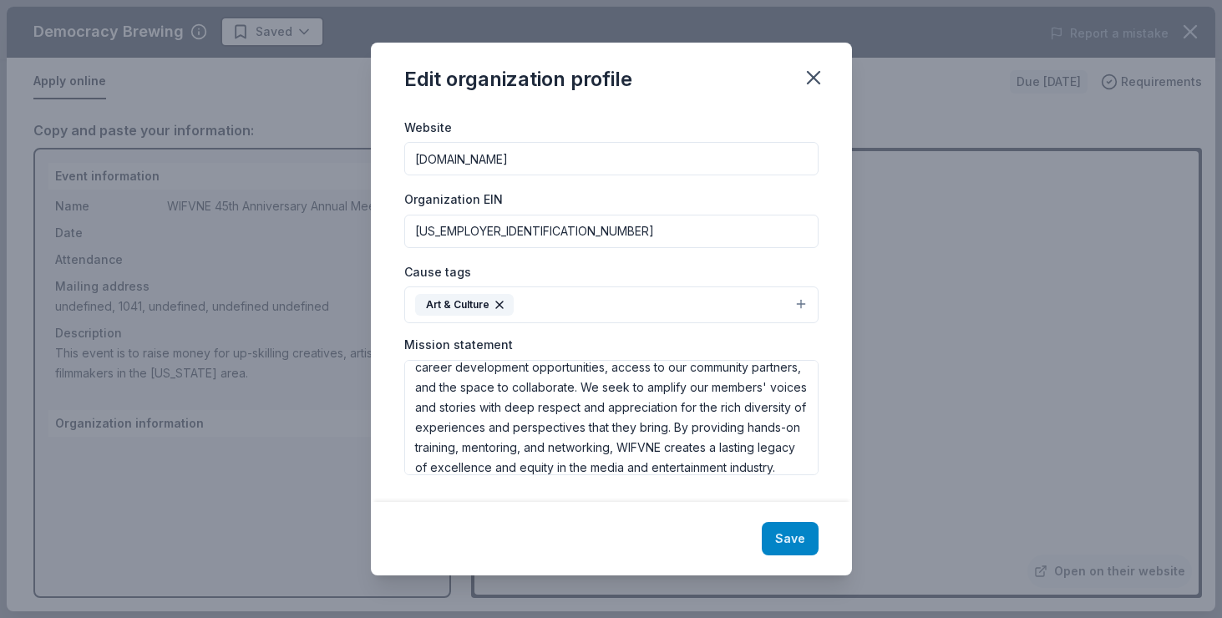
click at [798, 541] on button "Save" at bounding box center [790, 538] width 57 height 33
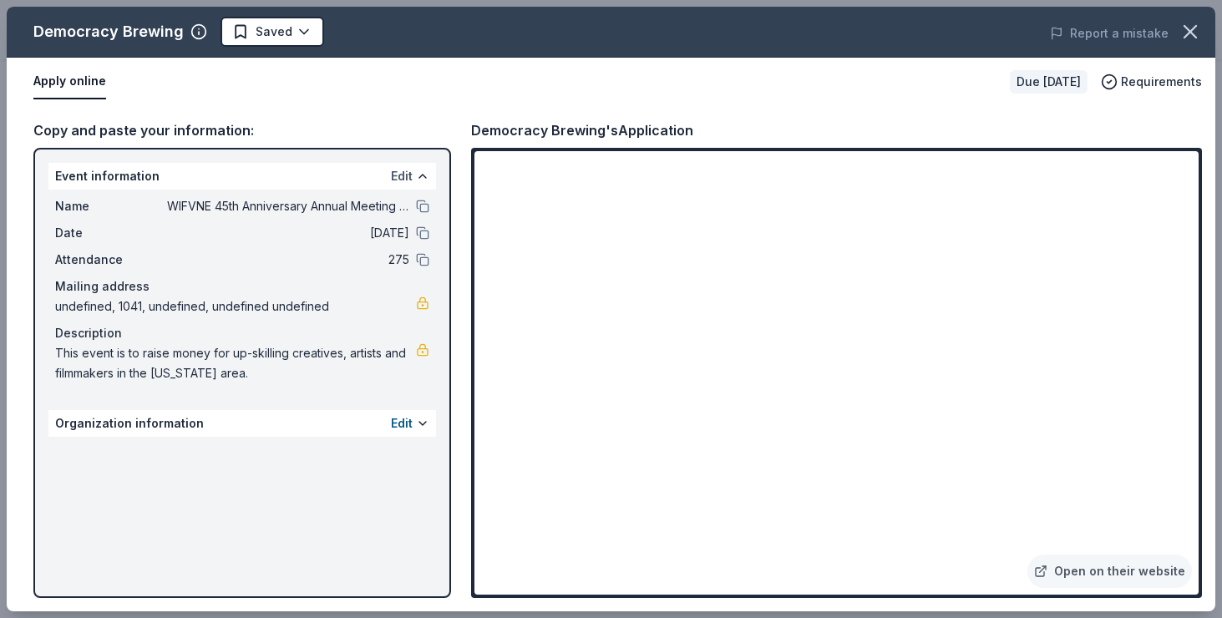
click at [398, 177] on button "Edit" at bounding box center [402, 176] width 22 height 20
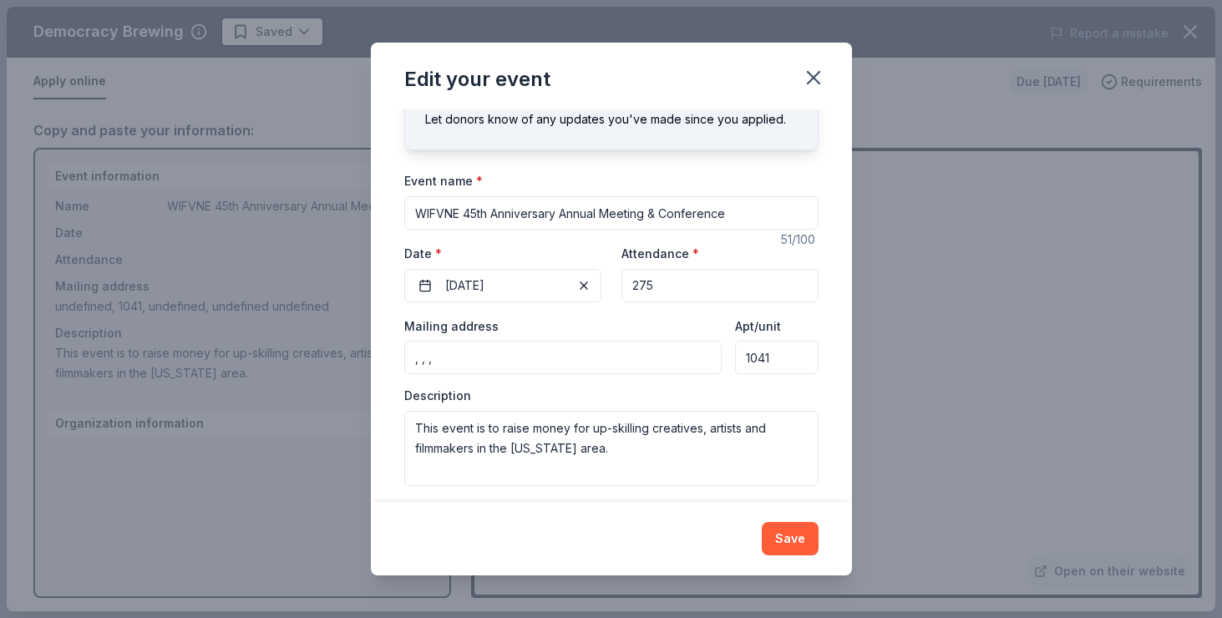
scroll to position [74, 0]
click at [580, 357] on input ", , ," at bounding box center [563, 356] width 318 height 33
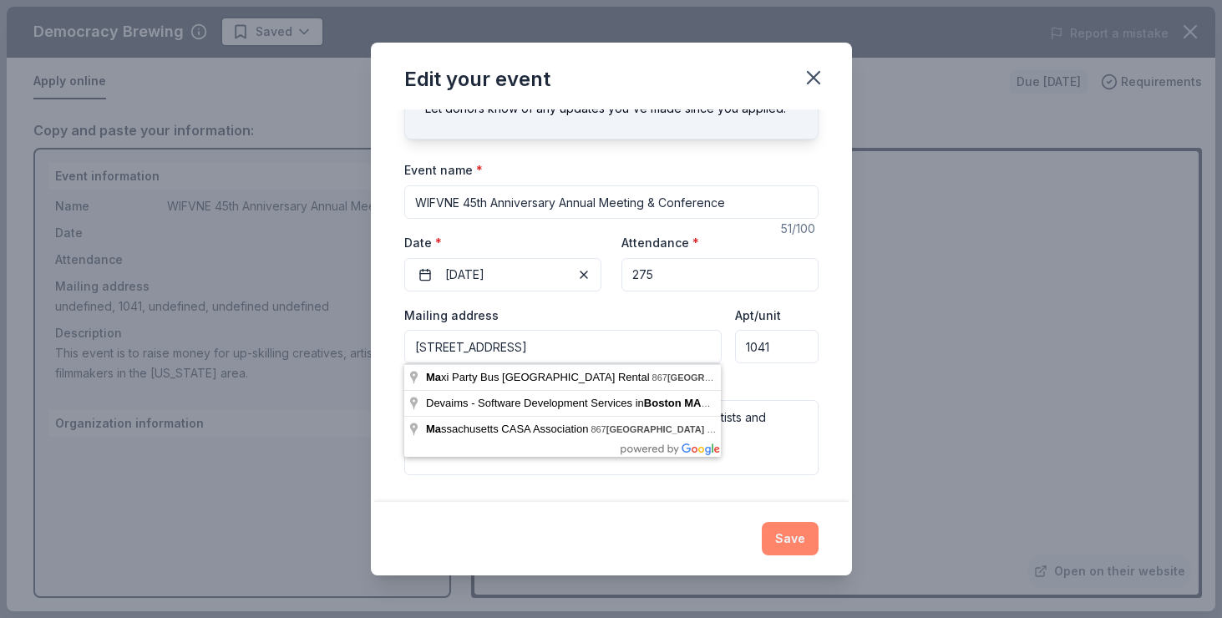
type input "867 Boylston Street 5th Floor, Boston MA"
click at [785, 536] on button "Save" at bounding box center [790, 538] width 57 height 33
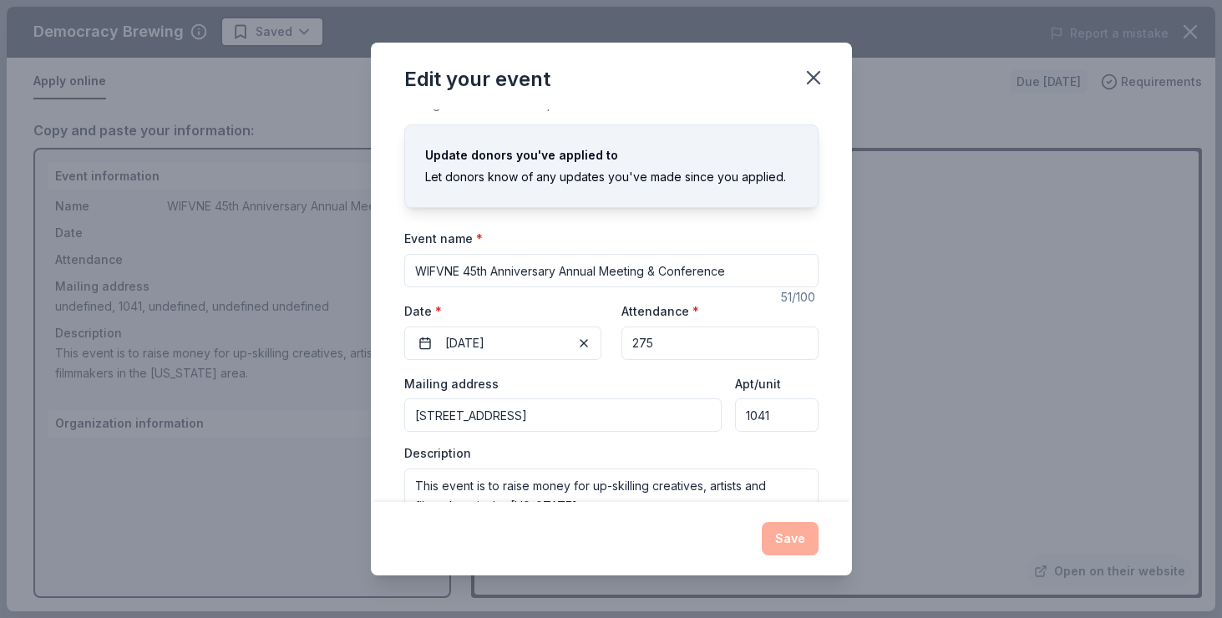
scroll to position [0, 0]
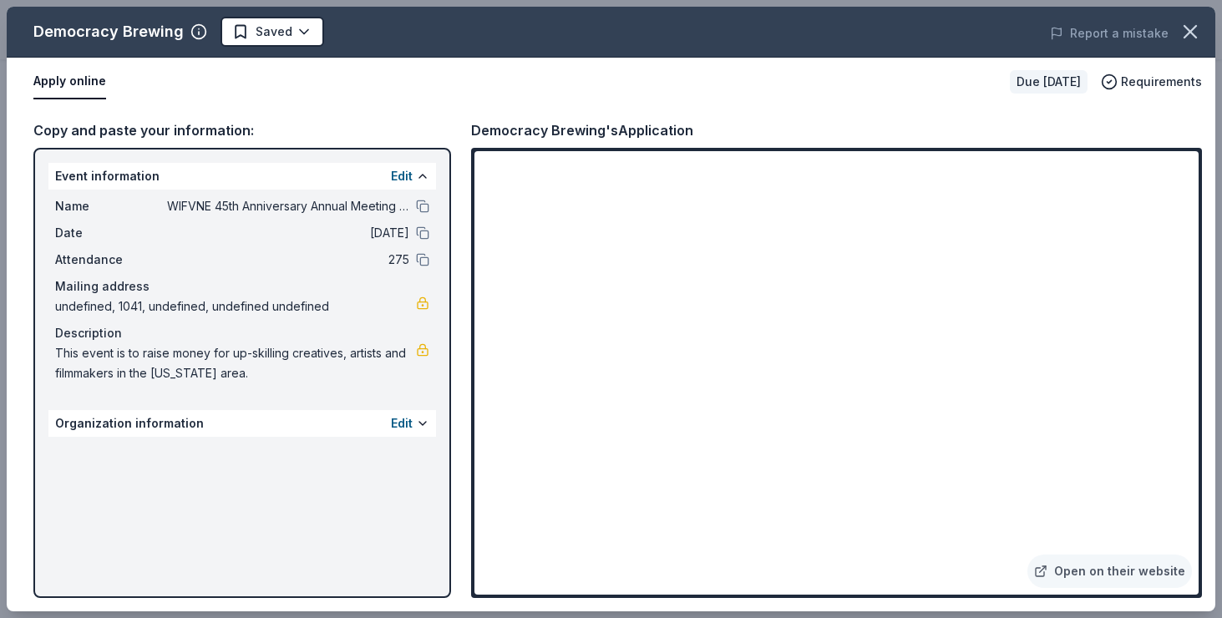
click at [74, 83] on button "Apply online" at bounding box center [69, 81] width 73 height 35
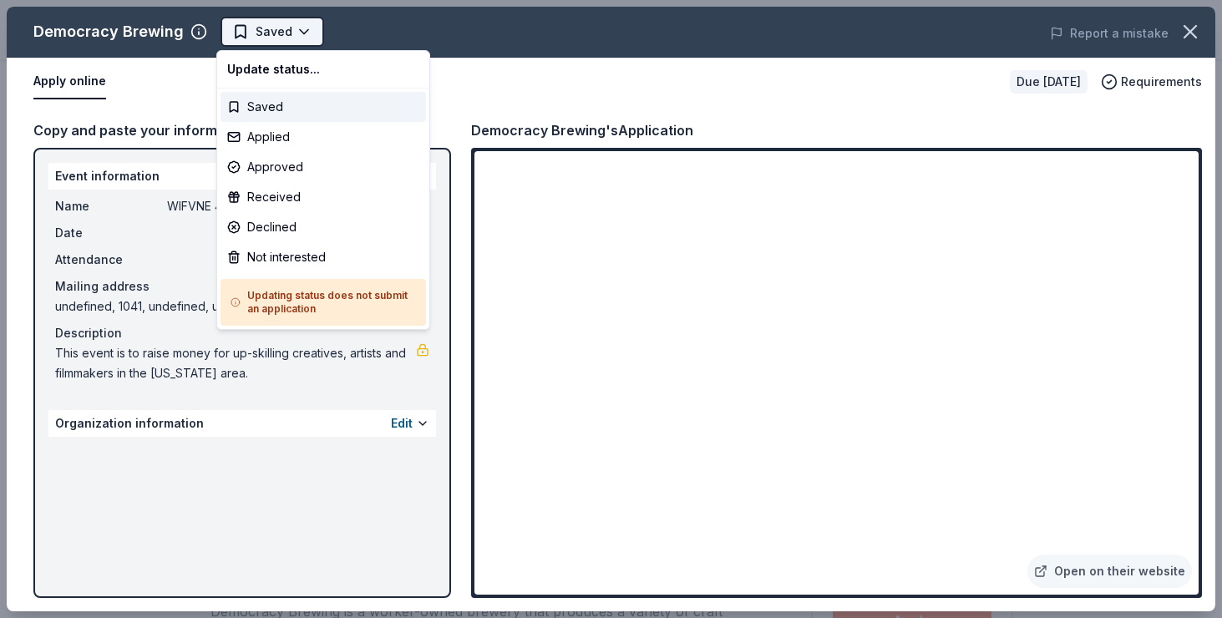
click at [302, 31] on body "WIFVNE 45th Anniversary Annual Meeting & Conference Saved Apply Due in 59 days …" at bounding box center [611, 309] width 1222 height 618
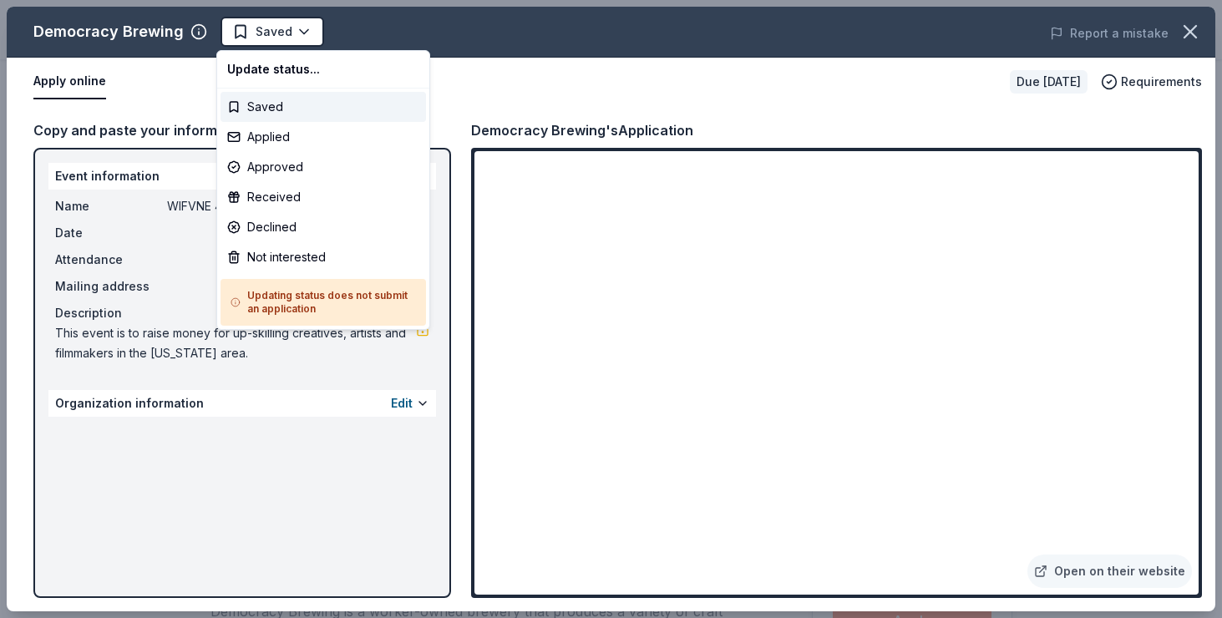
click at [211, 460] on html "WIFVNE 45th Anniversary Annual Meeting & Conference Saved Apply Due in 59 days …" at bounding box center [611, 309] width 1222 height 618
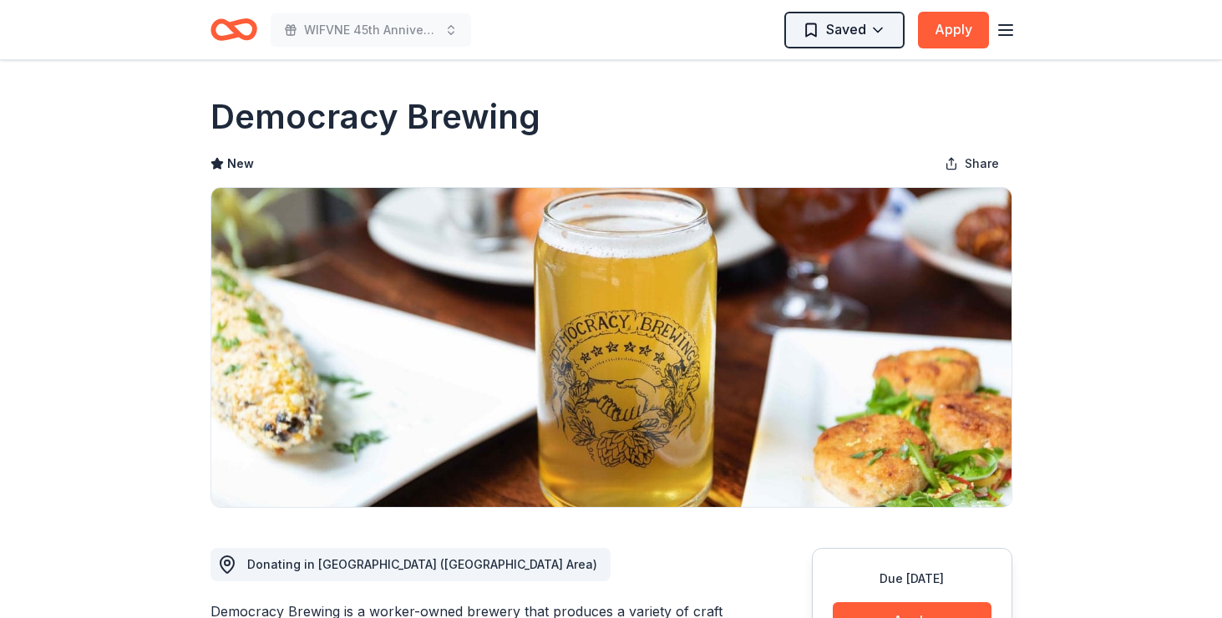
click at [844, 28] on html "WIFVNE 45th Anniversary Annual Meeting & Conference Saved Apply Due in 59 days …" at bounding box center [611, 309] width 1222 height 618
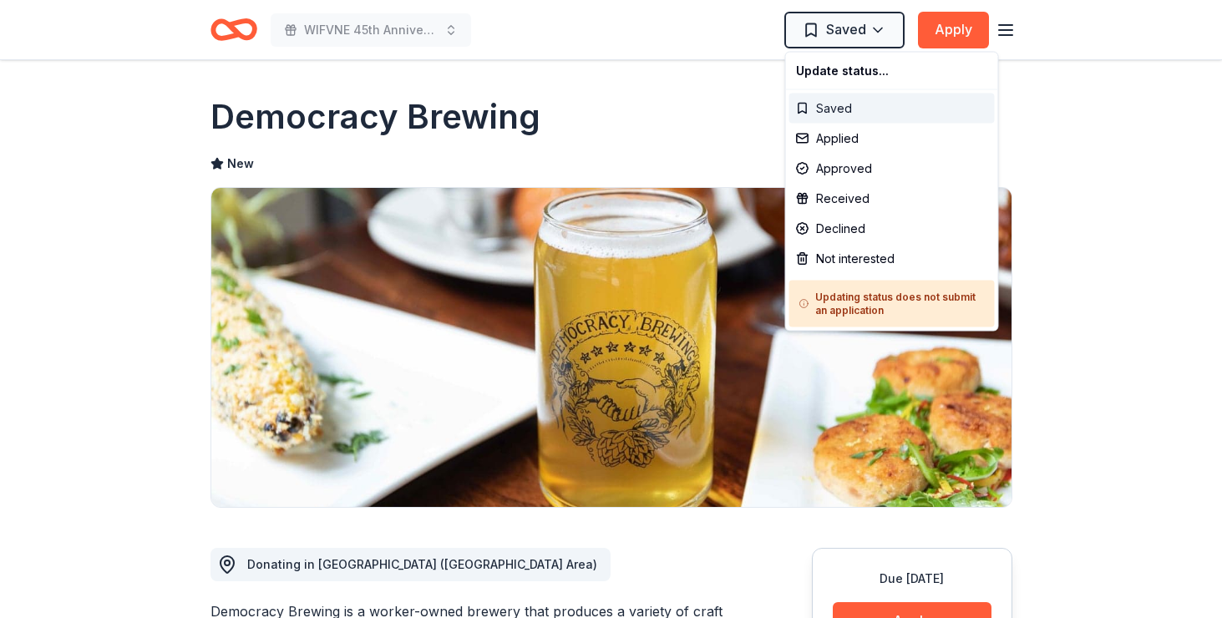
click at [828, 110] on div "Saved" at bounding box center [893, 109] width 206 height 30
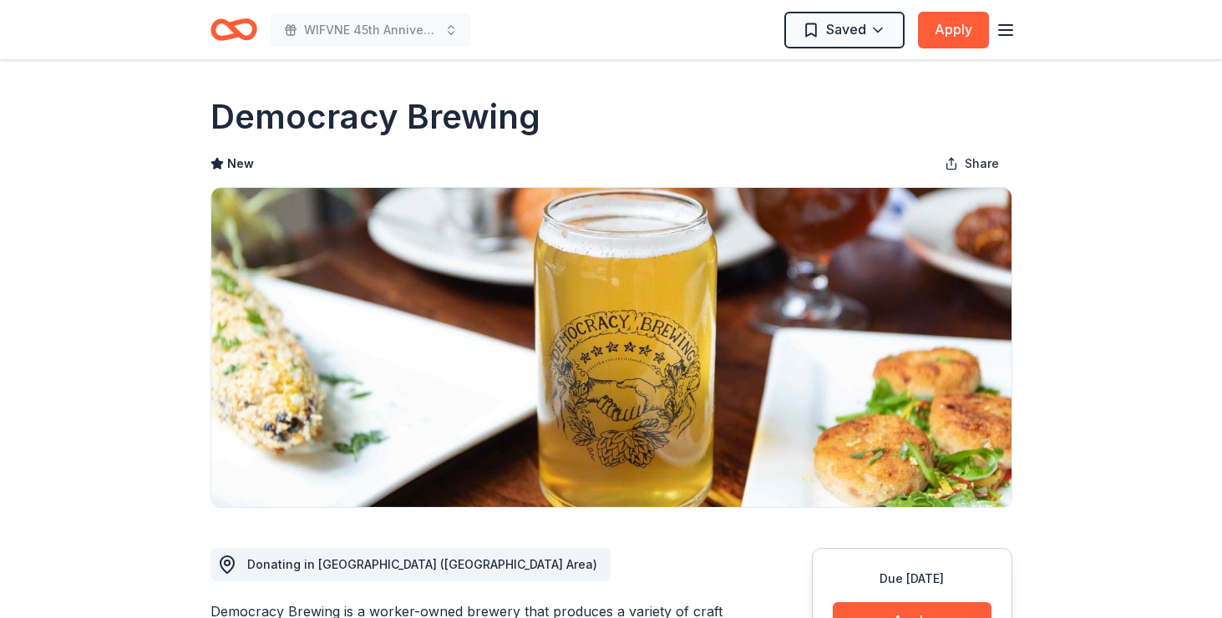
click at [515, 43] on div "WIFVNE 45th Anniversary Annual Meeting & Conference Saved Apply" at bounding box center [612, 29] width 802 height 39
click at [877, 30] on html "WIFVNE 45th Anniversary Annual Meeting & Conference Saved Apply Due in 59 days …" at bounding box center [611, 309] width 1222 height 618
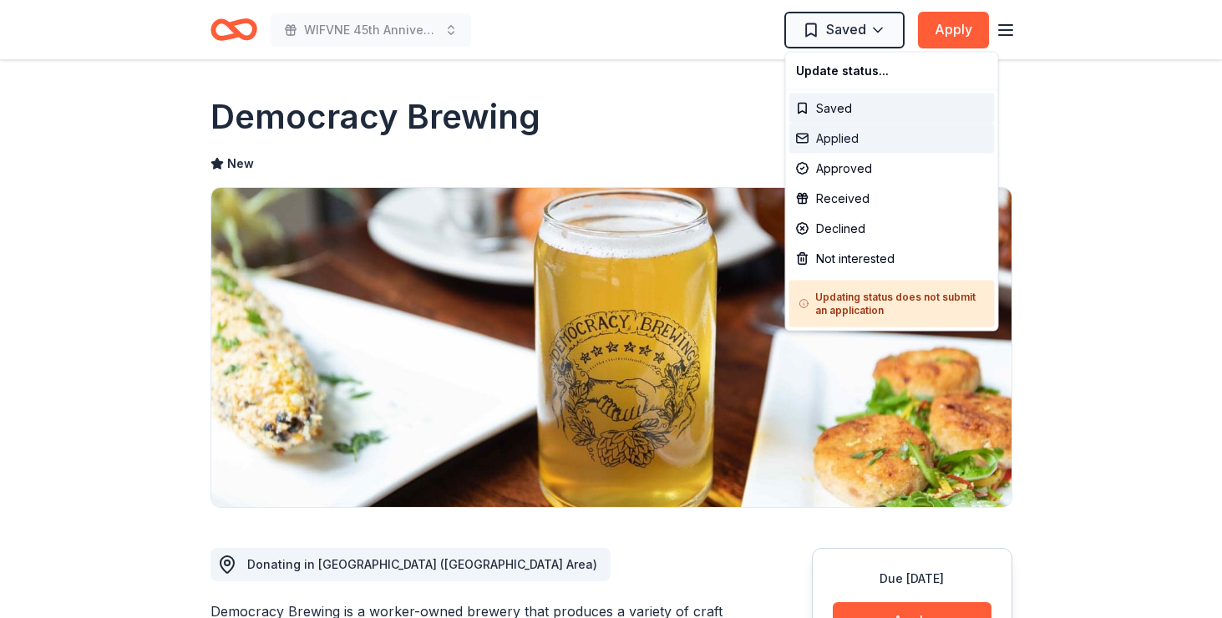
click at [834, 141] on div "Applied" at bounding box center [893, 139] width 206 height 30
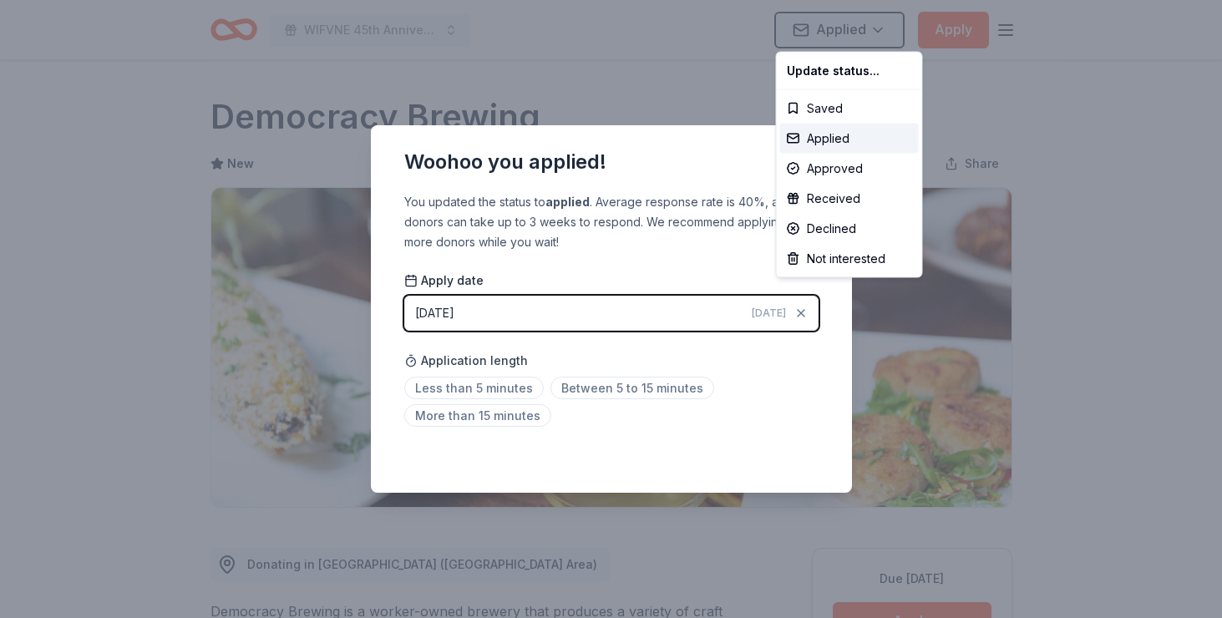
click at [511, 91] on html "WIFVNE 45th Anniversary Annual Meeting & Conference Applied Apply Due in 59 day…" at bounding box center [611, 309] width 1222 height 618
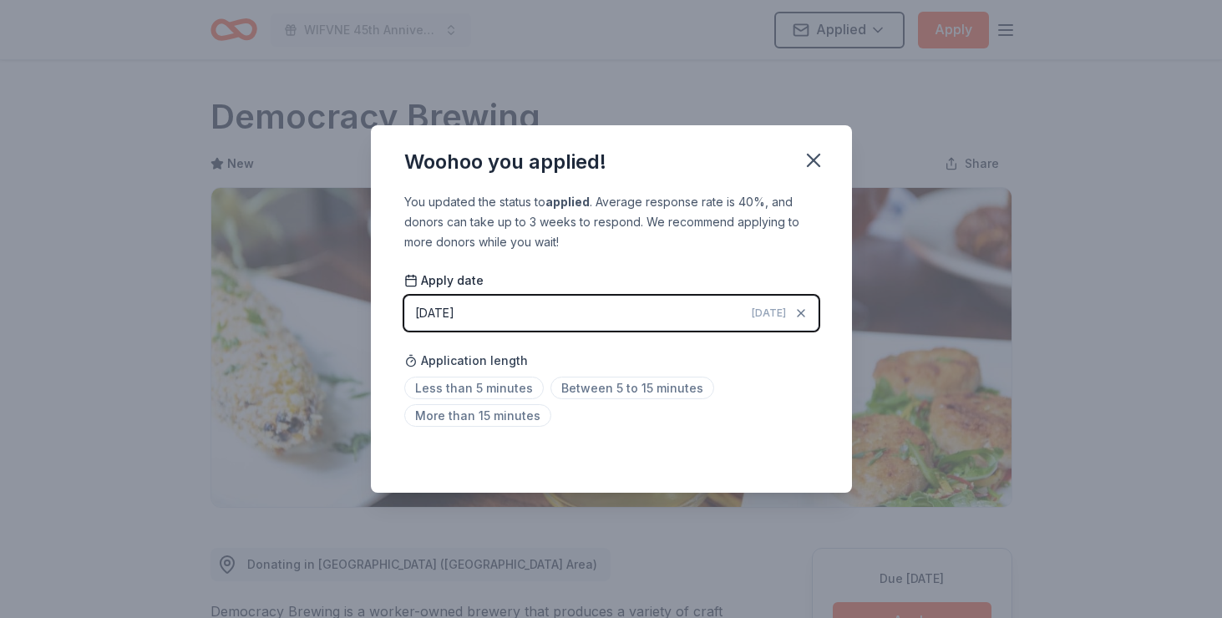
click at [596, 343] on div "Apply date 08/21/2025 Today Application length Less than 5 minutes Between 5 to…" at bounding box center [611, 352] width 414 height 160
click at [815, 160] on icon "button" at bounding box center [814, 161] width 12 height 12
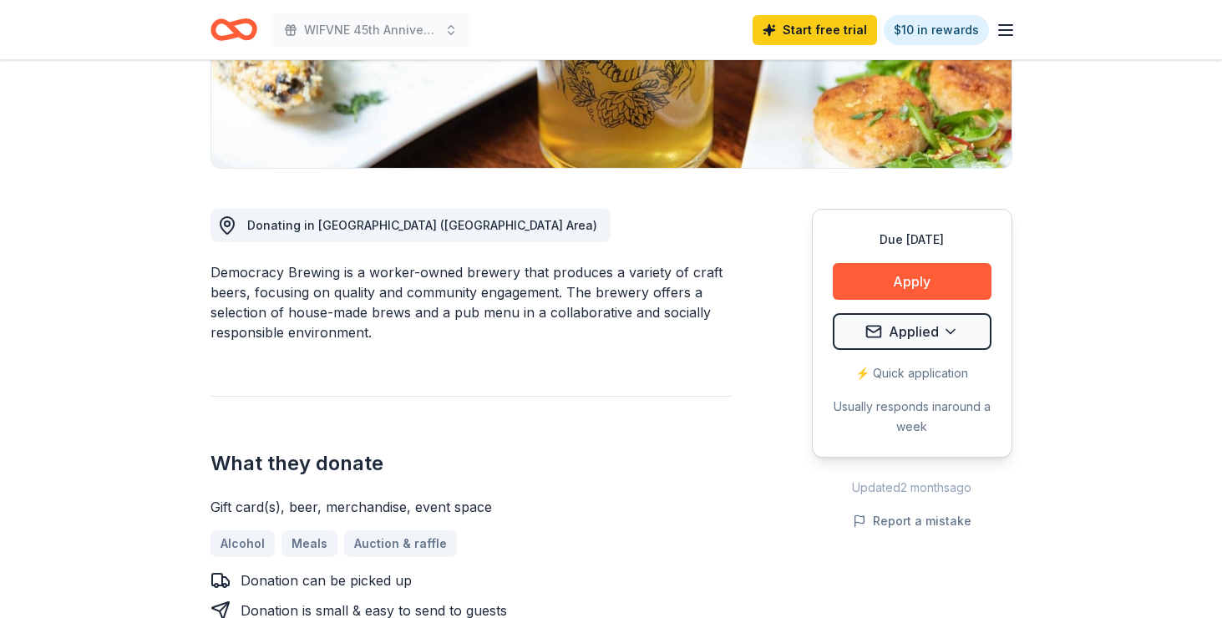
scroll to position [342, 0]
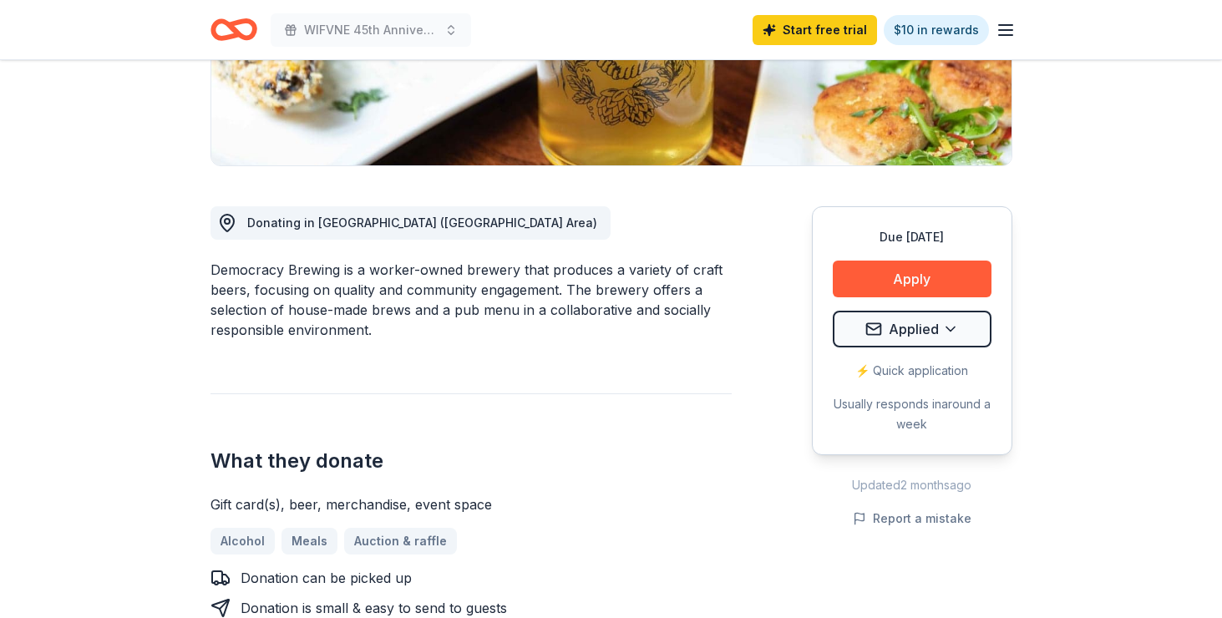
click at [892, 369] on div "⚡️ Quick application" at bounding box center [912, 371] width 159 height 20
click at [887, 403] on div "Usually responds in around a week" at bounding box center [912, 414] width 159 height 40
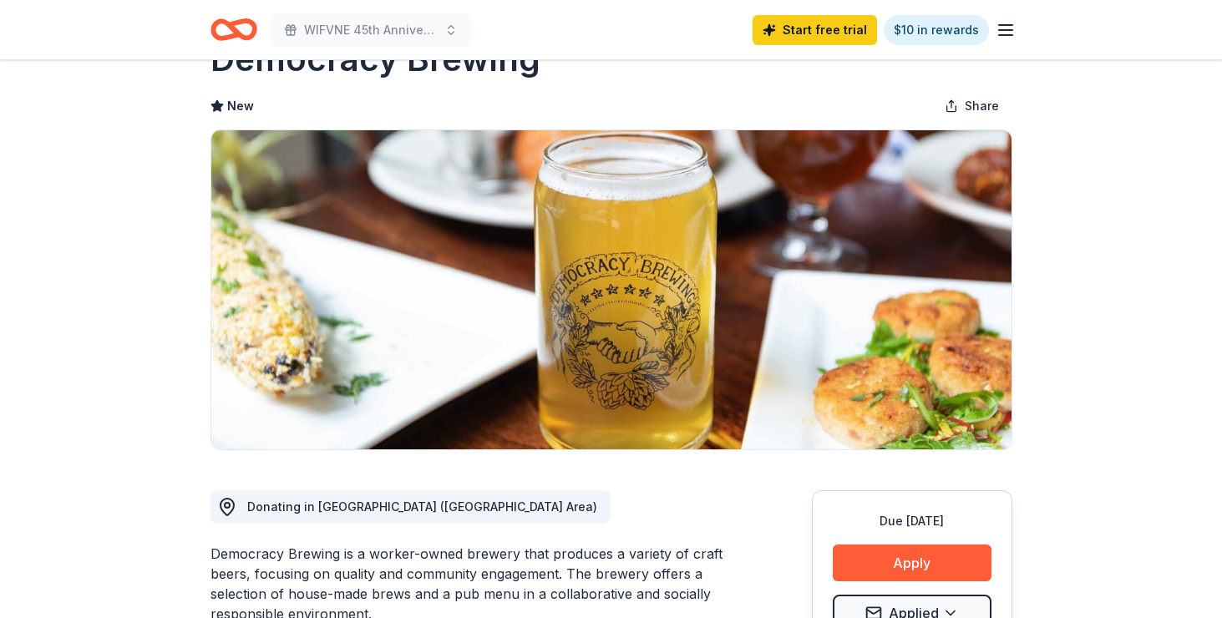
scroll to position [0, 0]
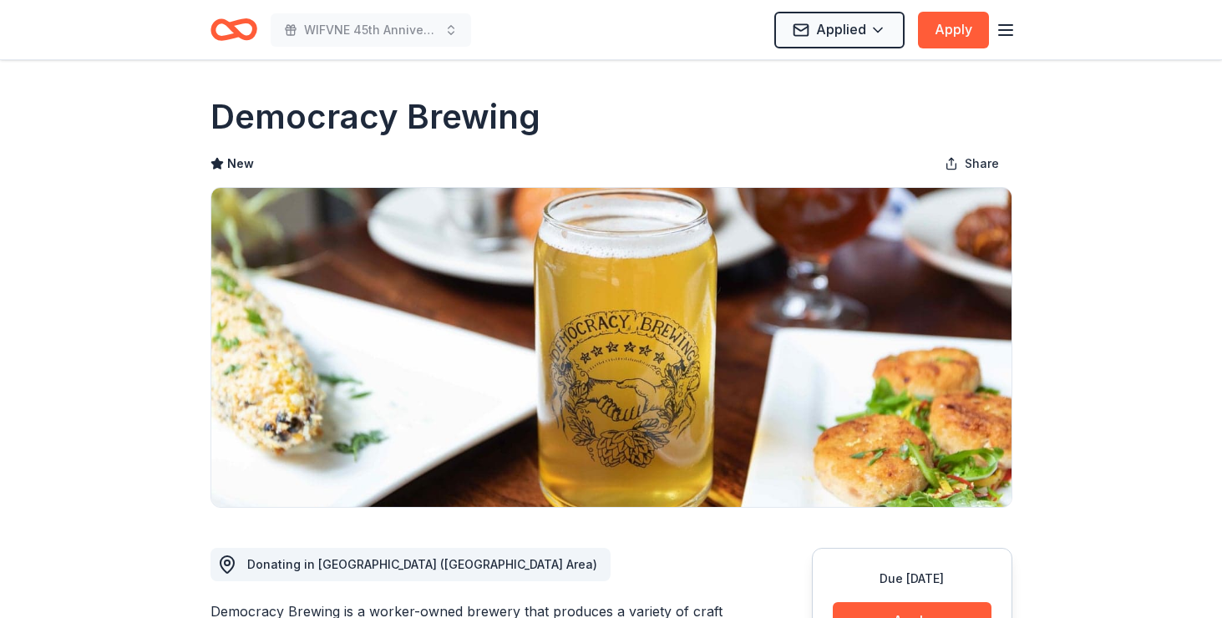
click at [240, 28] on icon "Home" at bounding box center [234, 29] width 47 height 39
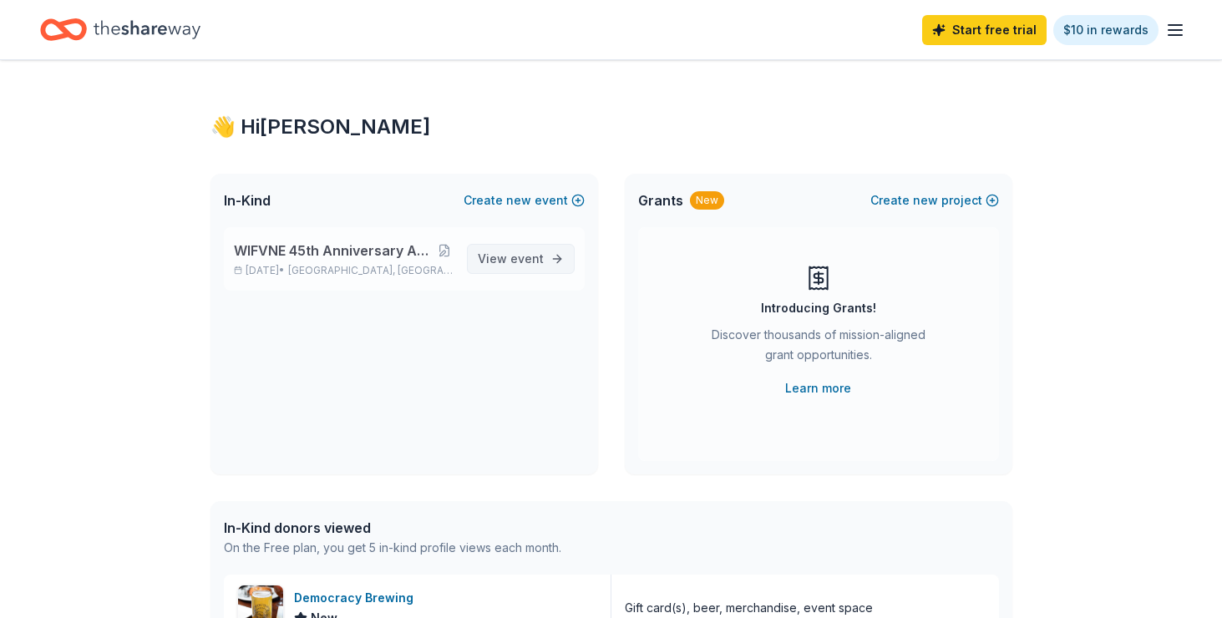
click at [499, 258] on span "View event" at bounding box center [511, 259] width 66 height 20
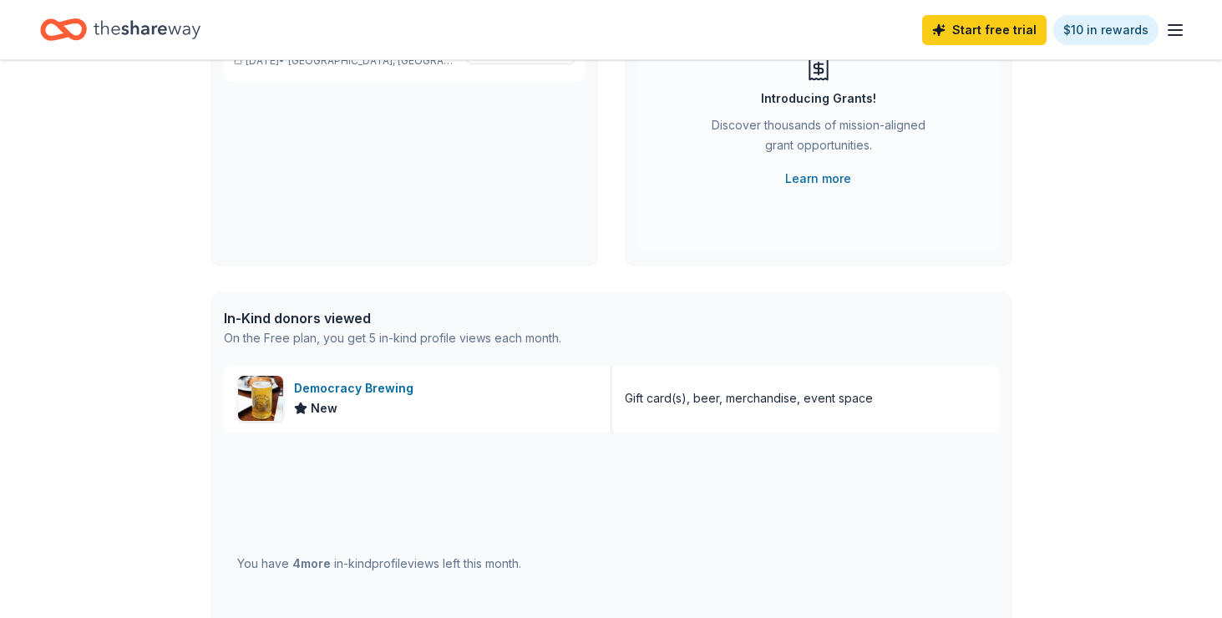
scroll to position [215, 0]
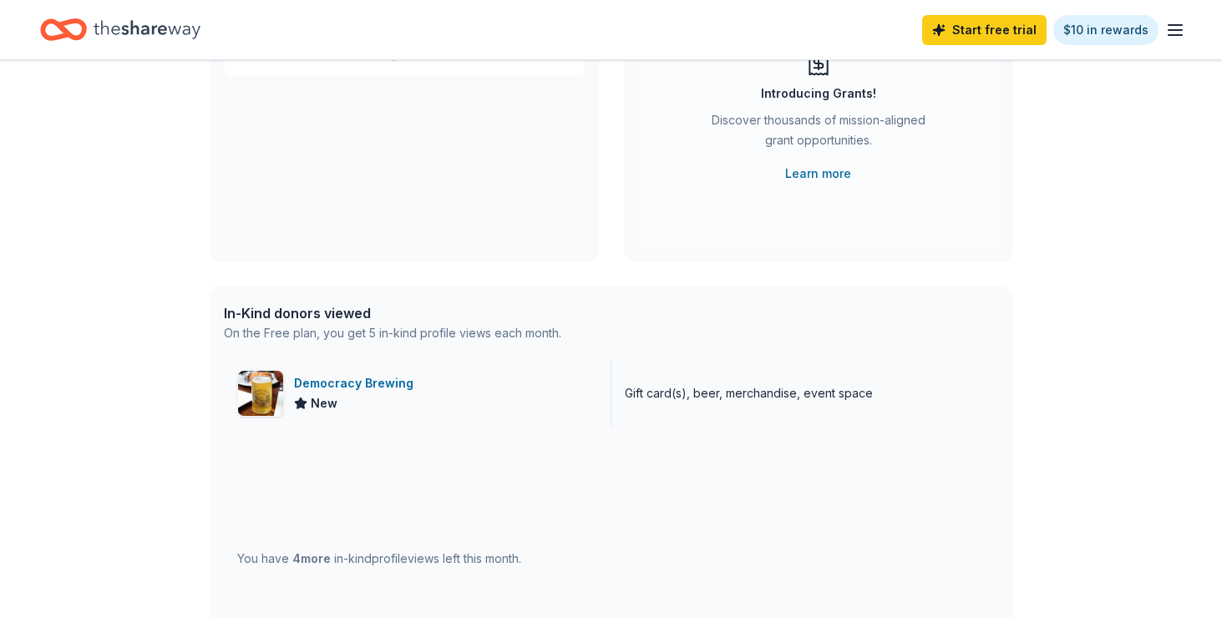
click at [353, 378] on div "Democracy Brewing" at bounding box center [357, 383] width 126 height 20
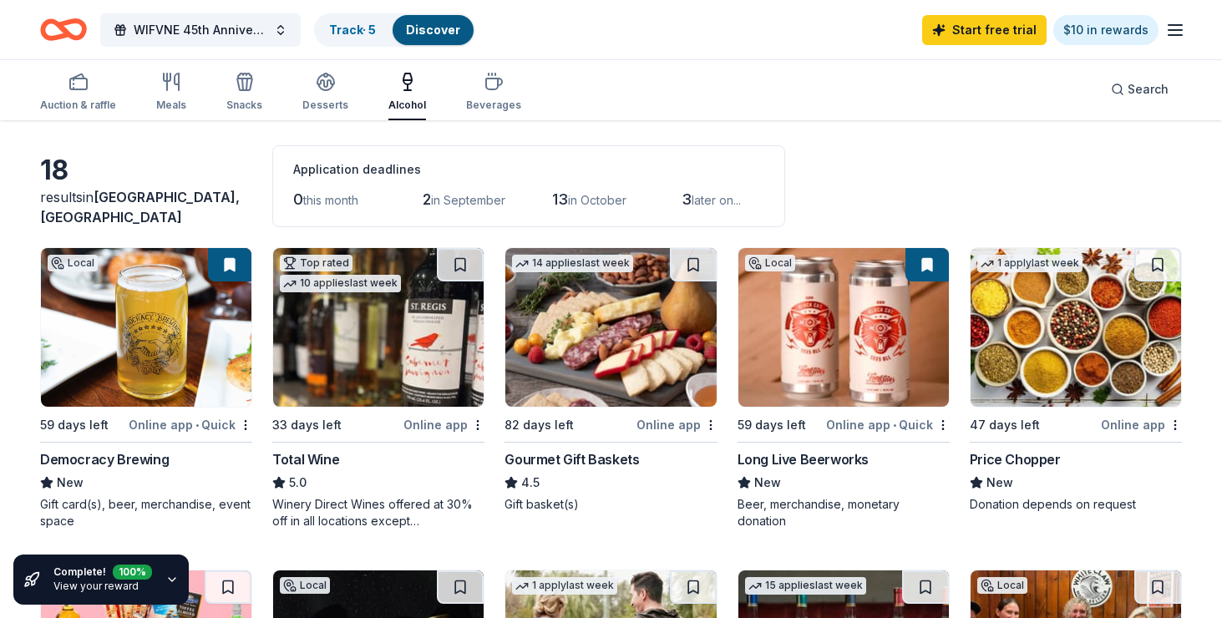
scroll to position [71, 0]
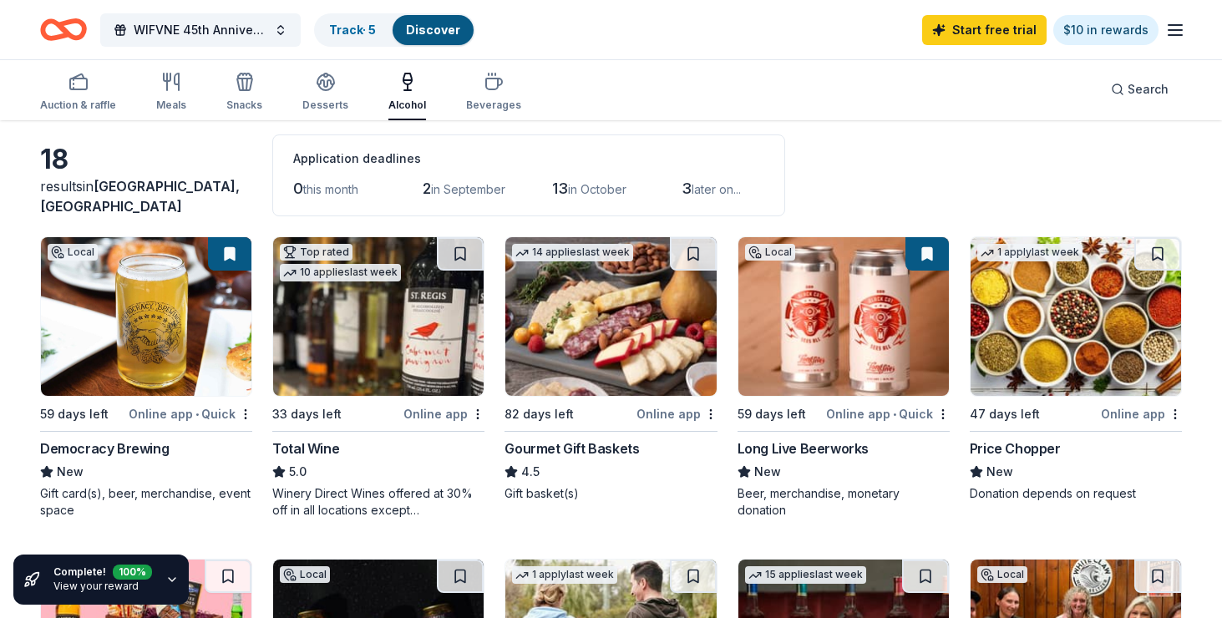
click at [327, 368] on img at bounding box center [378, 316] width 211 height 159
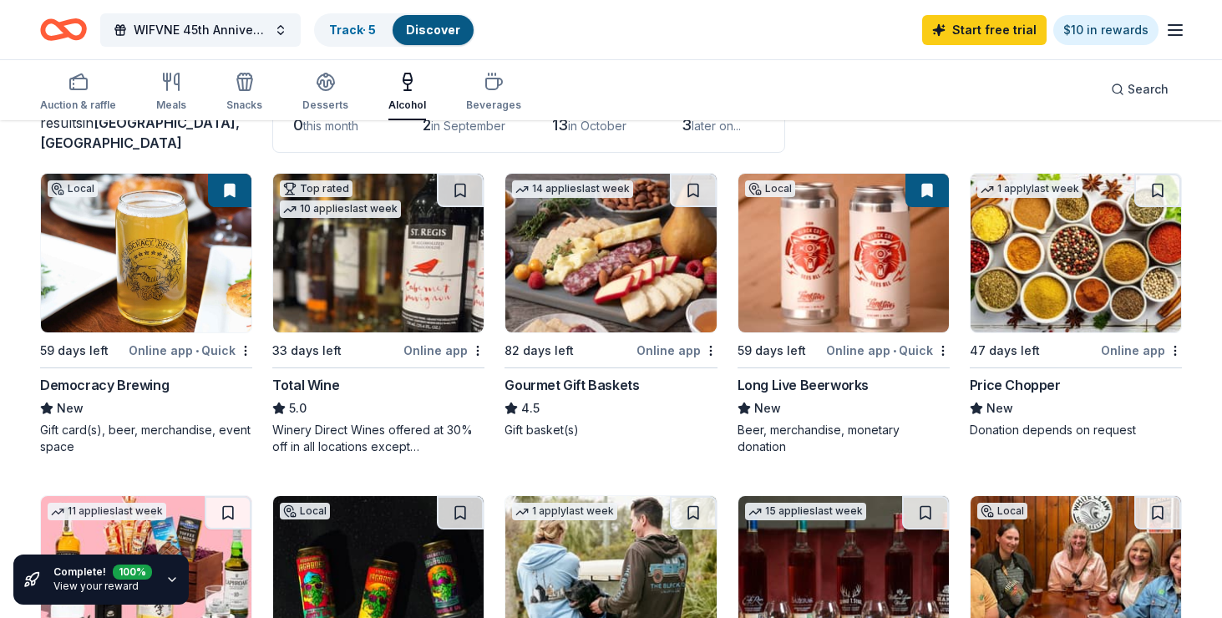
scroll to position [139, 0]
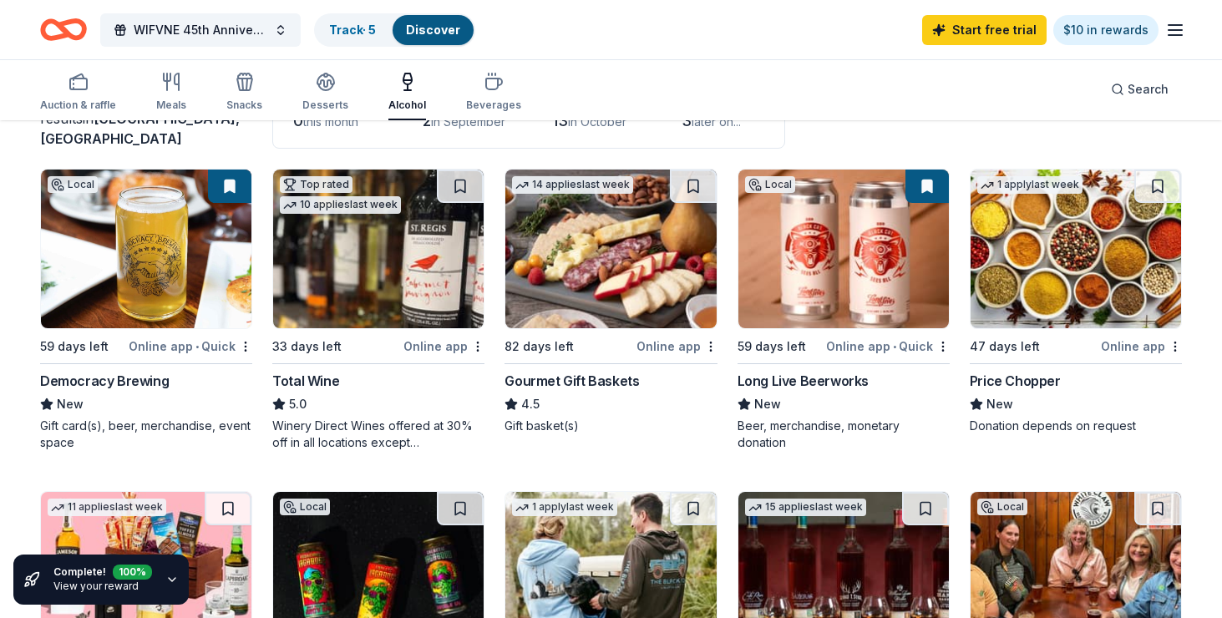
click at [861, 288] on img at bounding box center [844, 249] width 211 height 159
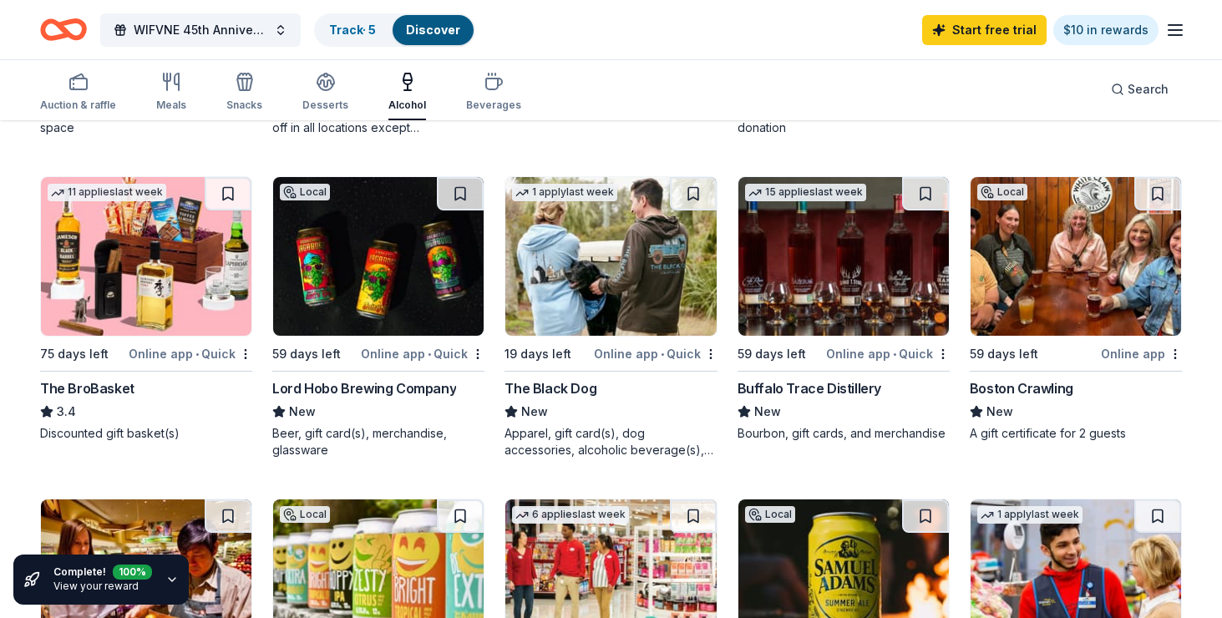
scroll to position [455, 0]
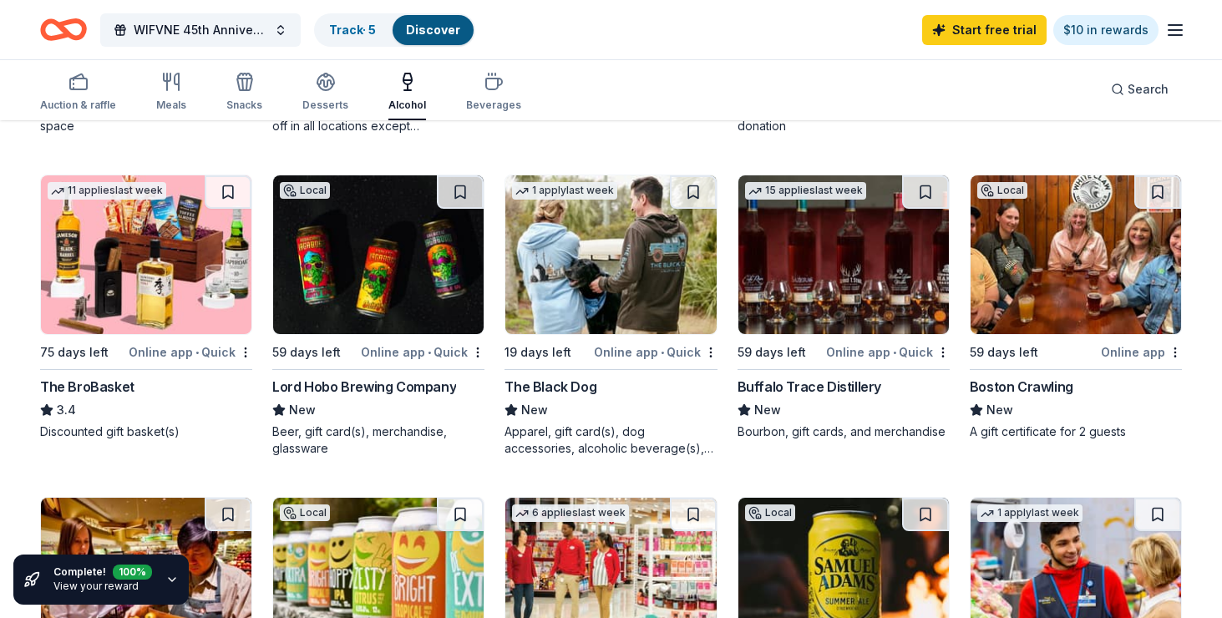
click at [373, 384] on div "Lord Hobo Brewing Company" at bounding box center [364, 387] width 184 height 20
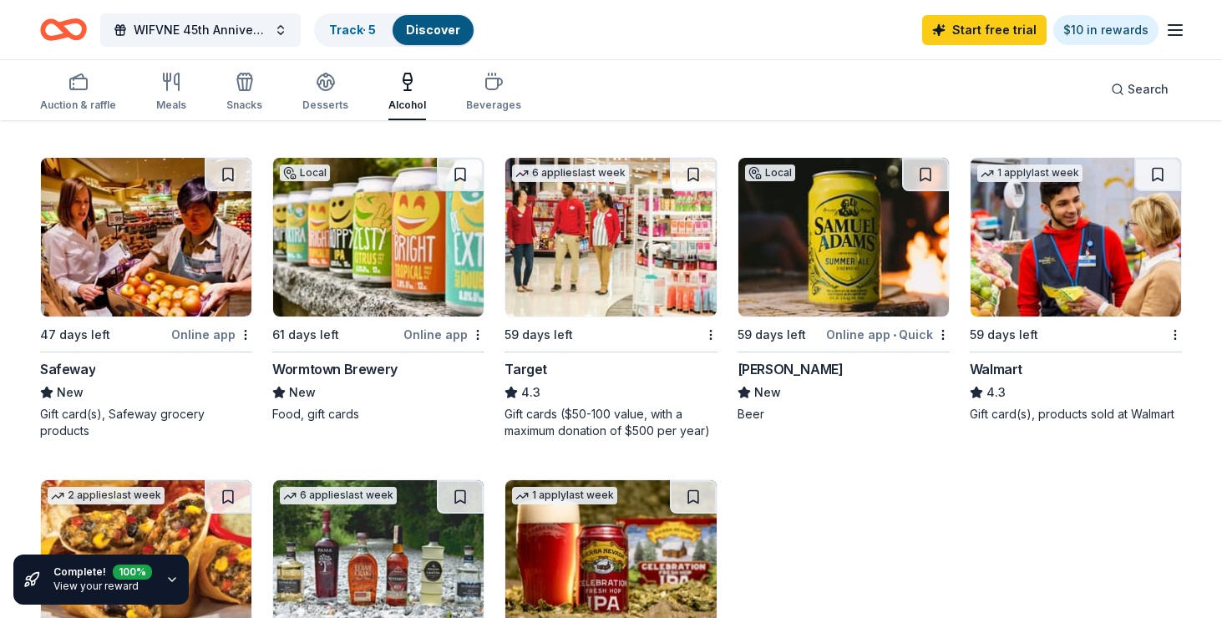
scroll to position [786, 0]
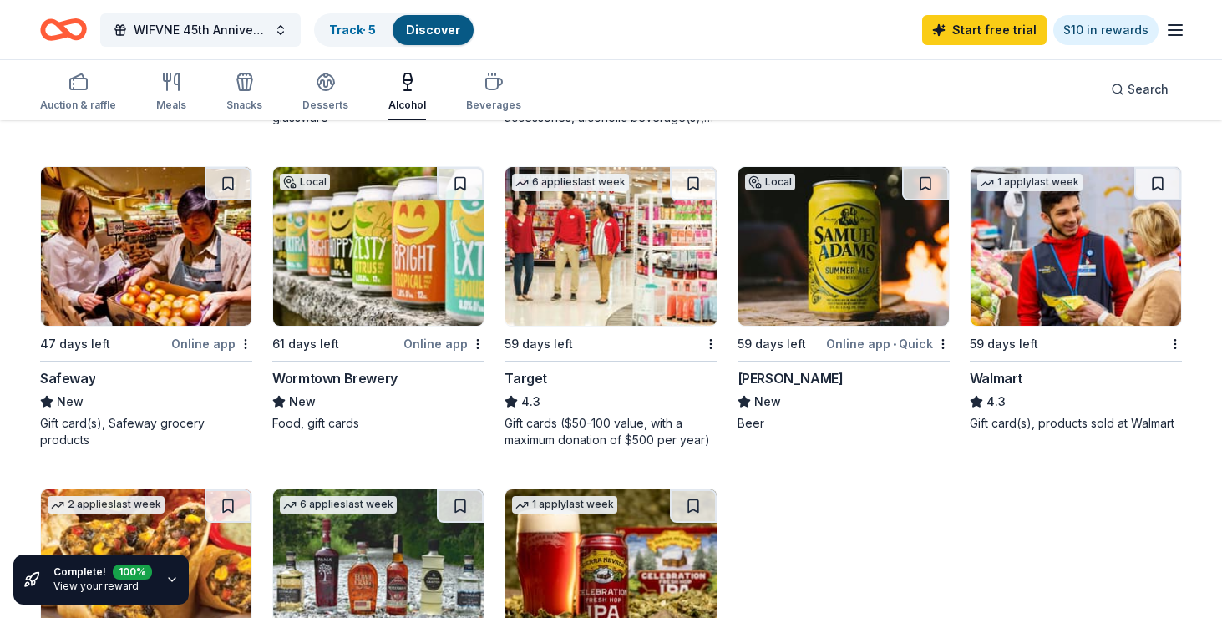
click at [1034, 302] on img at bounding box center [1076, 246] width 211 height 159
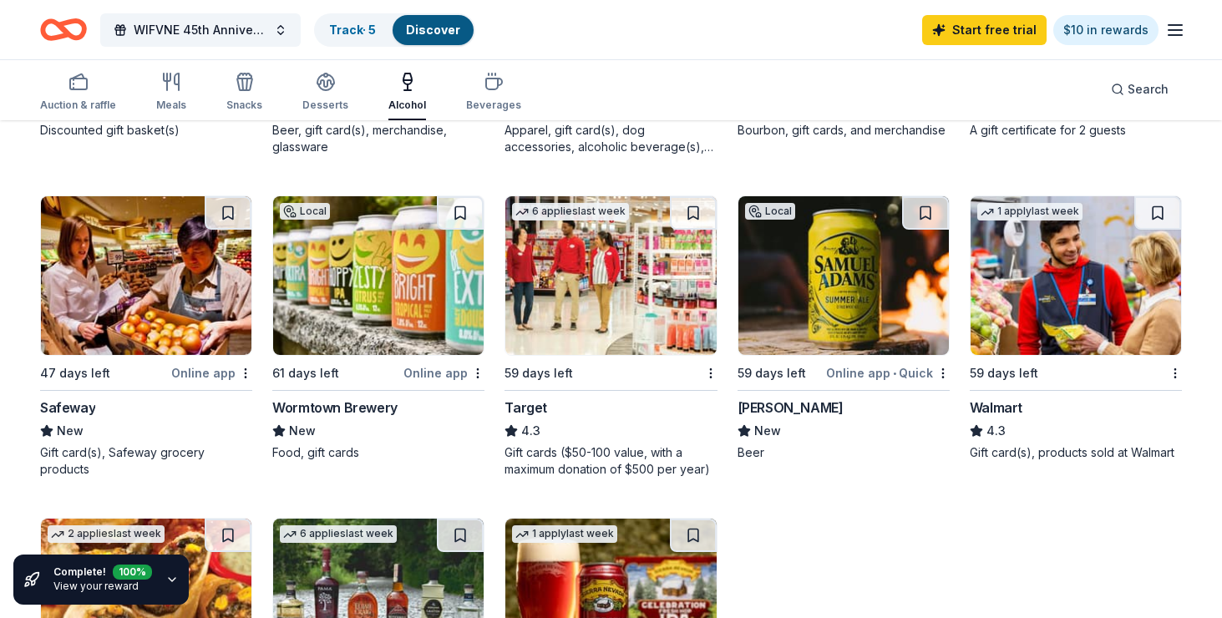
scroll to position [750, 0]
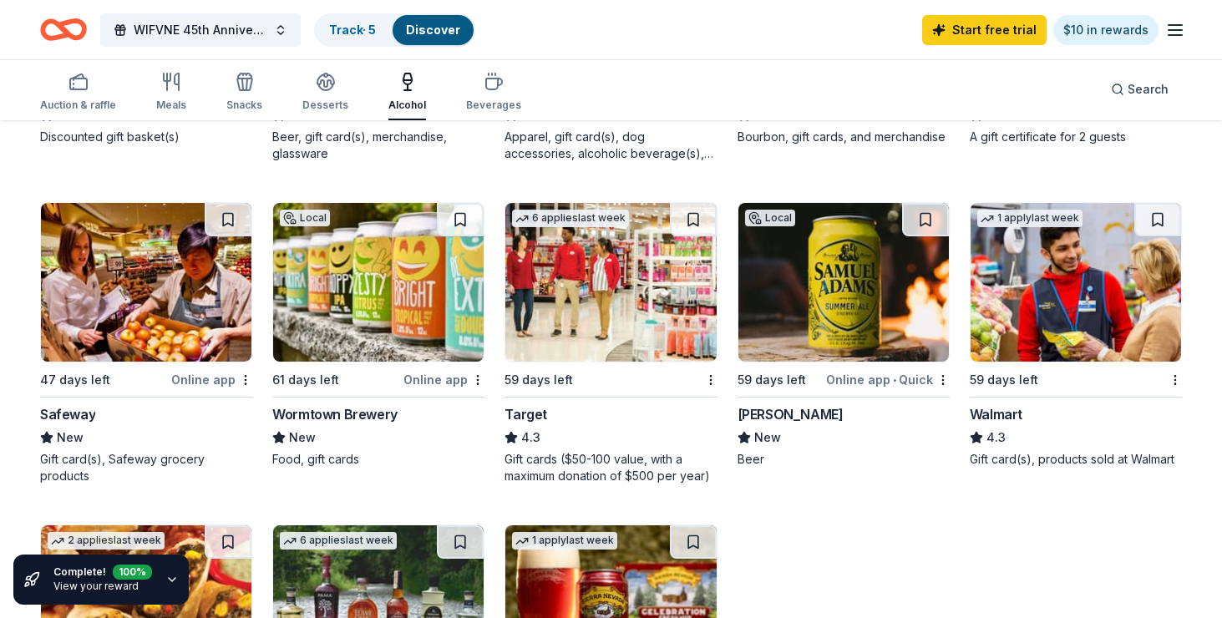
click at [99, 284] on img at bounding box center [146, 282] width 211 height 159
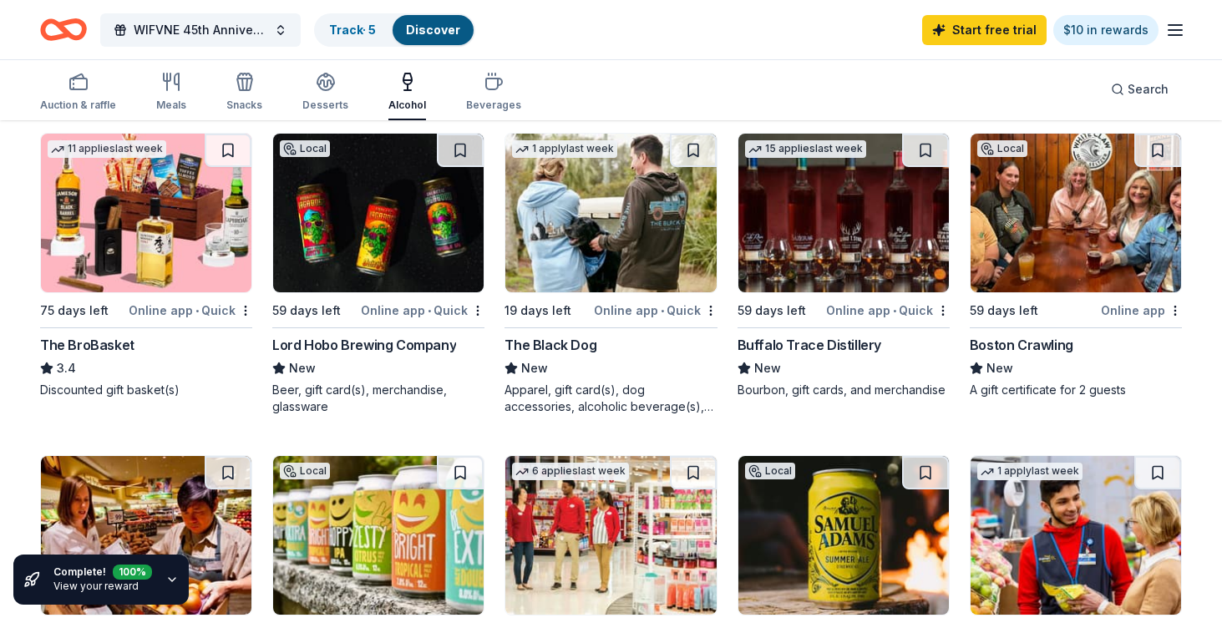
scroll to position [0, 0]
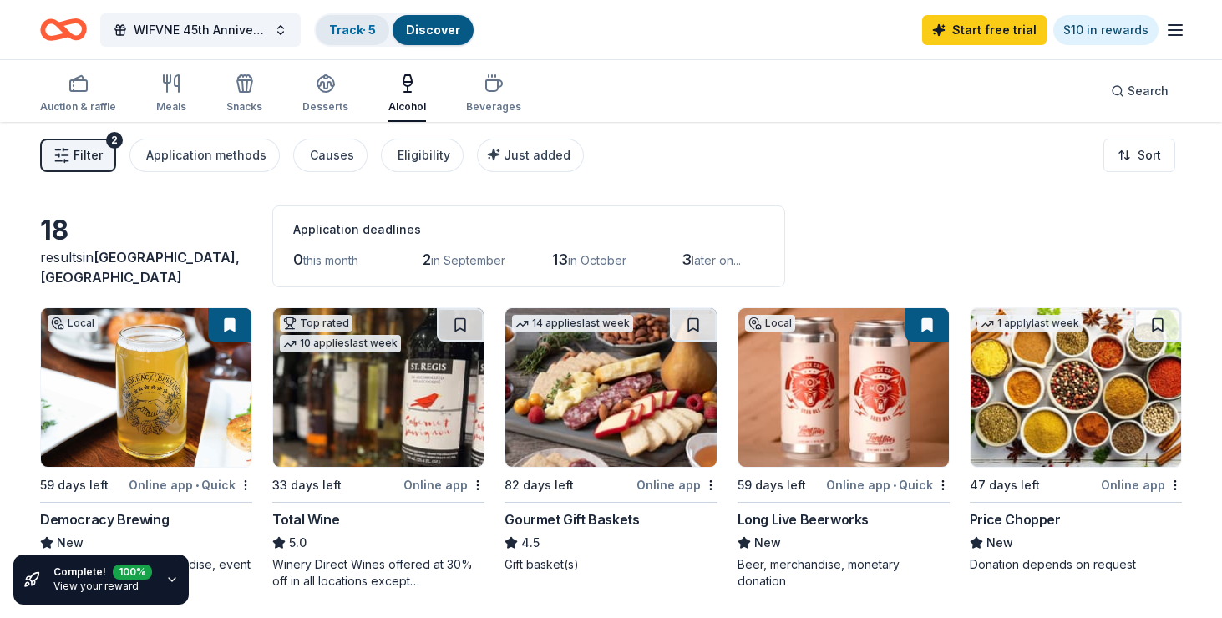
click at [340, 25] on link "Track · 5" at bounding box center [352, 30] width 47 height 14
click at [427, 28] on link "Discover" at bounding box center [433, 30] width 54 height 14
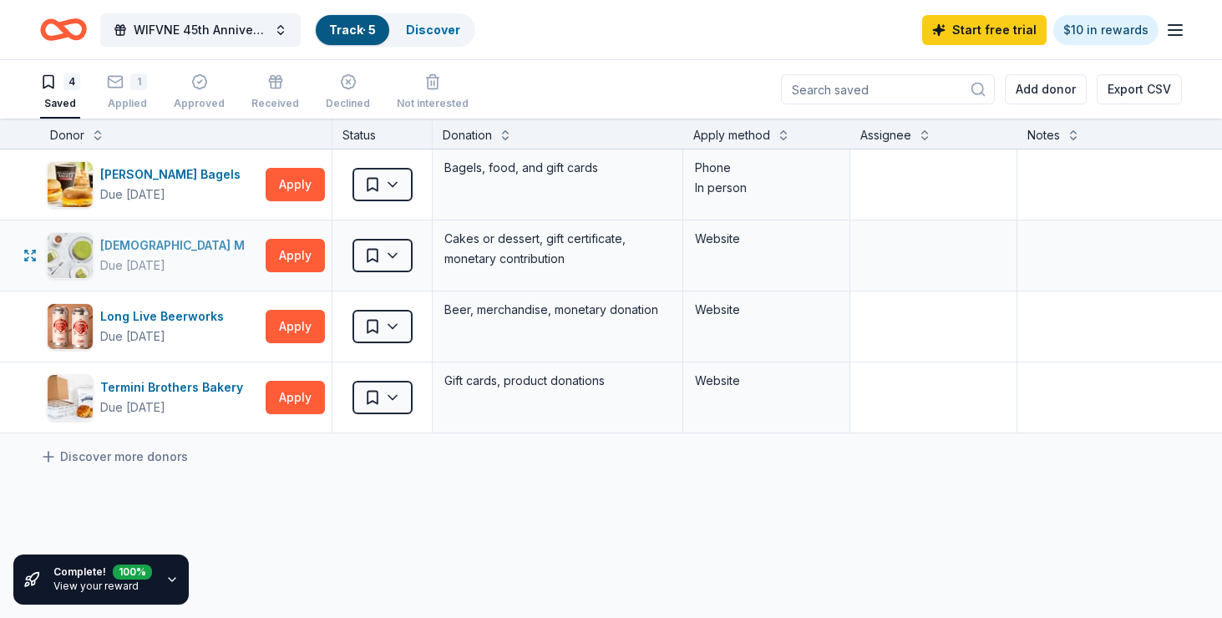
click at [119, 246] on div "Lady M" at bounding box center [175, 246] width 151 height 20
click at [115, 103] on div "Applied" at bounding box center [127, 103] width 40 height 13
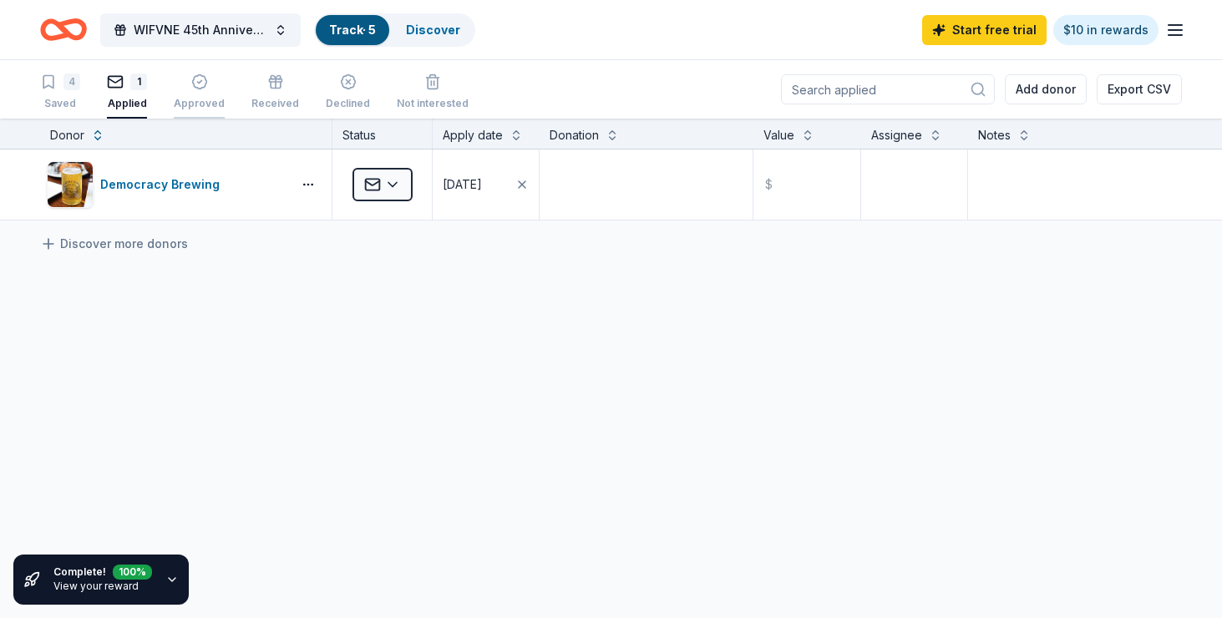
click at [205, 101] on div "Approved" at bounding box center [199, 103] width 51 height 13
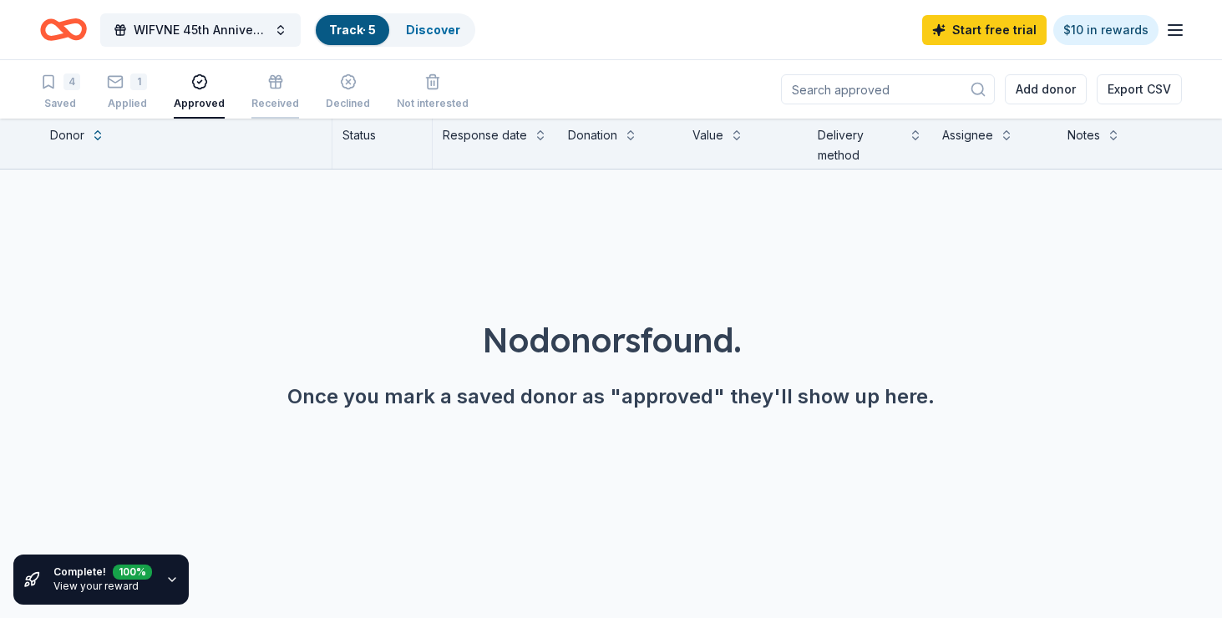
click at [267, 101] on div "Received" at bounding box center [275, 103] width 48 height 13
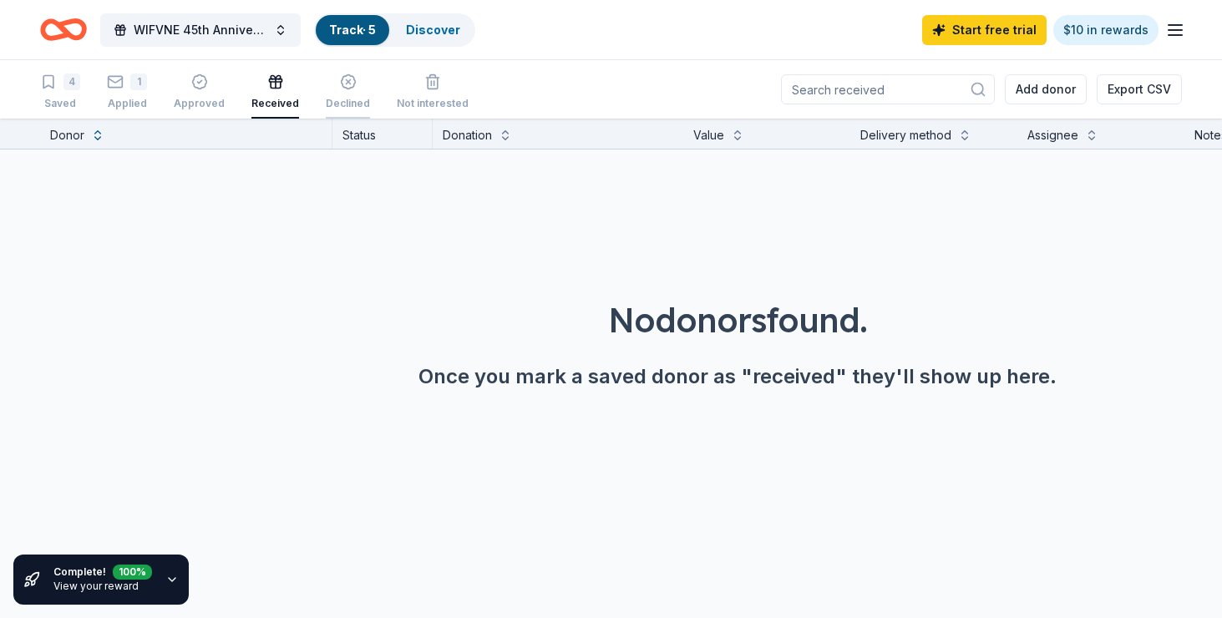
click at [330, 100] on div "Declined" at bounding box center [348, 103] width 44 height 13
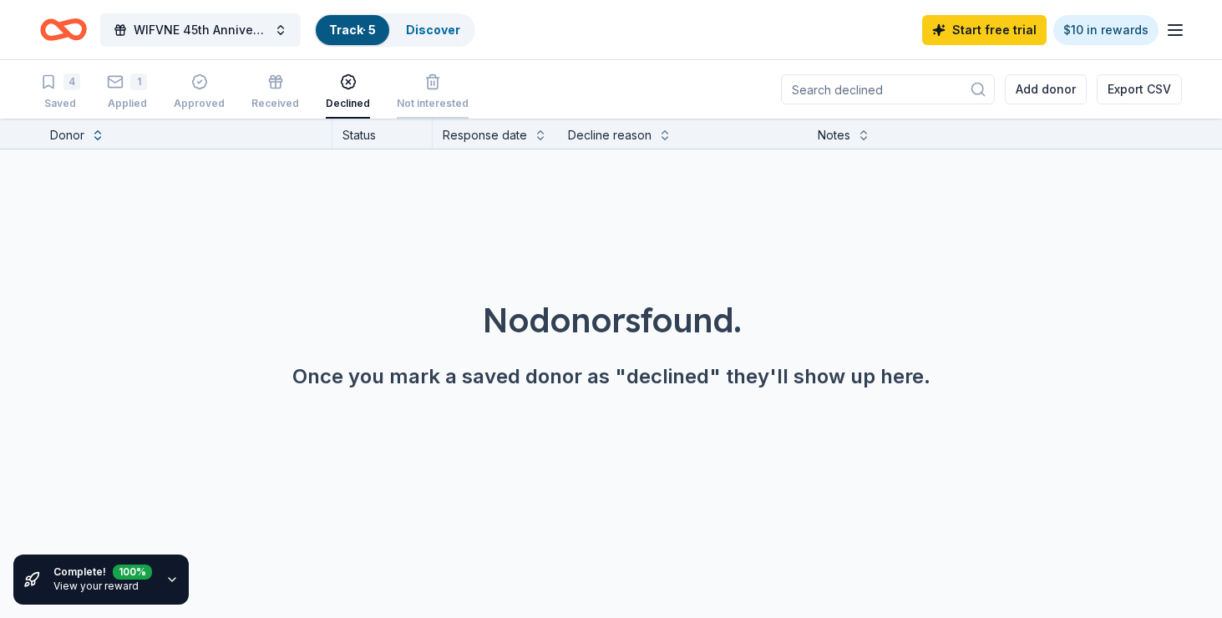
click at [400, 100] on div "Not interested" at bounding box center [433, 103] width 72 height 13
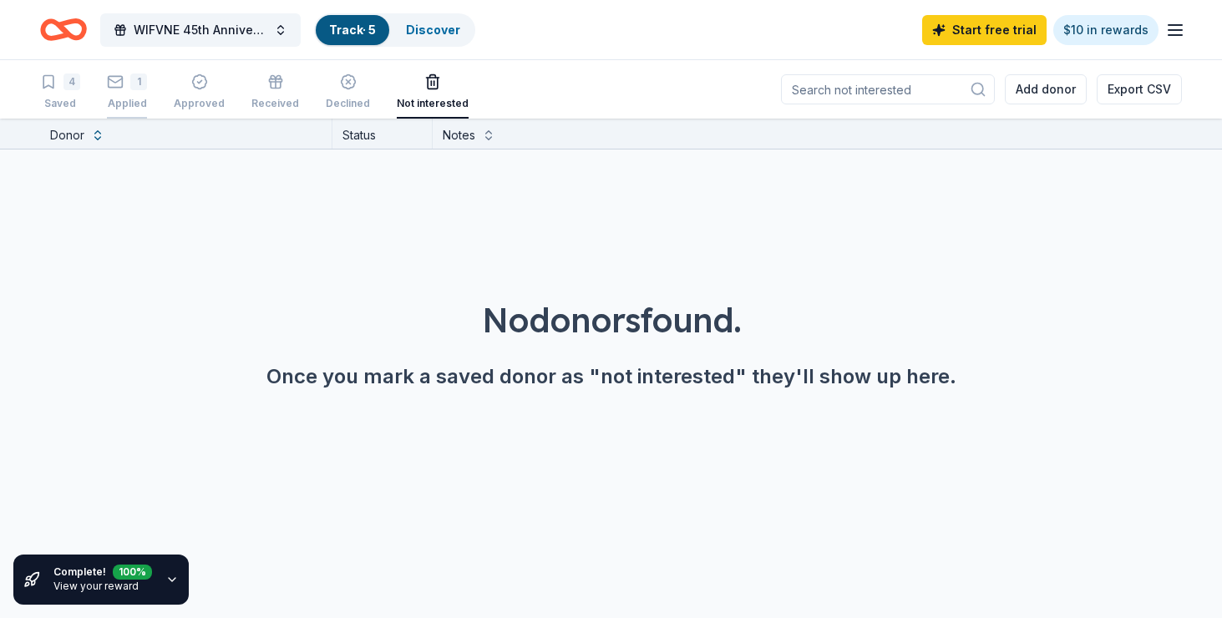
click at [131, 102] on div "Applied" at bounding box center [127, 103] width 40 height 13
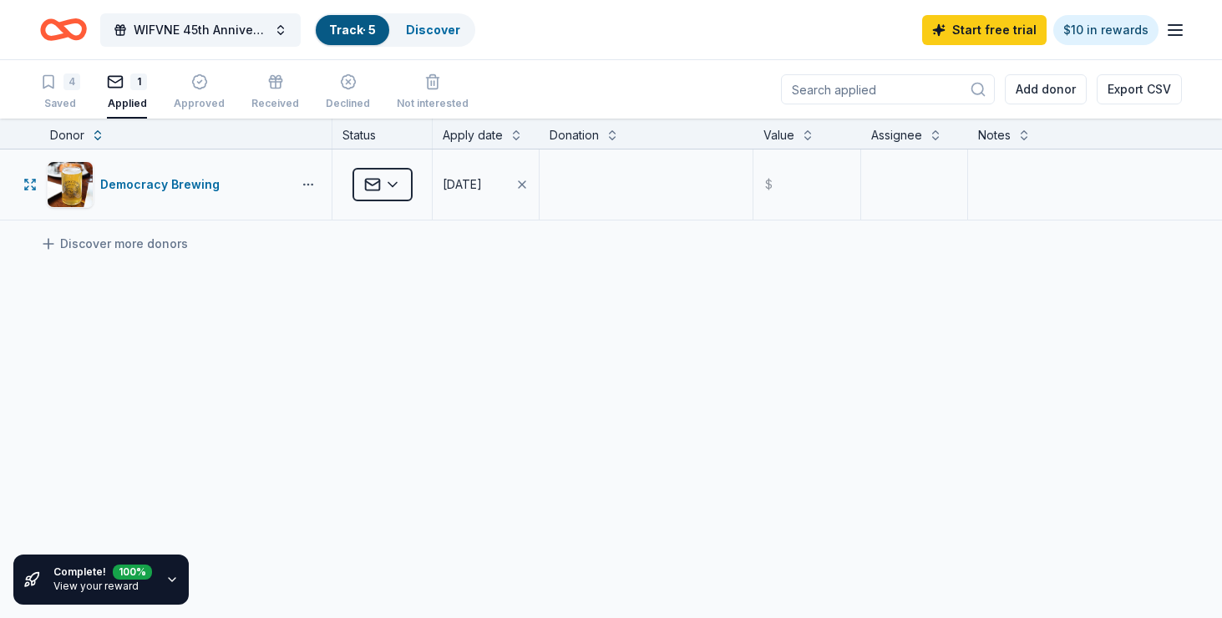
click at [316, 181] on html "Ma xi Party Bus Boston Rental 867 Boylston Street 5th floor , Boston , MA, USA …" at bounding box center [611, 309] width 1222 height 618
click at [270, 302] on html "Ma xi Party Bus Boston Rental 867 Boylston Street 5th floor , Boston , MA, USA …" at bounding box center [611, 309] width 1222 height 618
click at [368, 190] on html "Ma xi Party Bus Boston Rental 867 Boylston Street 5th floor , Boston , MA, USA …" at bounding box center [611, 309] width 1222 height 618
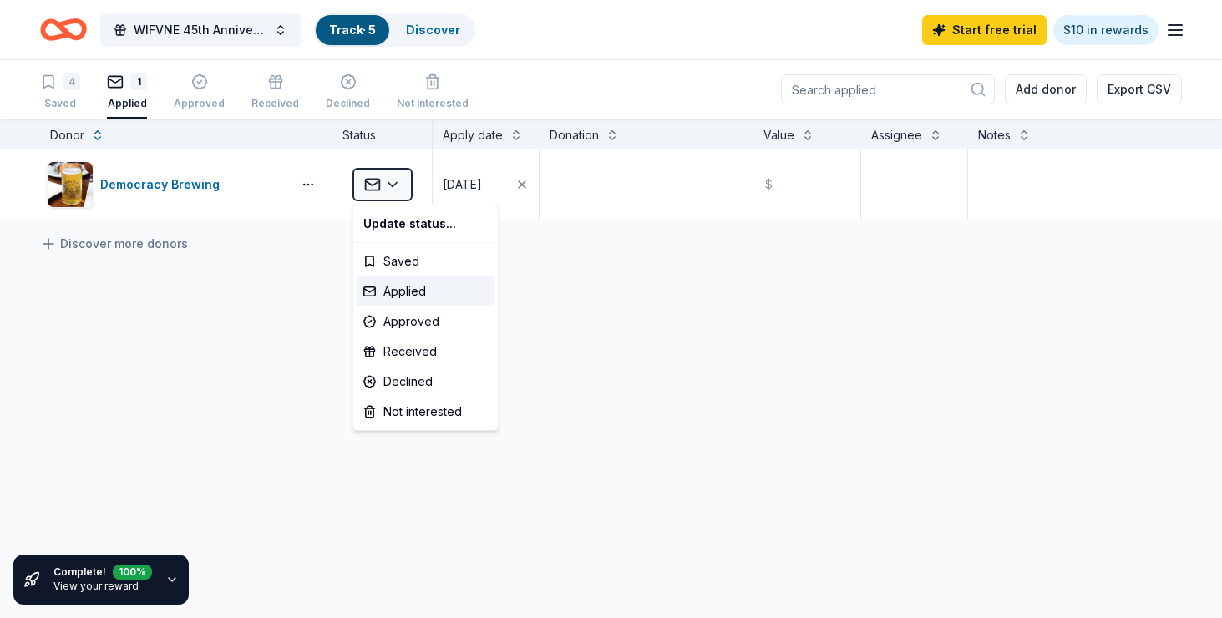
click at [249, 267] on html "Ma xi Party Bus Boston Rental 867 Boylston Street 5th floor , Boston , MA, USA …" at bounding box center [611, 309] width 1222 height 618
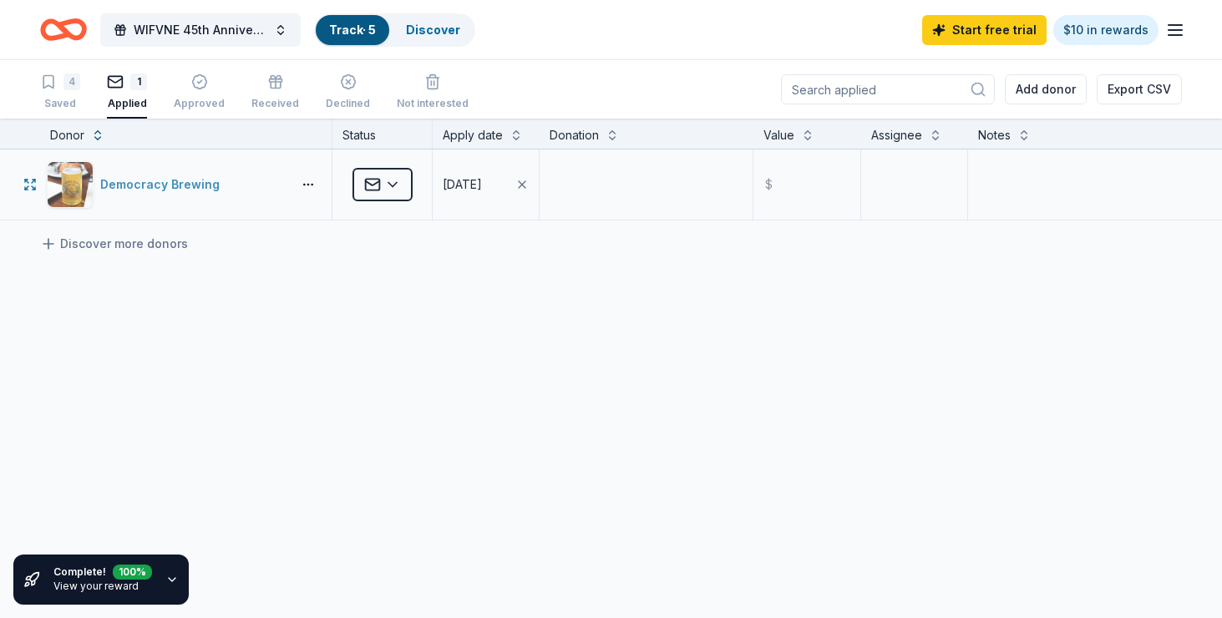
click at [160, 185] on div "Democracy Brewing" at bounding box center [163, 185] width 126 height 20
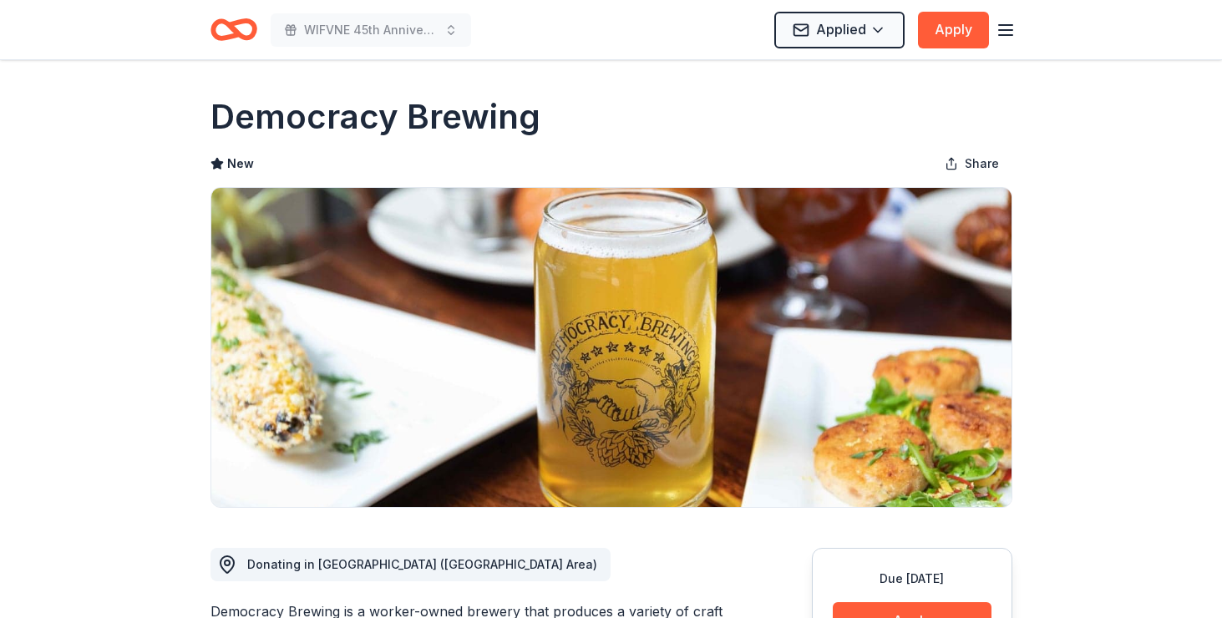
click at [1003, 33] on icon "button" at bounding box center [1006, 30] width 20 height 20
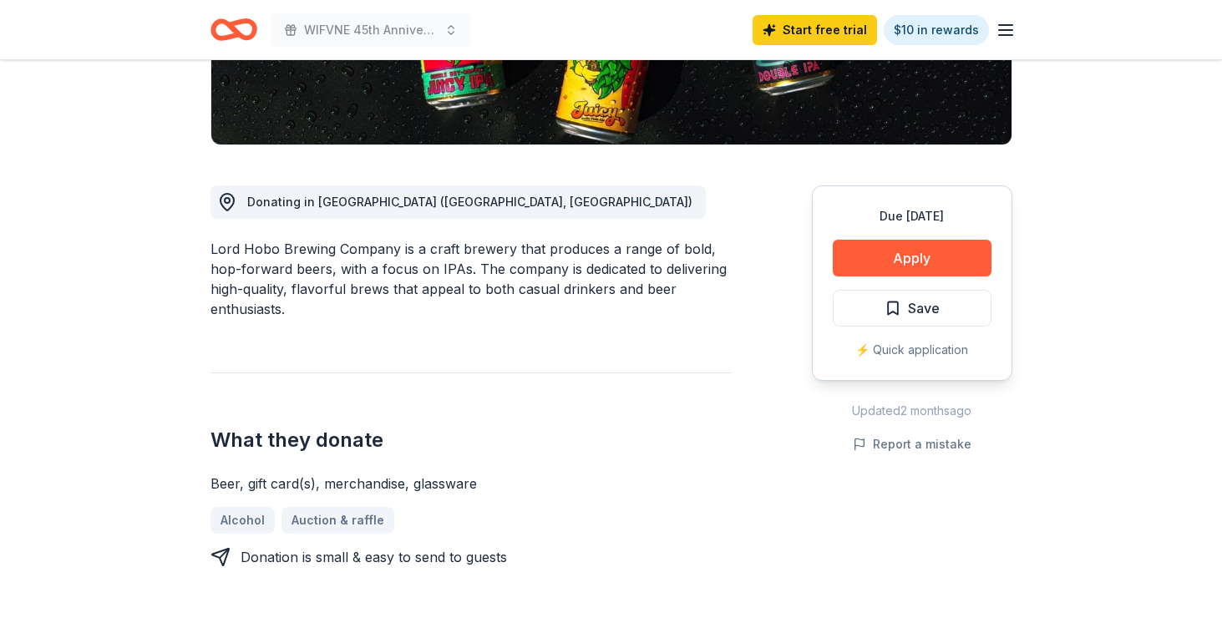
scroll to position [353, 0]
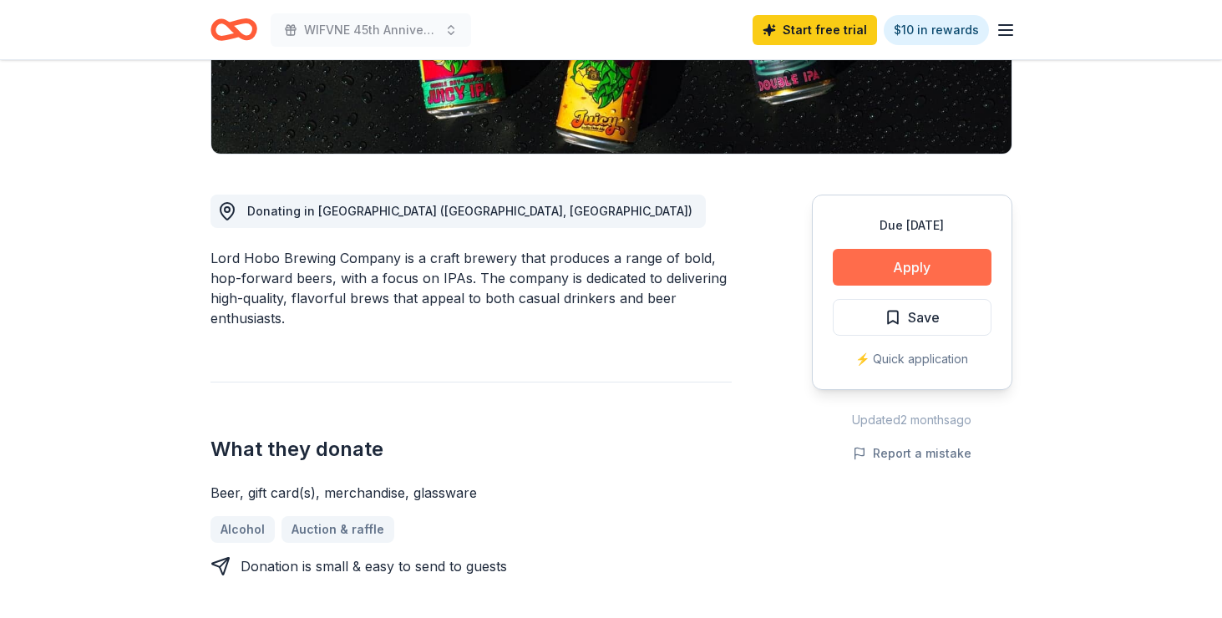
click at [912, 273] on button "Apply" at bounding box center [912, 267] width 159 height 37
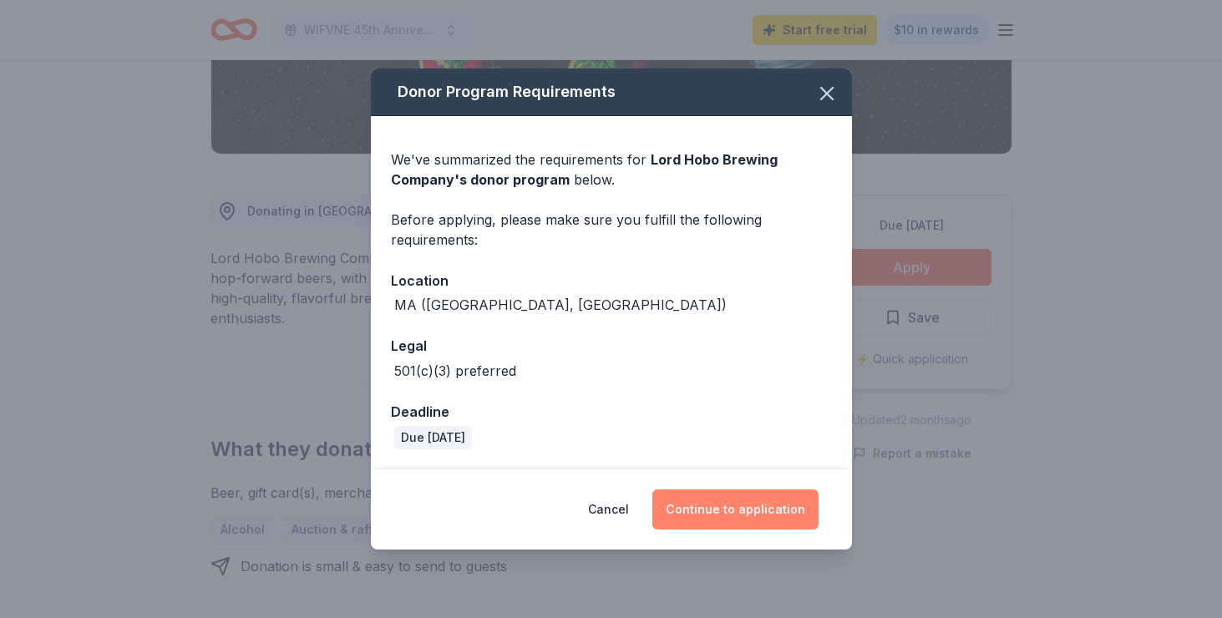
click at [737, 508] on button "Continue to application" at bounding box center [736, 510] width 166 height 40
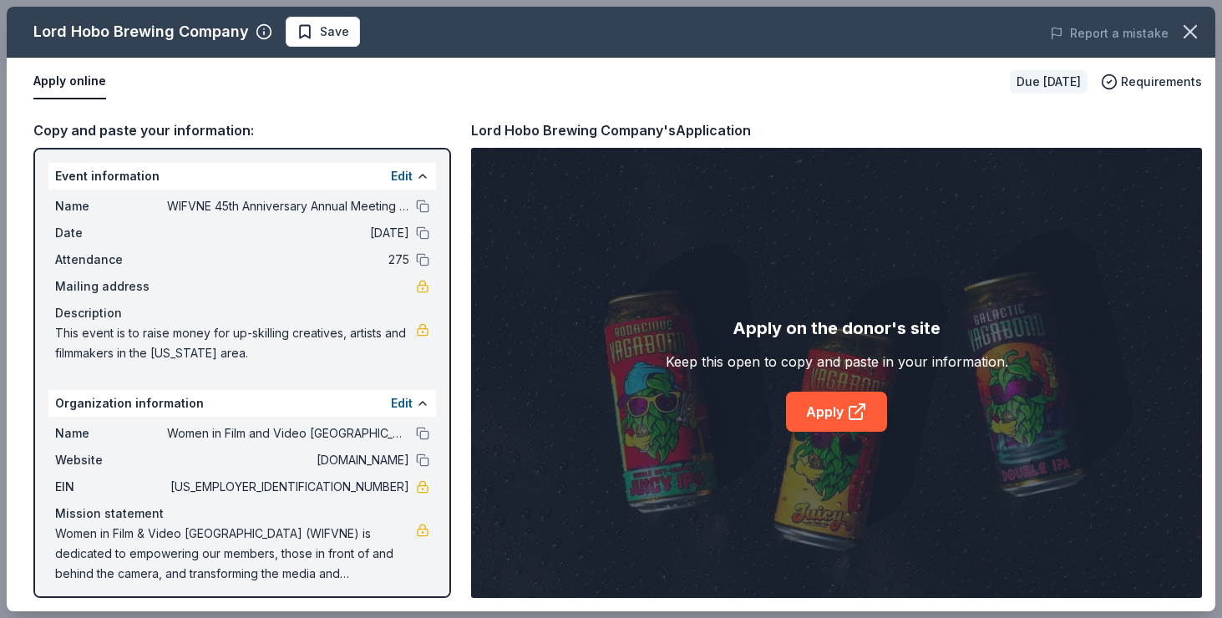
scroll to position [8, 0]
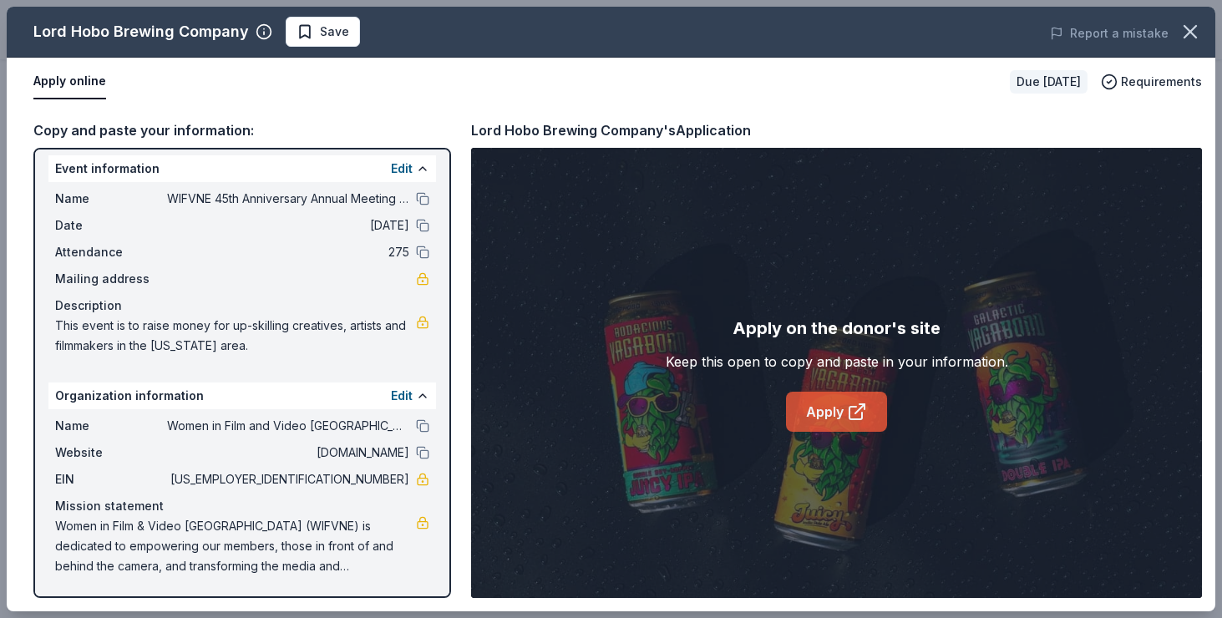
click at [812, 411] on link "Apply" at bounding box center [836, 412] width 101 height 40
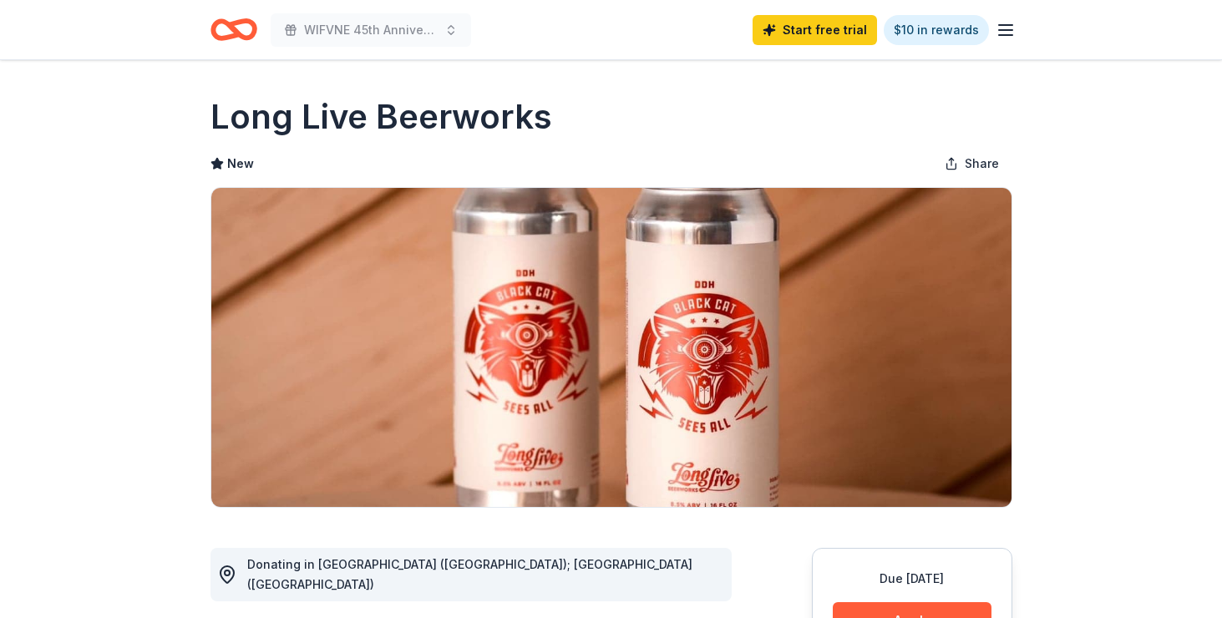
scroll to position [3, 0]
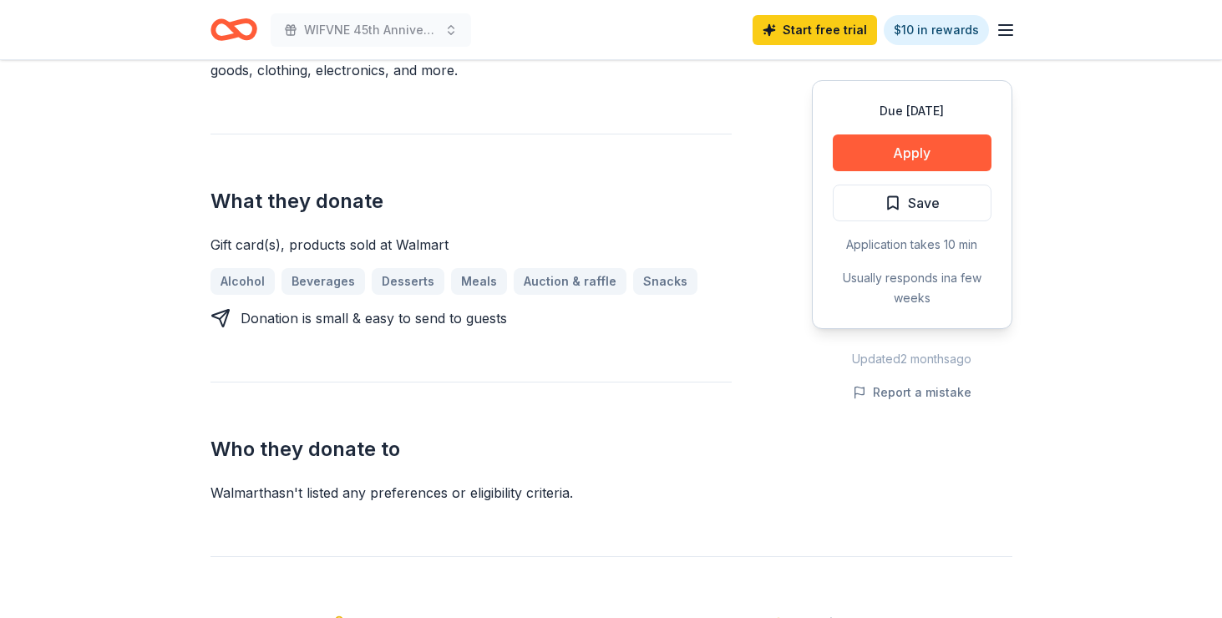
scroll to position [554, 0]
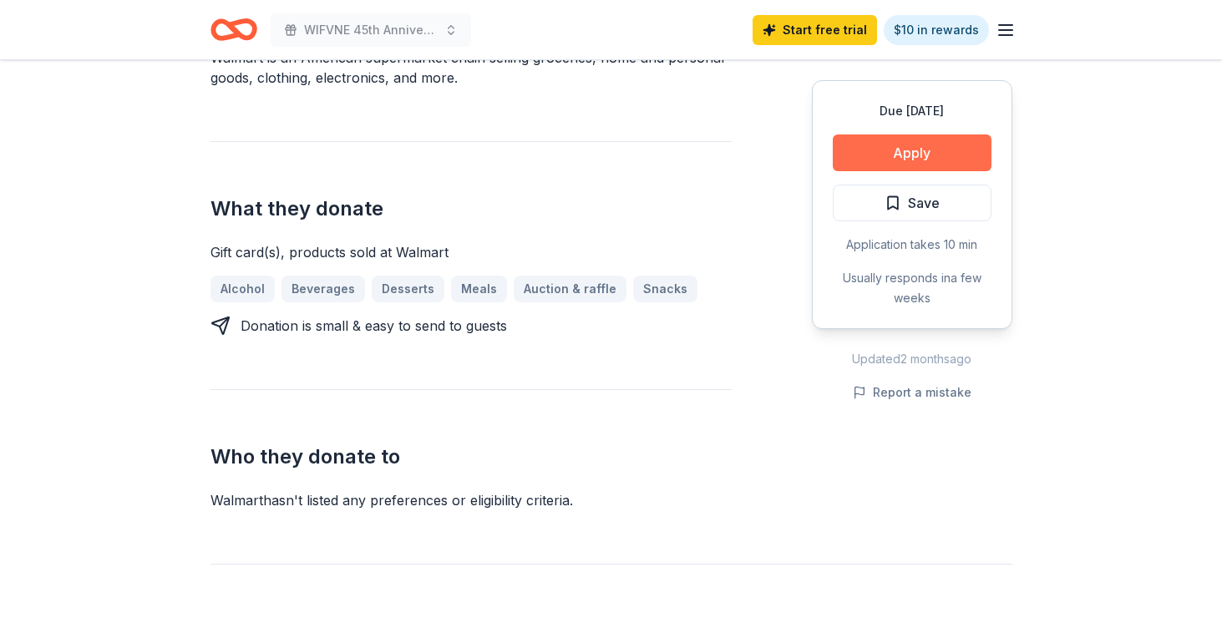
click at [899, 156] on button "Apply" at bounding box center [912, 153] width 159 height 37
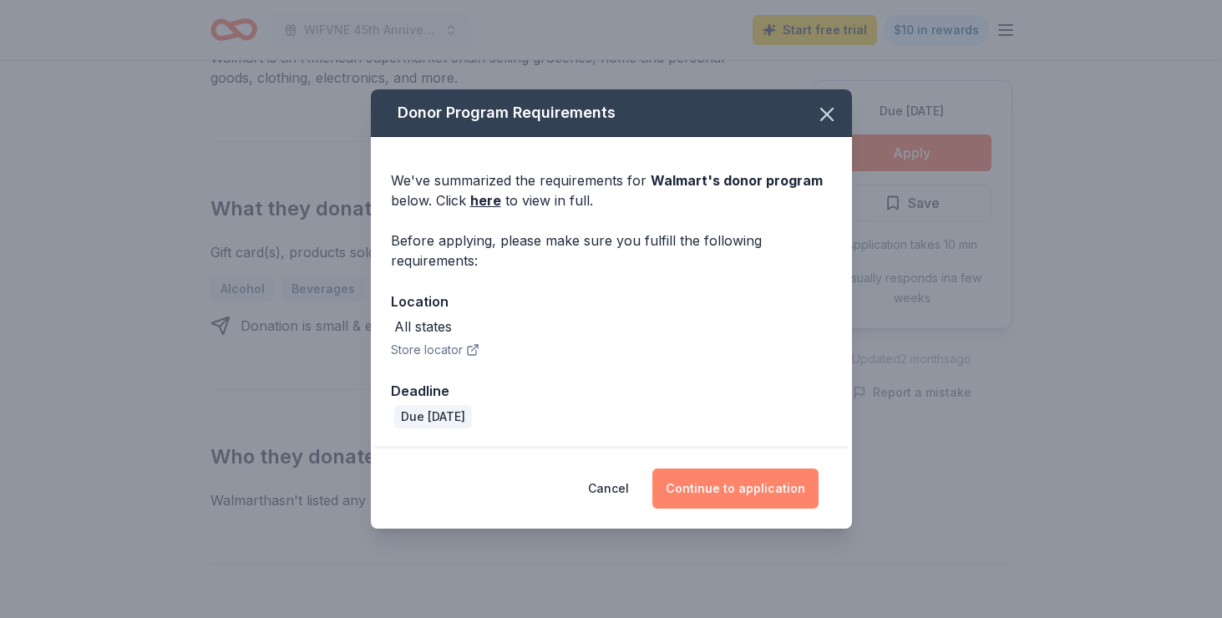
click at [738, 491] on button "Continue to application" at bounding box center [736, 489] width 166 height 40
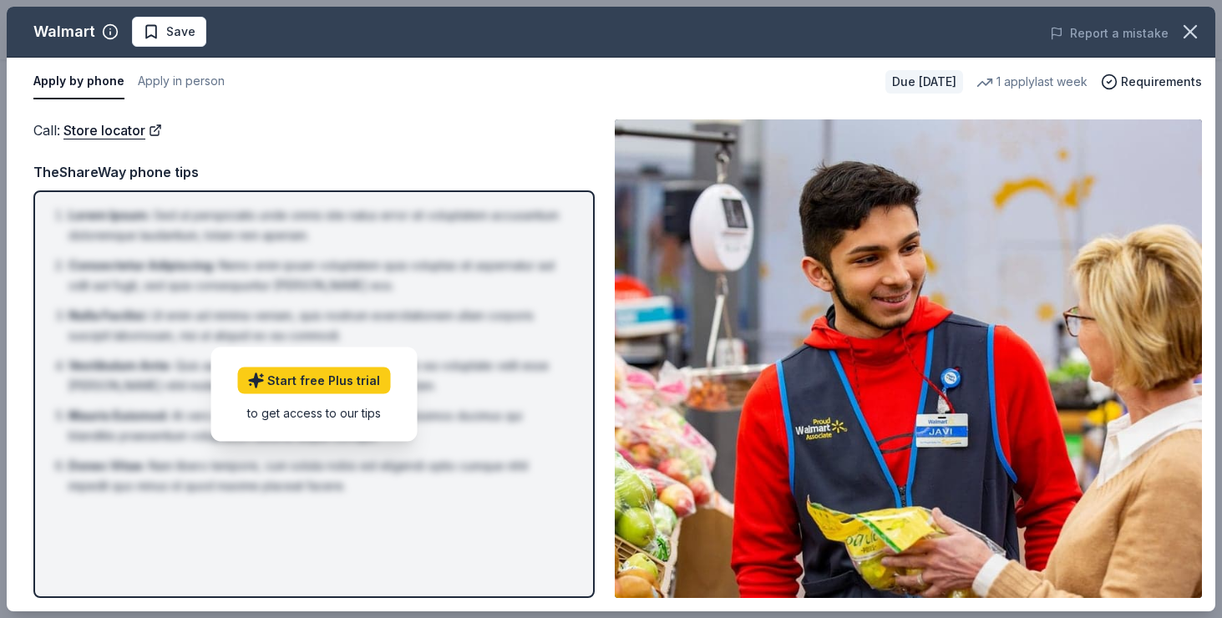
click at [413, 213] on li "Lorem Ipsum : Sed ut perspiciatis unde omnis iste natus error sit voluptatem ac…" at bounding box center [319, 226] width 501 height 40
click at [61, 79] on button "Apply by phone" at bounding box center [78, 81] width 91 height 35
click at [226, 107] on div "Call : Store locator Call : Store locator TheShareWay phone tips Lorem Ipsum : …" at bounding box center [611, 358] width 1209 height 505
click at [1192, 33] on icon "button" at bounding box center [1191, 32] width 12 height 12
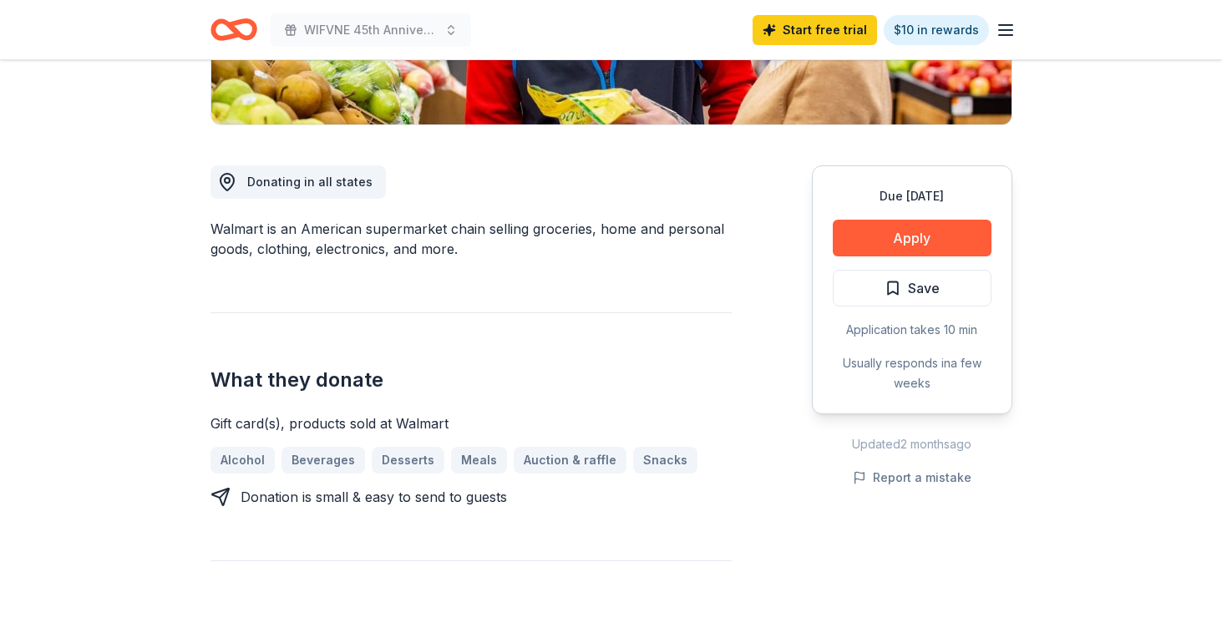
scroll to position [0, 0]
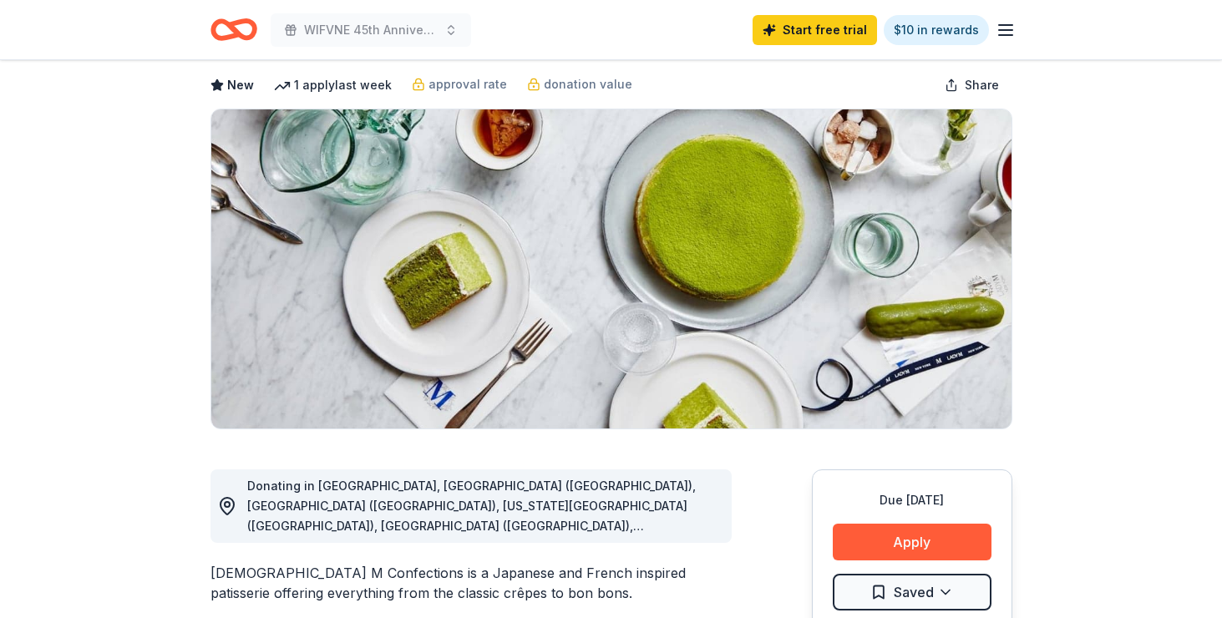
scroll to position [88, 0]
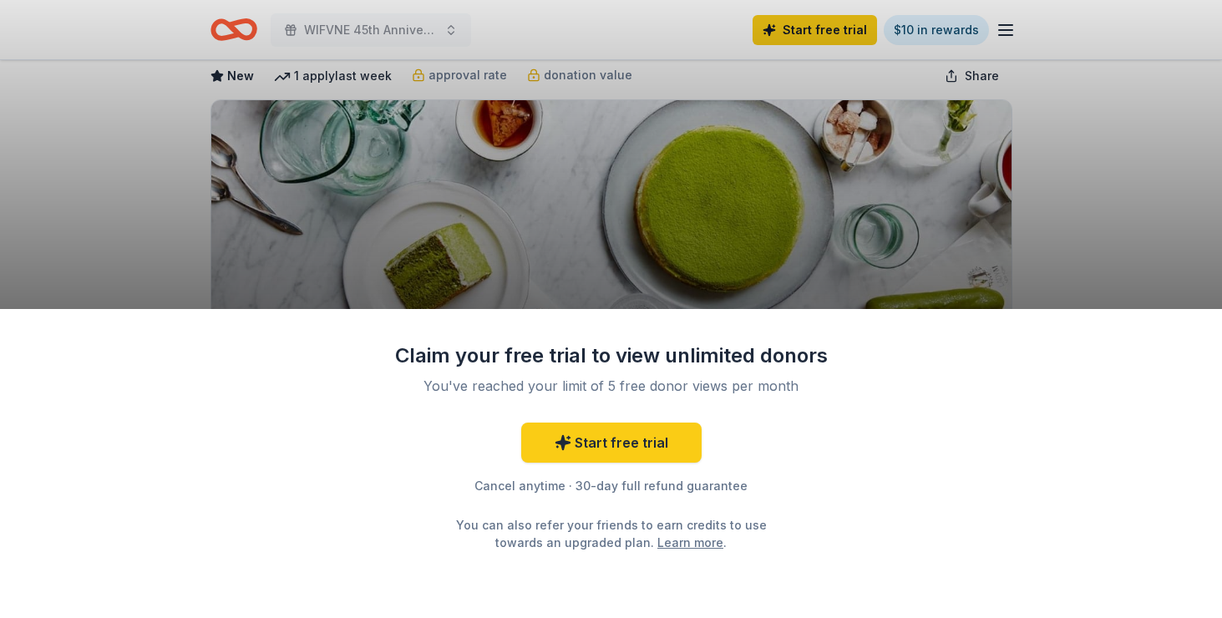
click at [405, 225] on div "Claim your free trial to view unlimited donors You've reached your limit of 5 f…" at bounding box center [611, 309] width 1222 height 618
